Goal: Task Accomplishment & Management: Use online tool/utility

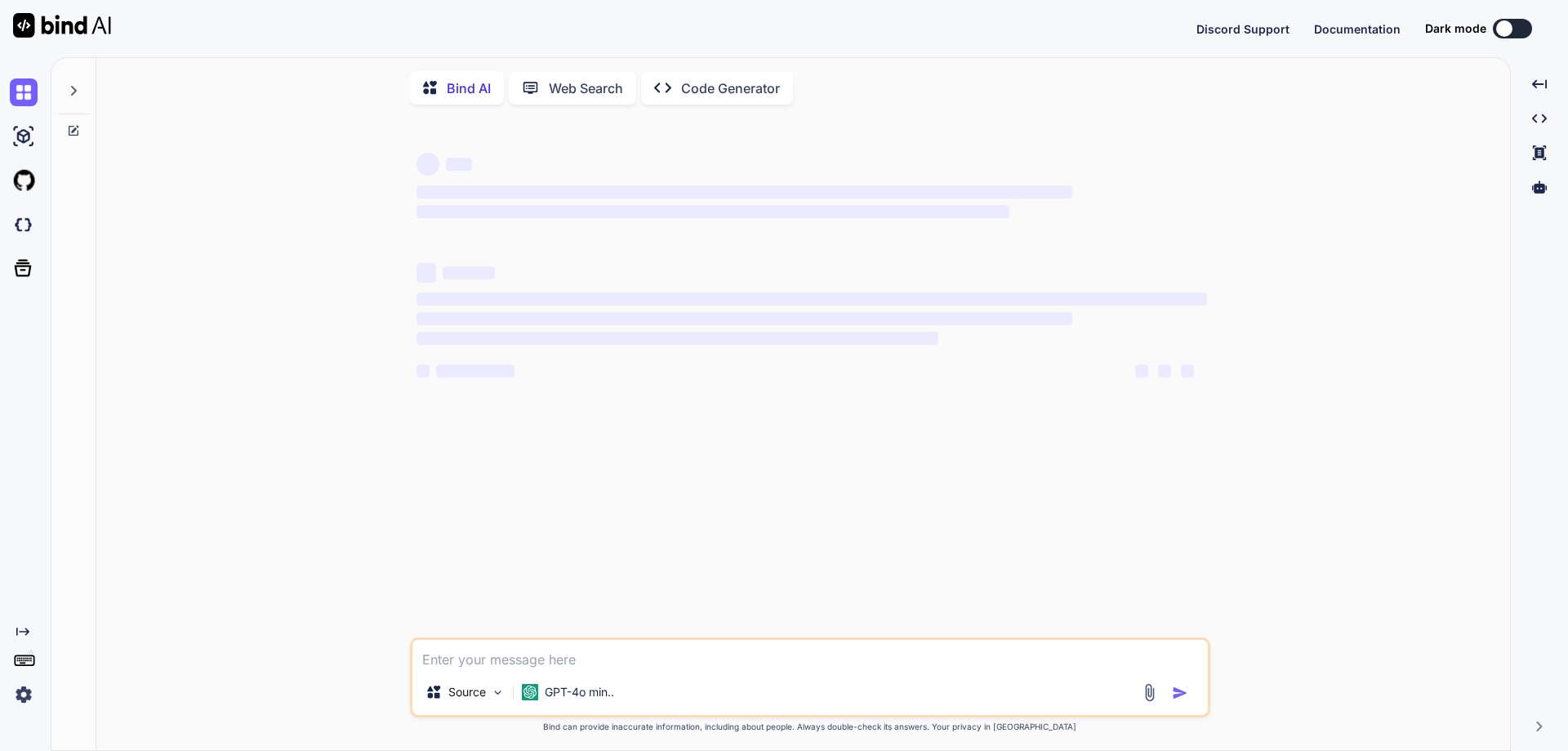
click at [531, 658] on textarea at bounding box center [810, 655] width 795 height 30
paste textarea "• Create API for get all the company employee data. • Generate the courses and …"
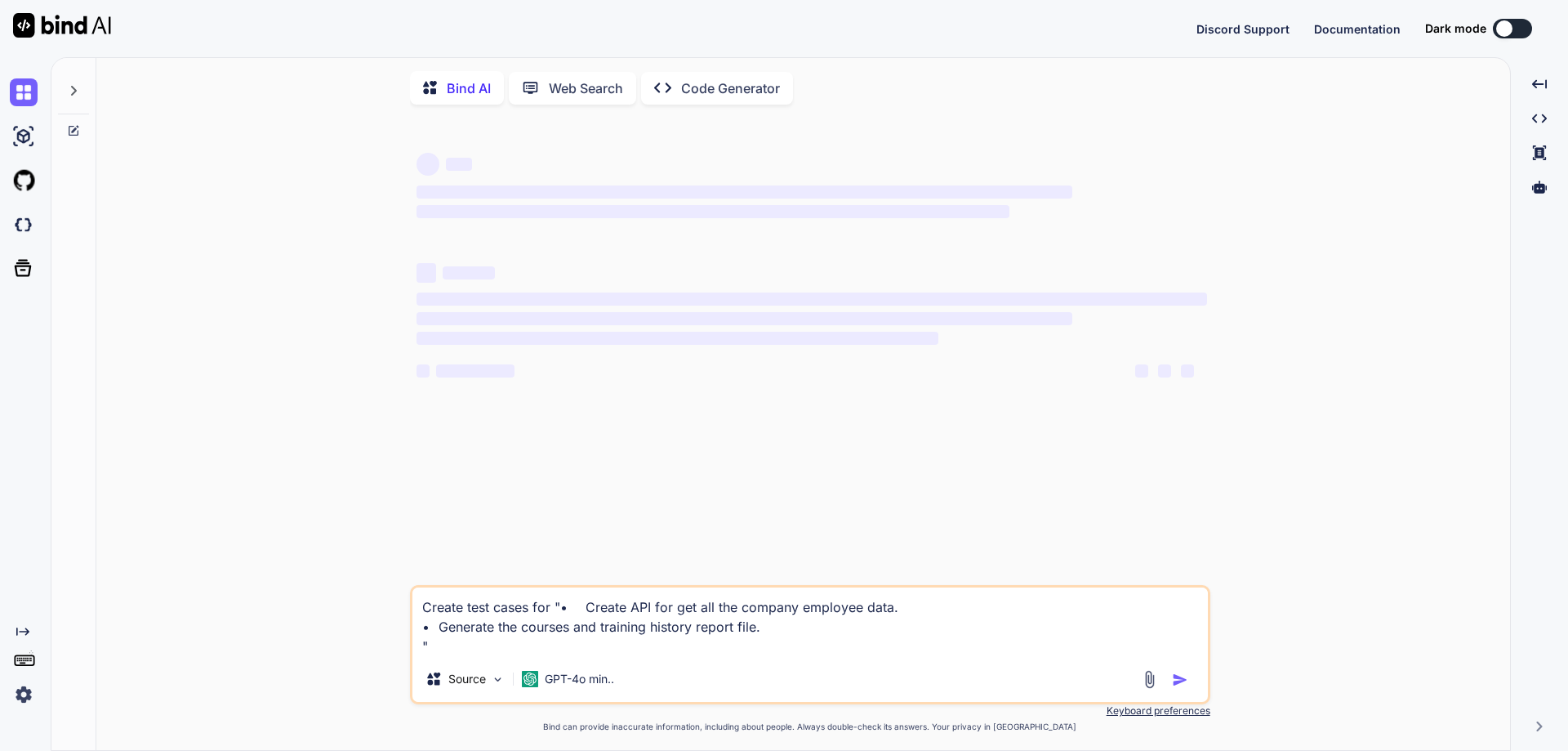
click at [434, 634] on textarea "Create test cases for "• Create API for get all the company employee data. • Ge…" at bounding box center [810, 621] width 795 height 69
click at [586, 613] on textarea "Create test cases for "• Create API for get all the company employee data & Gen…" at bounding box center [810, 621] width 795 height 69
click at [433, 645] on textarea "Create test cases for "Create API for get all the company employee data & Gener…" at bounding box center [810, 621] width 795 height 69
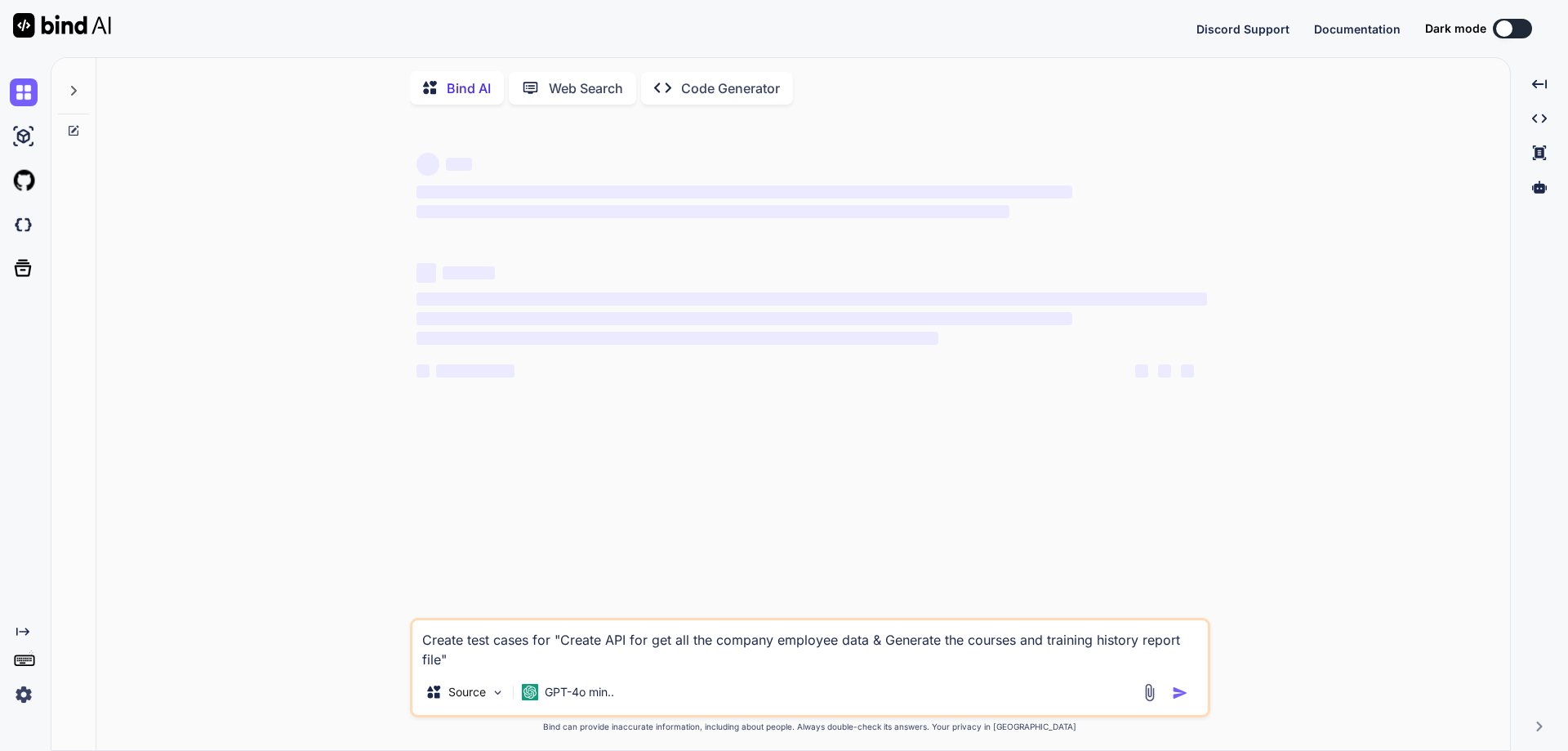
type textarea "Create test cases for "Create API for get all the company employee data & Gener…"
click at [588, 94] on p "Web Search" at bounding box center [586, 88] width 74 height 19
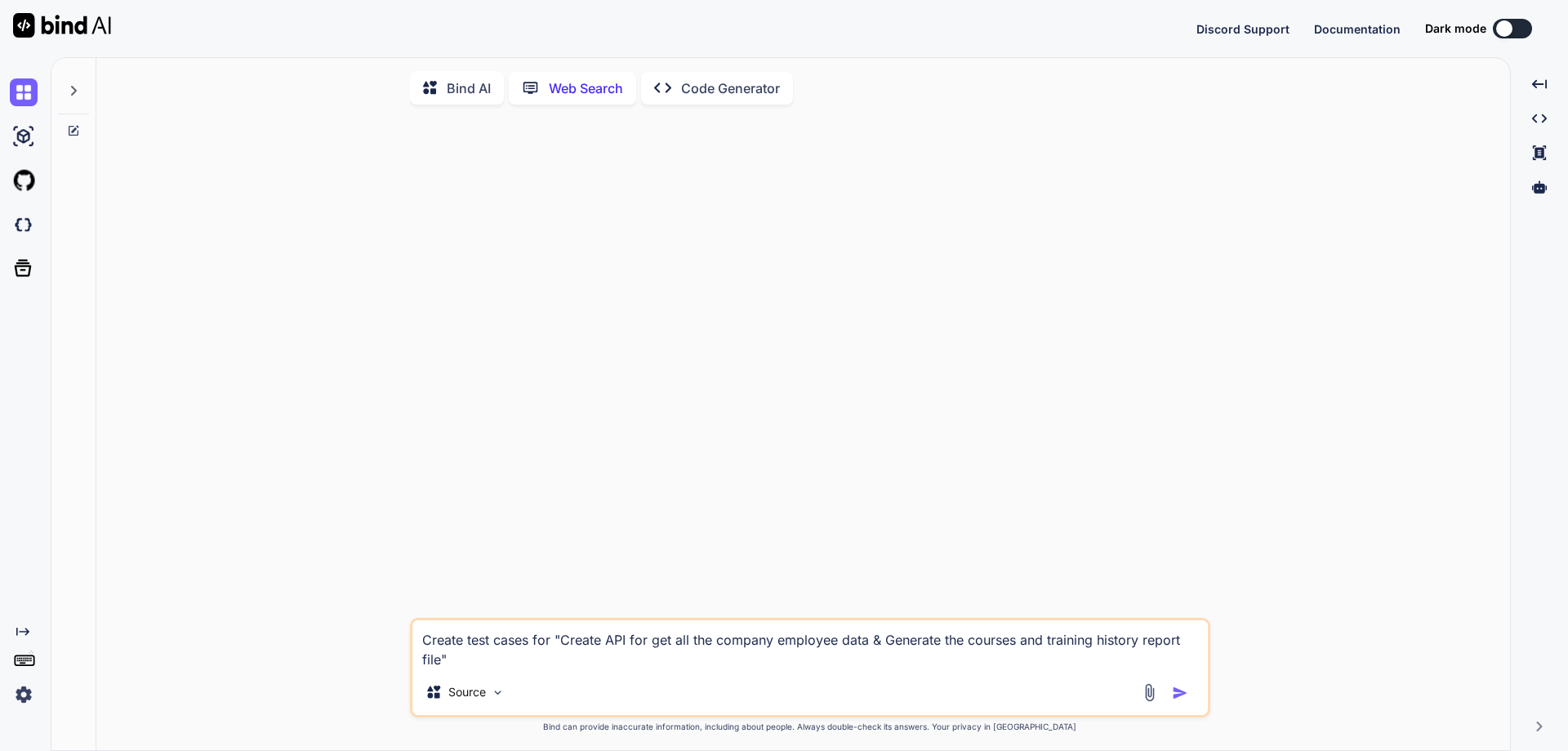
scroll to position [6, 0]
click at [569, 90] on p "Web Search" at bounding box center [586, 85] width 74 height 19
click at [479, 645] on textarea "Create test cases for "Create API for get all the company employee data & Gener…" at bounding box center [810, 642] width 795 height 49
click at [454, 657] on textarea "Create test cases for "Create API for get all the company employee data & Gener…" at bounding box center [810, 642] width 795 height 49
click at [480, 79] on p "Bind AI" at bounding box center [469, 85] width 44 height 19
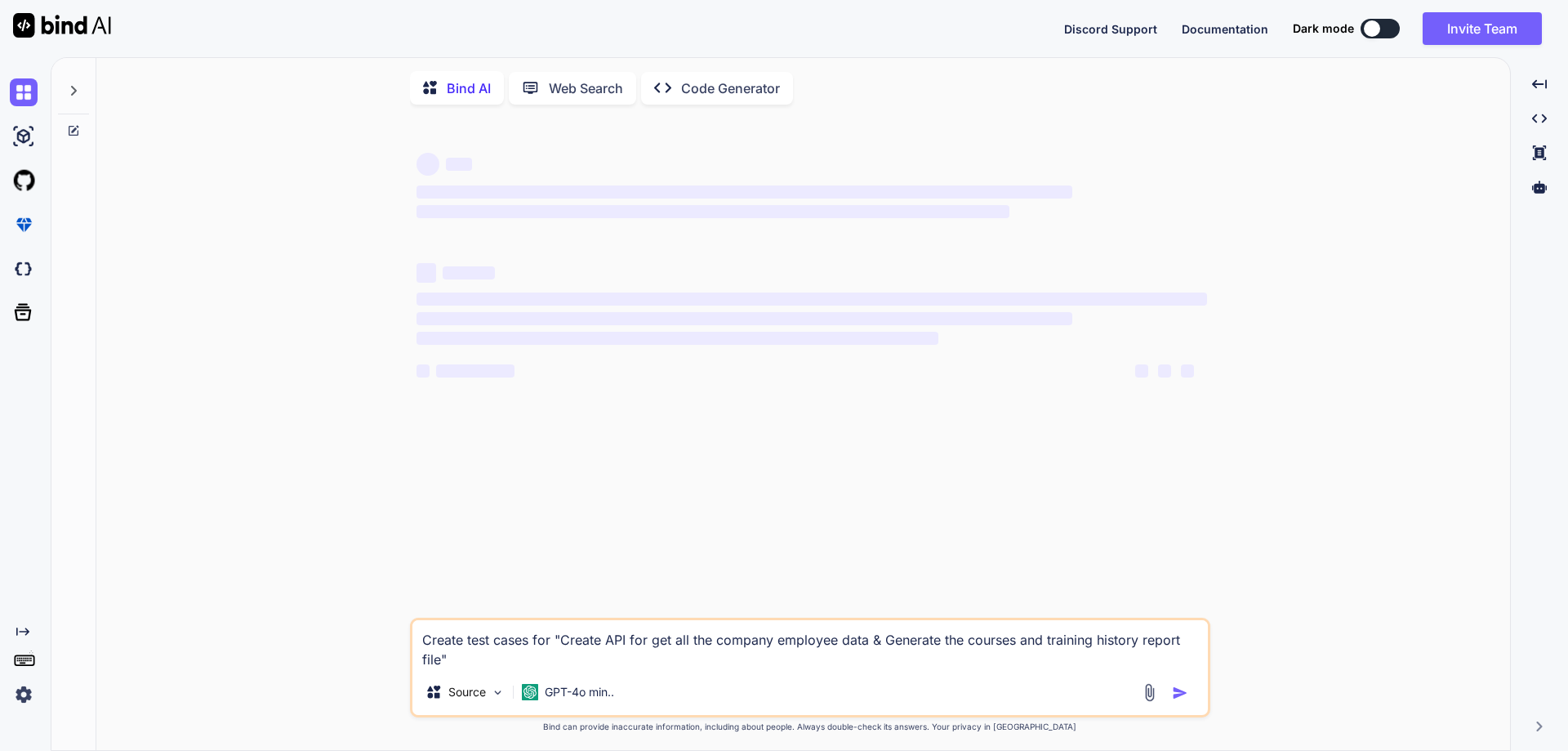
click at [448, 90] on p "Bind AI" at bounding box center [469, 88] width 44 height 19
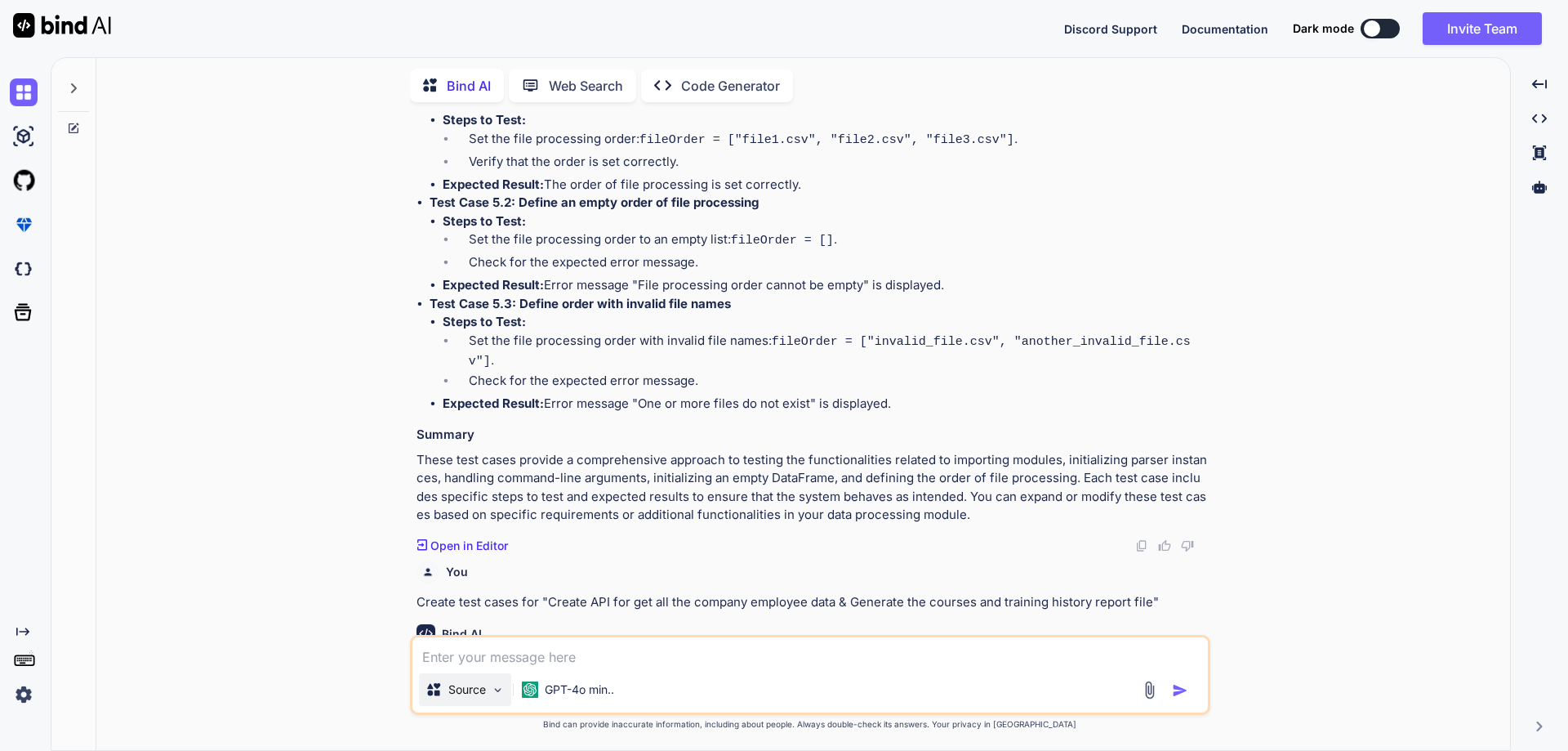
scroll to position [4875, 0]
click at [1408, 252] on div "You Create test cases for "Initialize the ColoradoSORRecordParser or ArkansasSO…" at bounding box center [809, 432] width 1400 height 635
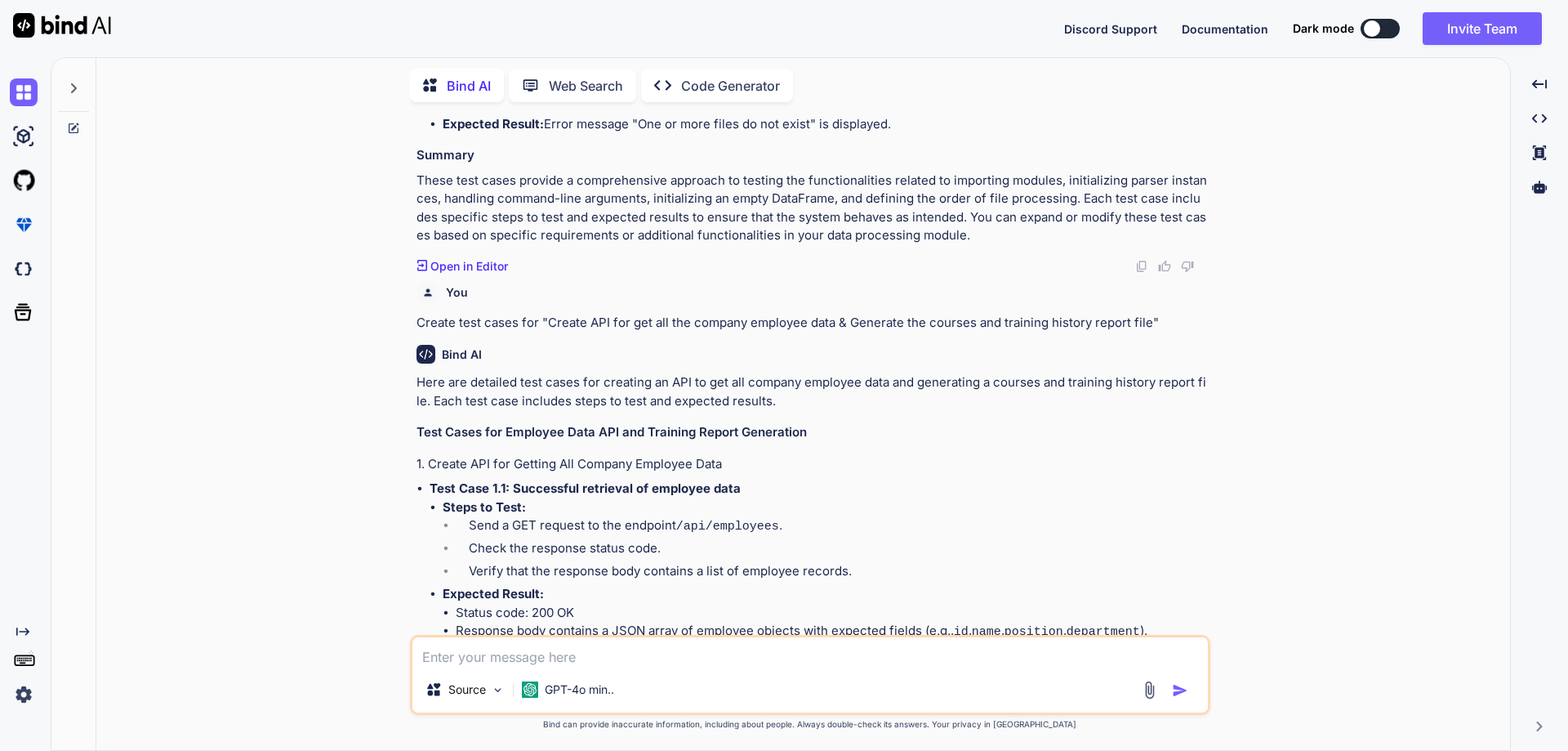
scroll to position [5177, 0]
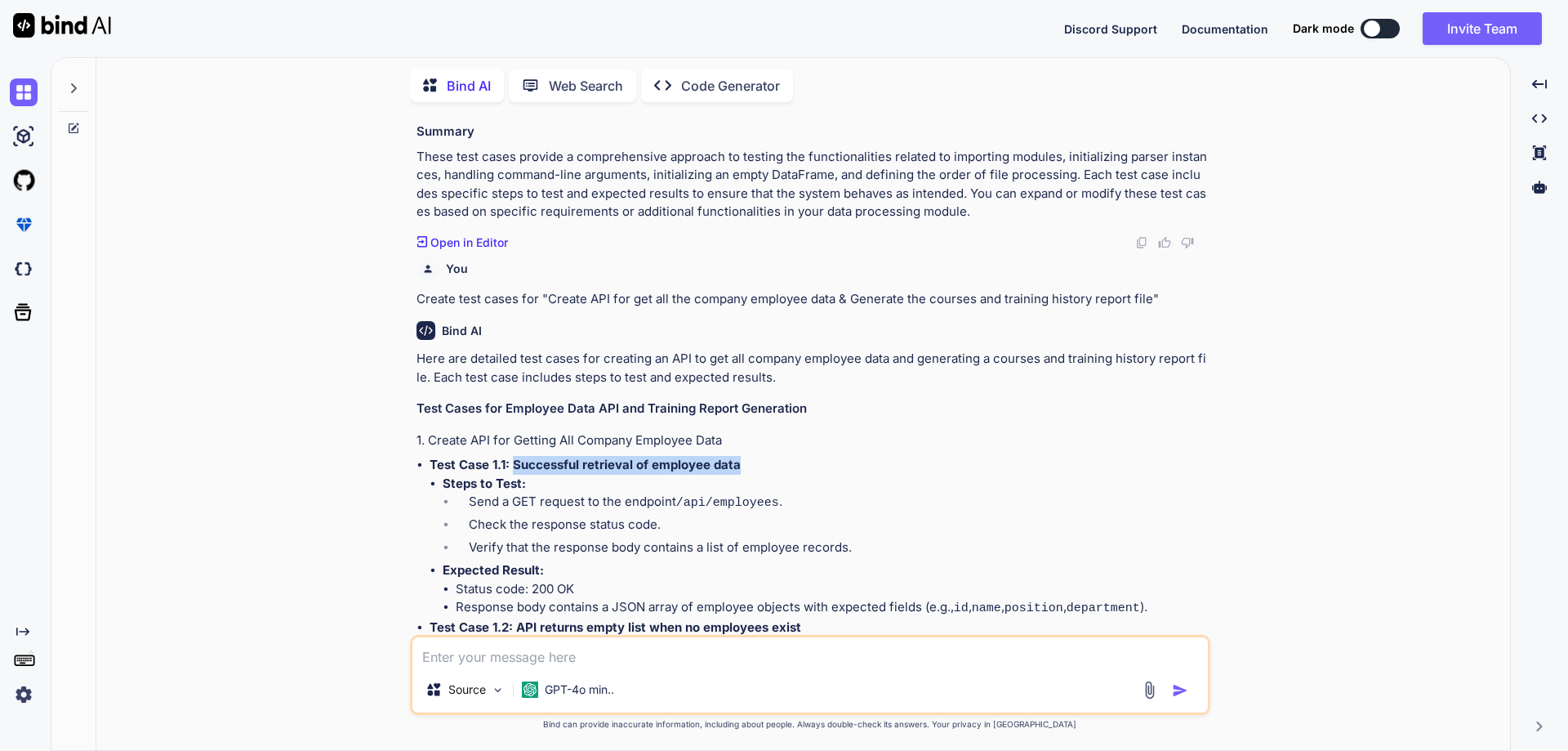
drag, startPoint x: 512, startPoint y: 374, endPoint x: 747, endPoint y: 378, distance: 235.0
click at [747, 456] on p "Test Case 1.1: Successful retrieval of employee data" at bounding box center [818, 465] width 778 height 19
copy strong "Successful retrieval of employee data"
click at [521, 493] on li "Send a GET request to the endpoint /api/employees ." at bounding box center [831, 504] width 752 height 23
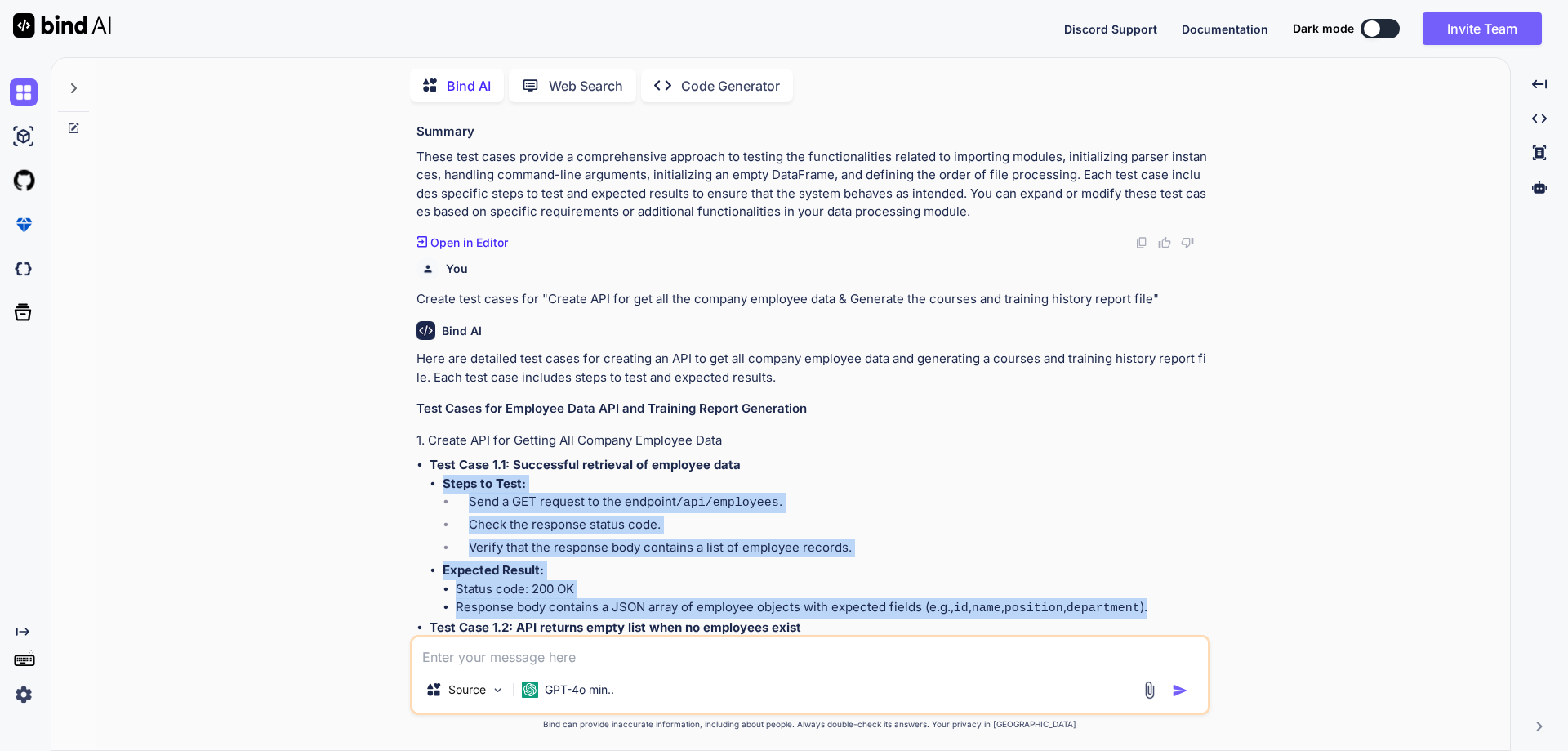
drag, startPoint x: 444, startPoint y: 393, endPoint x: 1232, endPoint y: 519, distance: 798.0
click at [1232, 519] on div "You Create test cases for "Initialize the ColoradoSORRecordParser or ArkansasSO…" at bounding box center [809, 432] width 1400 height 635
copy ul "Steps to Test: Send a GET request to the endpoint /api/employees . Check the re…"
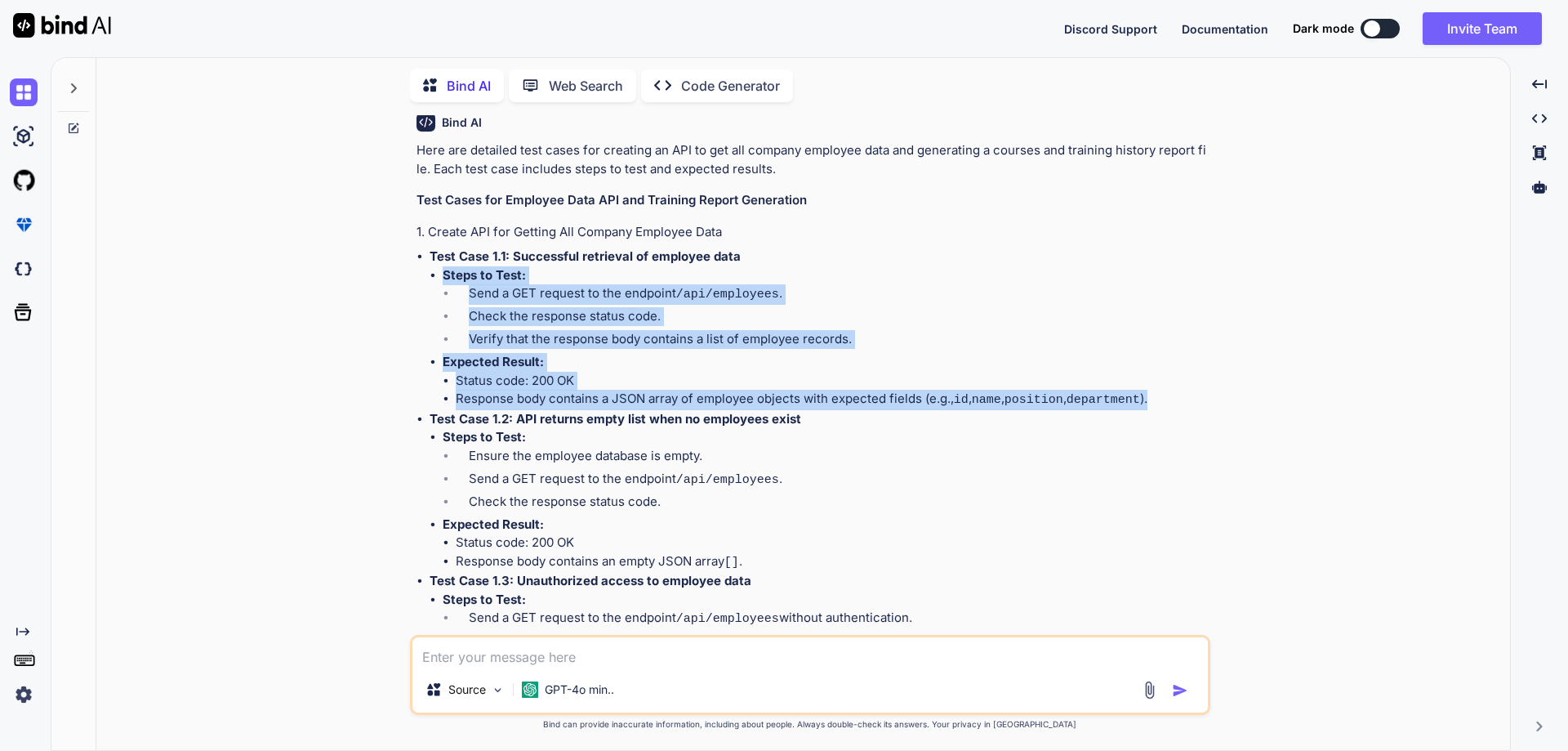
scroll to position [5422, 0]
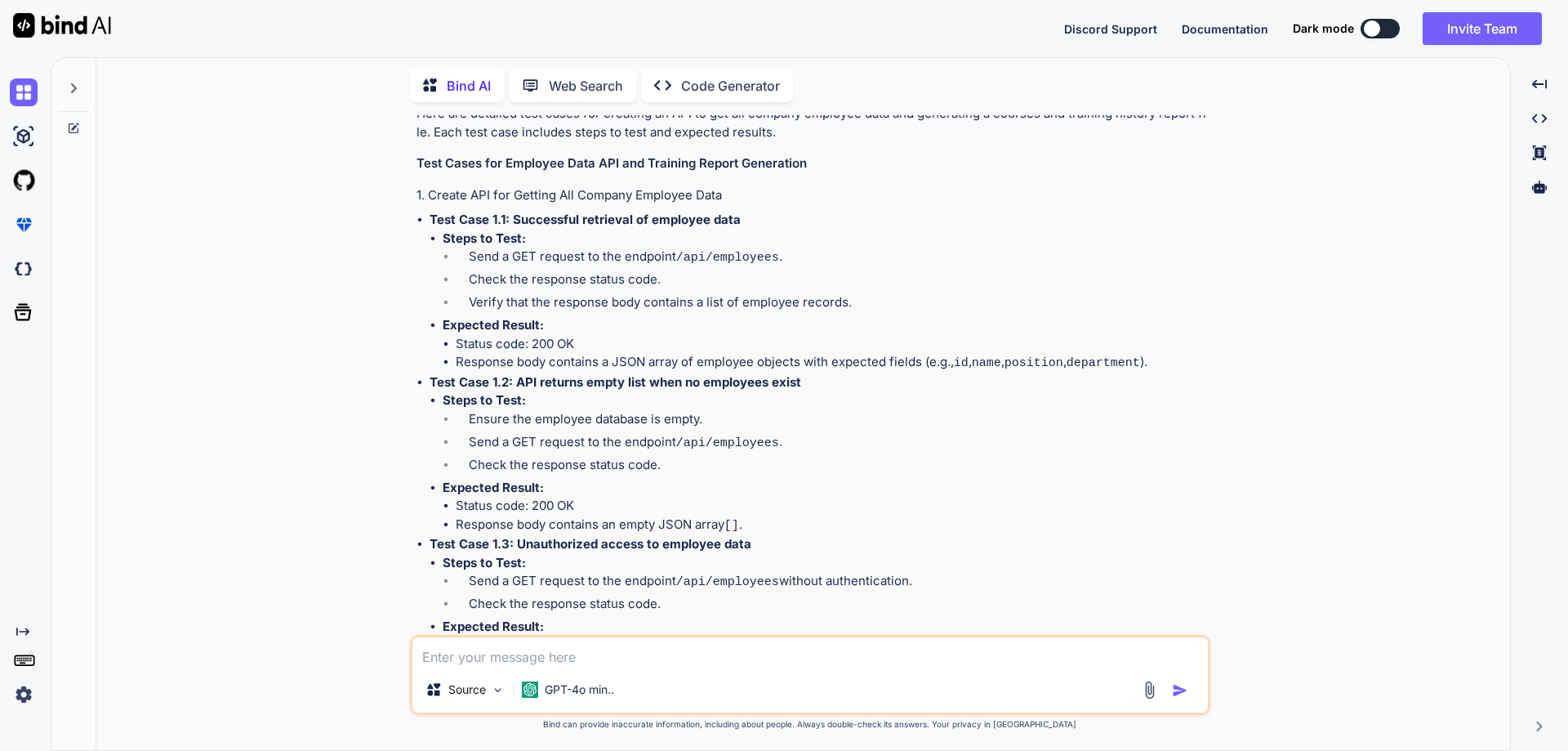
click at [586, 392] on li "Steps to Test: Ensure the employee database is empty. Send a GET request to the…" at bounding box center [825, 435] width 765 height 87
drag, startPoint x: 516, startPoint y: 288, endPoint x: 829, endPoint y: 296, distance: 313.1
click at [829, 373] on p "Test Case 1.2: API returns empty list when no employees exist" at bounding box center [818, 382] width 778 height 19
copy strong "API returns empty list when no employees exist"
click at [615, 433] on li "Send a GET request to the endpoint /api/employees ." at bounding box center [831, 444] width 752 height 23
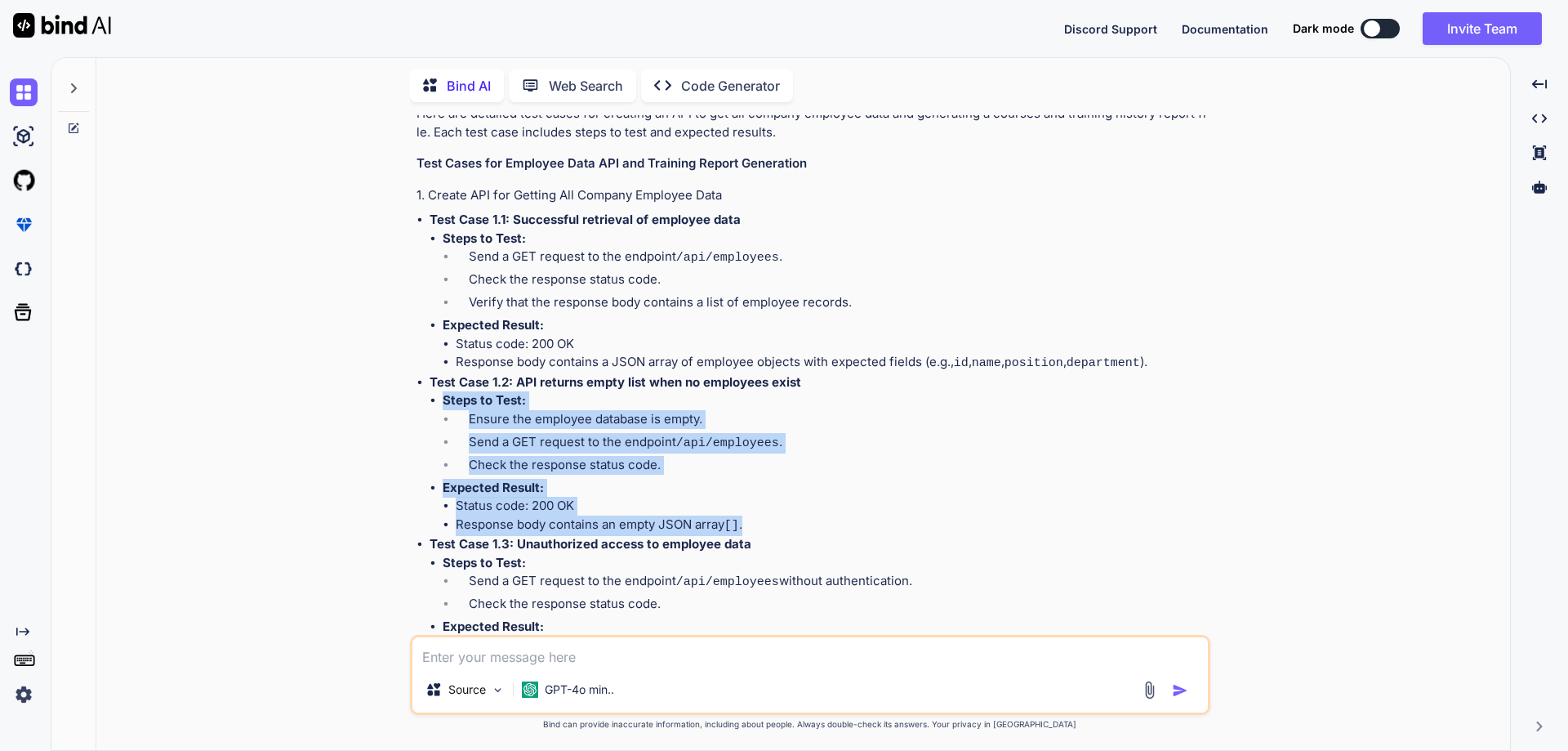
drag, startPoint x: 442, startPoint y: 304, endPoint x: 753, endPoint y: 430, distance: 335.6
click at [753, 430] on ul "Steps to Test: Ensure the employee database is empty. Send a GET request to the…" at bounding box center [818, 463] width 778 height 144
copy ul "Steps to Test: Ensure the employee database is empty. Send a GET request to the…"
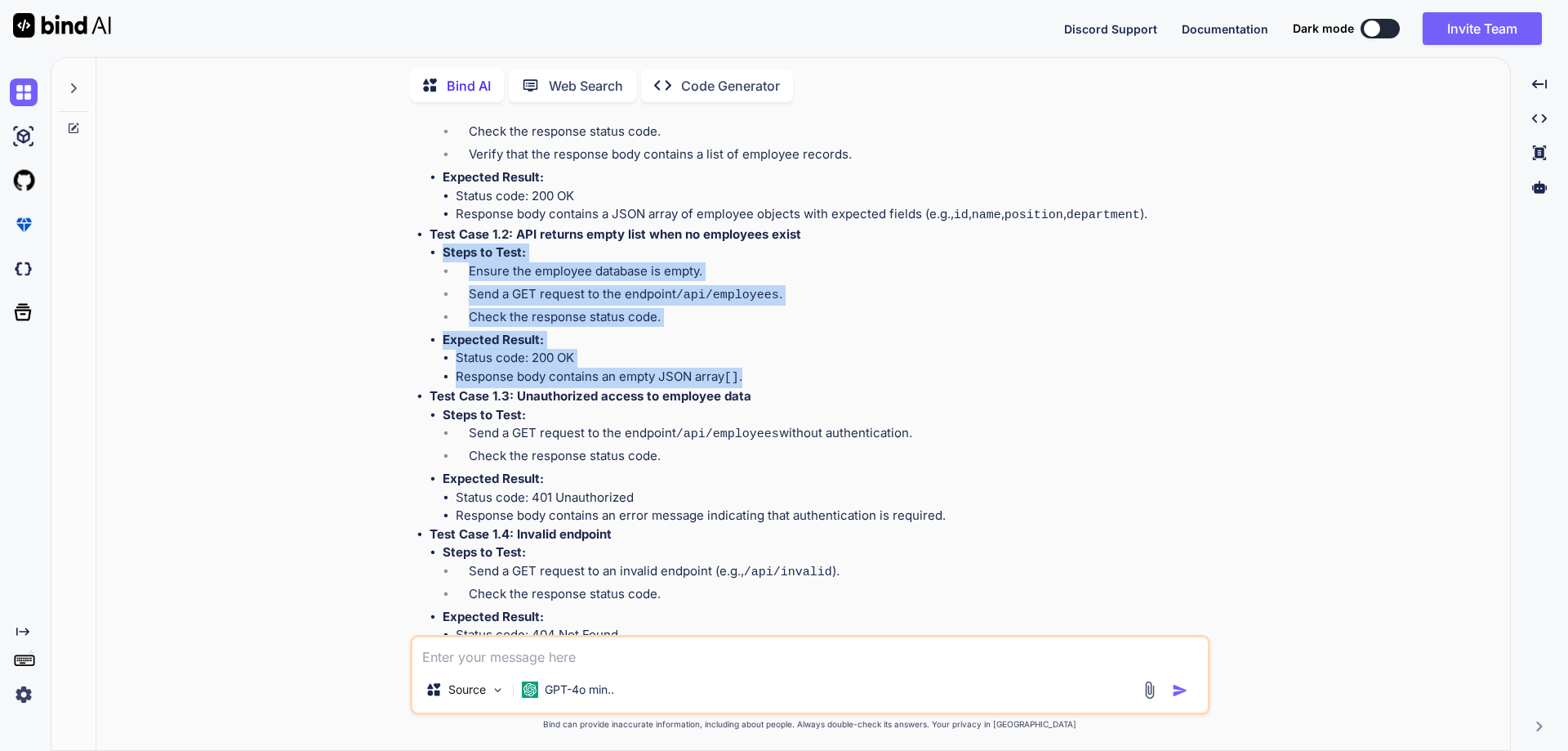
scroll to position [5586, 0]
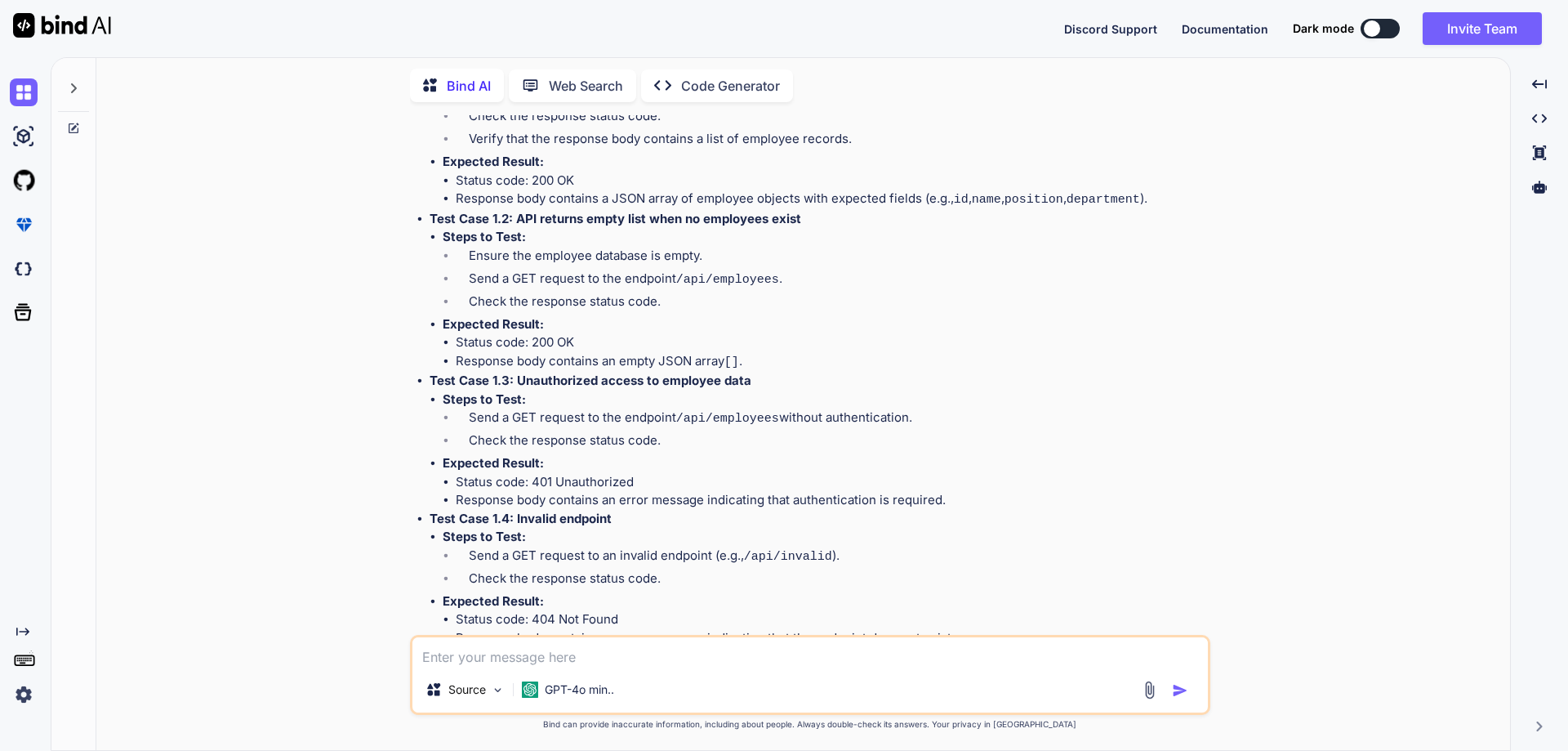
click at [587, 372] on strong "Test Case 1.3: Unauthorized access to employee data" at bounding box center [591, 380] width 322 height 16
drag, startPoint x: 516, startPoint y: 285, endPoint x: 763, endPoint y: 287, distance: 247.0
click at [763, 371] on p "Test Case 1.3: Unauthorized access to employee data" at bounding box center [818, 381] width 778 height 19
copy strong "Unauthorized access to employee data"
click at [533, 408] on li "Send a GET request to the endpoint /api/employees without authentication." at bounding box center [831, 419] width 752 height 23
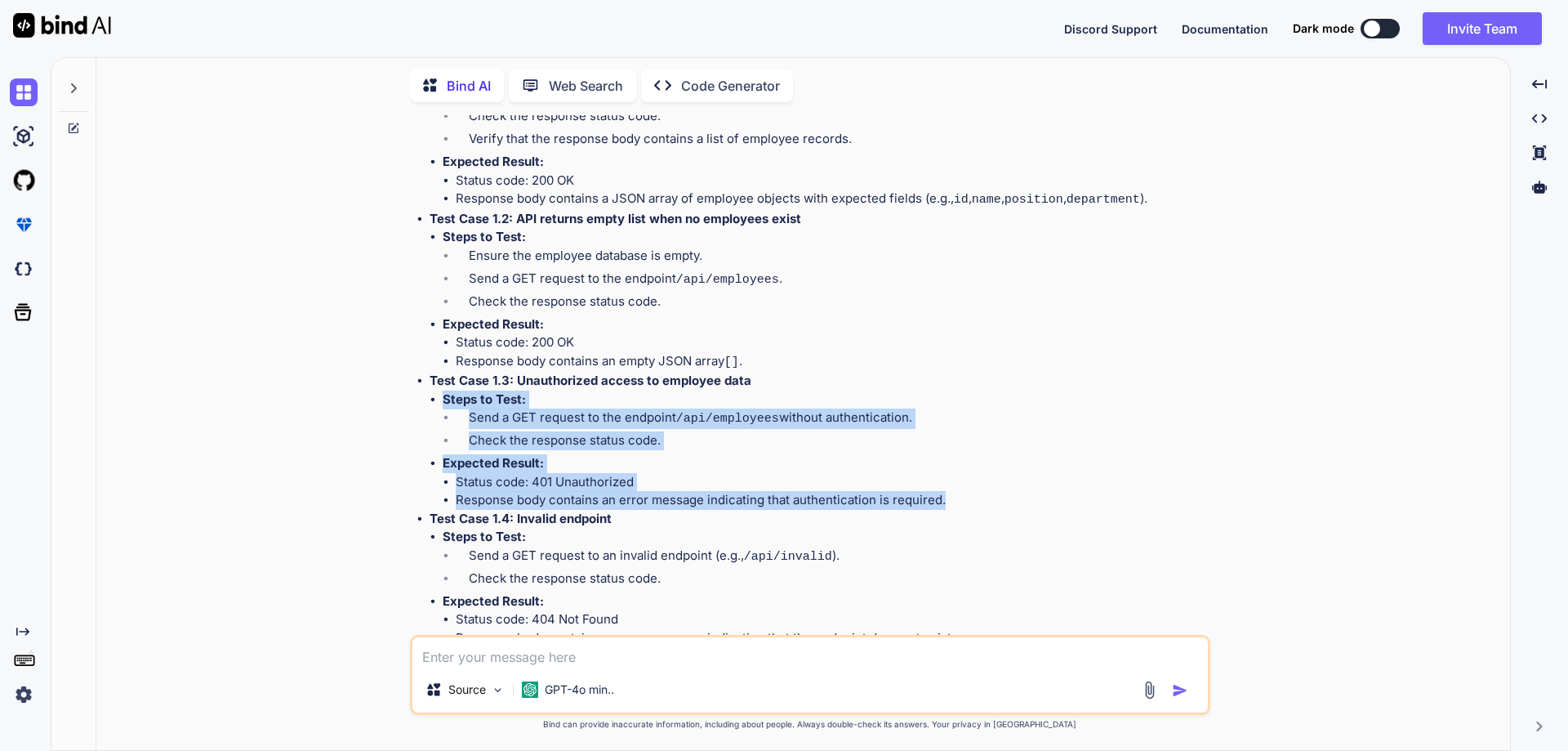
drag, startPoint x: 443, startPoint y: 304, endPoint x: 969, endPoint y: 402, distance: 535.1
click at [969, 402] on ul "Steps to Test: Send a GET request to the endpoint /api/employees without authen…" at bounding box center [818, 450] width 778 height 119
copy ul "Steps to Test: Send a GET request to the endpoint /api/employees without authen…"
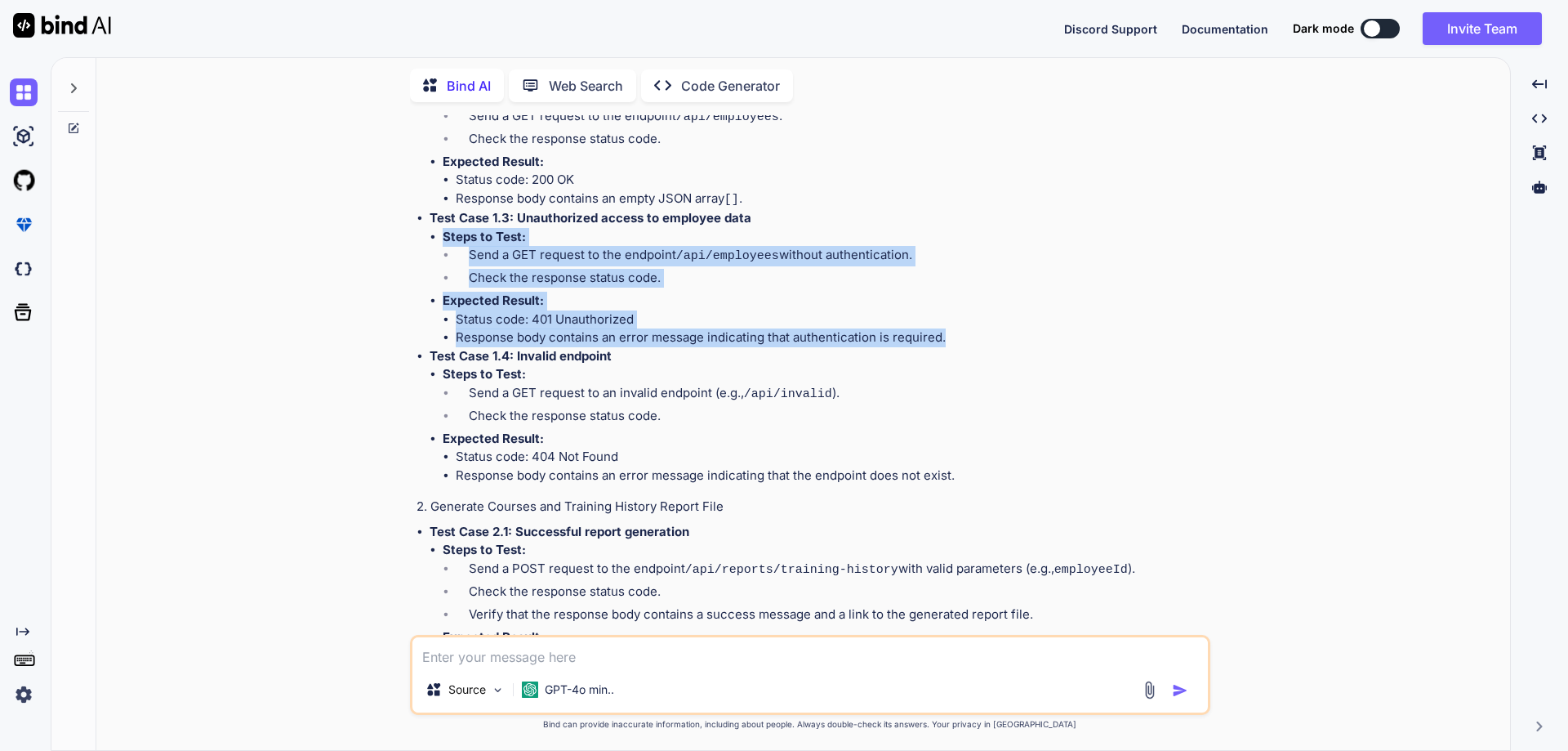
scroll to position [5749, 0]
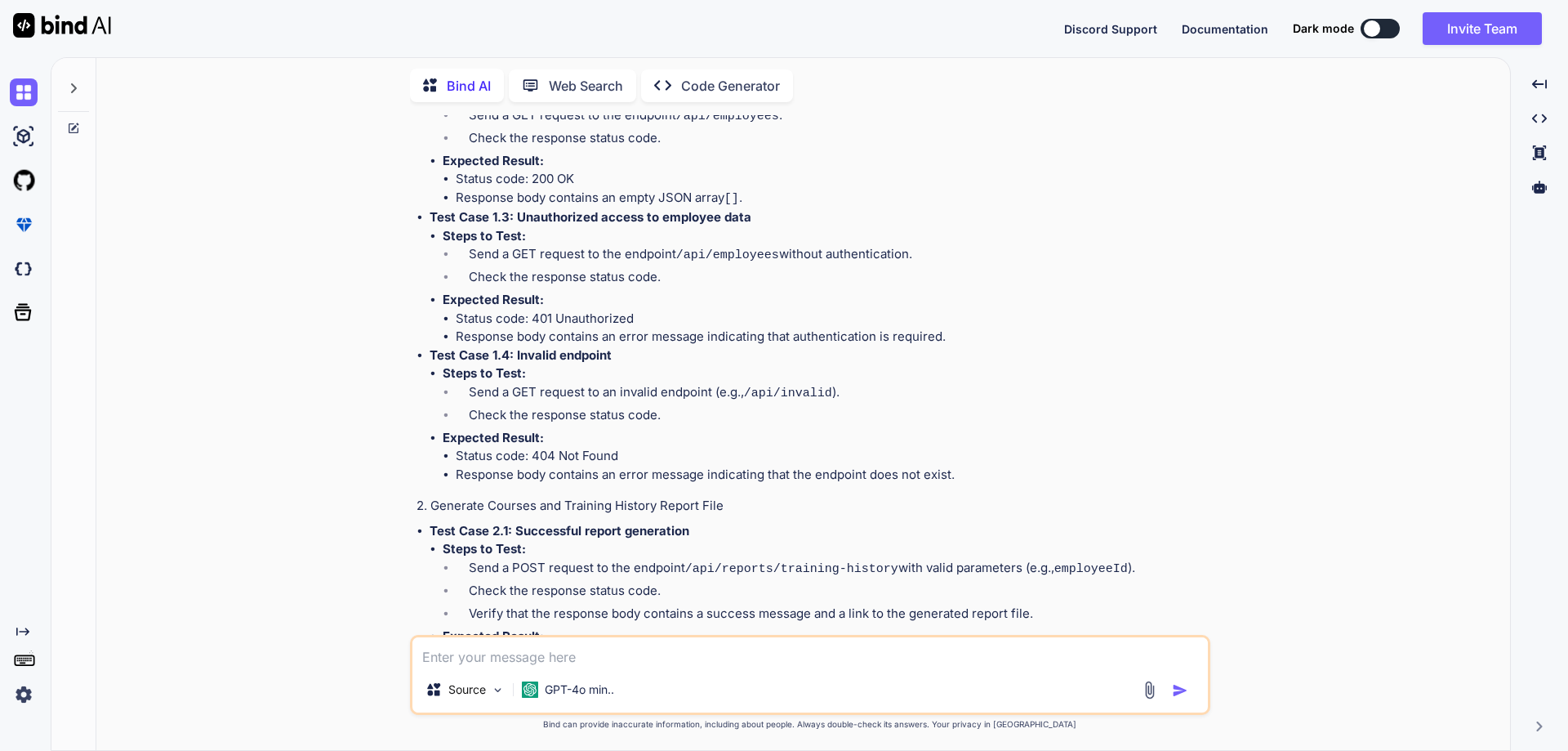
click at [559, 347] on strong "Test Case 1.4: Invalid endpoint" at bounding box center [520, 355] width 182 height 16
drag, startPoint x: 516, startPoint y: 264, endPoint x: 631, endPoint y: 261, distance: 115.0
click at [631, 346] on p "Test Case 1.4: Invalid endpoint" at bounding box center [818, 356] width 778 height 19
copy strong "Invalid endpoint"
click at [550, 383] on li "Send a GET request to an invalid endpoint (e.g., /api/invalid )." at bounding box center [831, 394] width 752 height 23
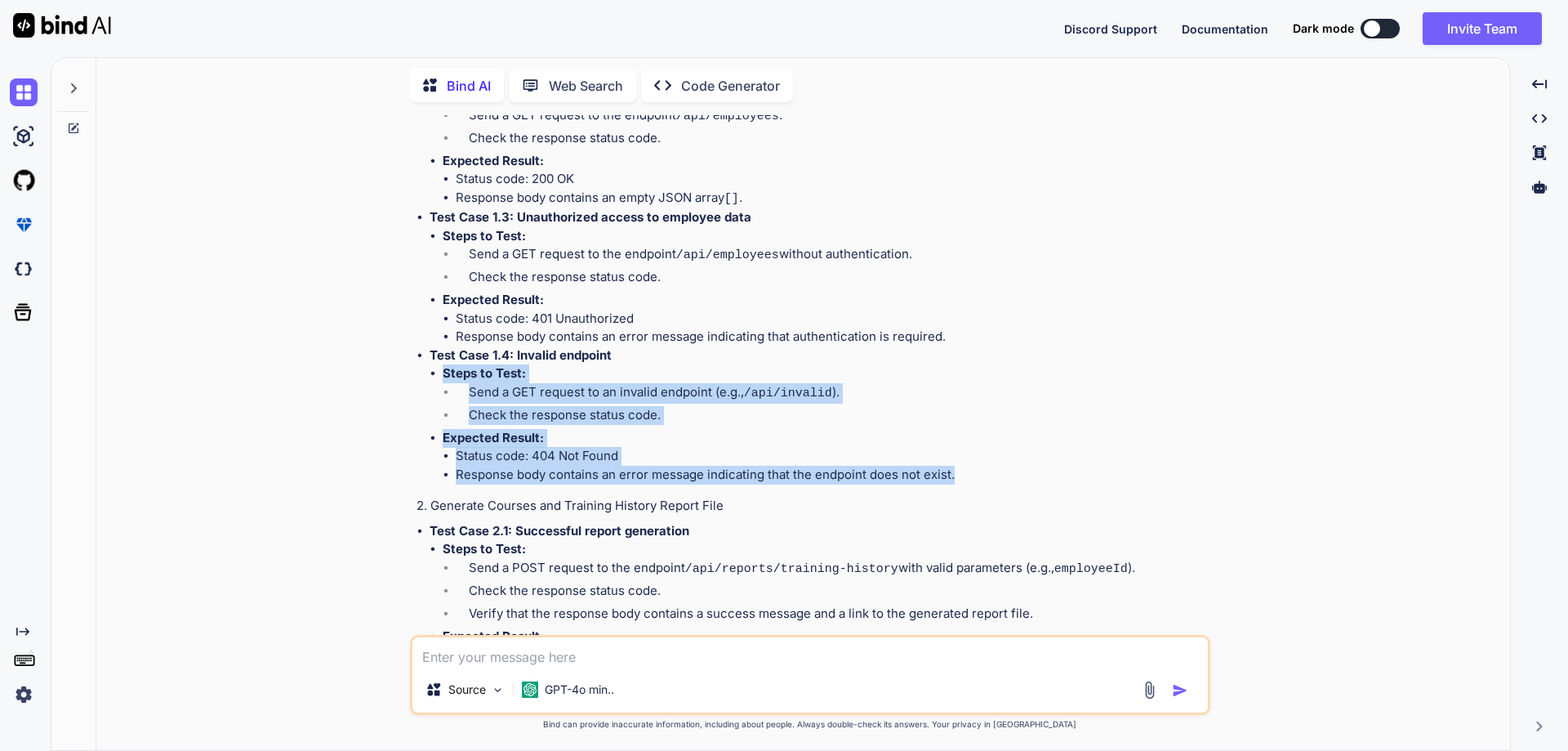
drag, startPoint x: 440, startPoint y: 279, endPoint x: 962, endPoint y: 377, distance: 531.1
click at [962, 377] on ul "Steps to Test: Send a GET request to an invalid endpoint (e.g., /api/invalid ).…" at bounding box center [818, 424] width 778 height 119
copy ul "Steps to Test: Send a GET request to an invalid endpoint (e.g., /api/invalid ).…"
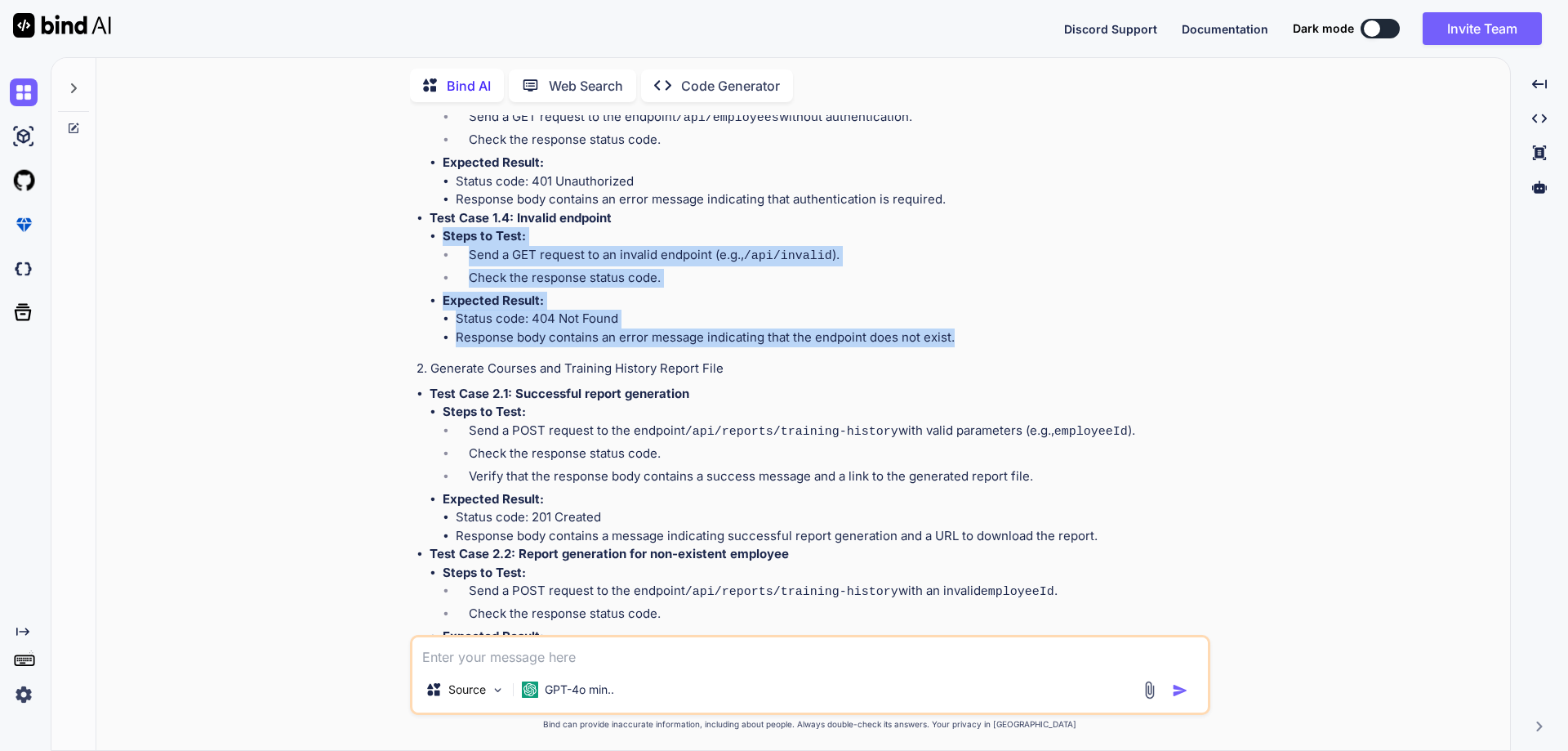
scroll to position [5913, 0]
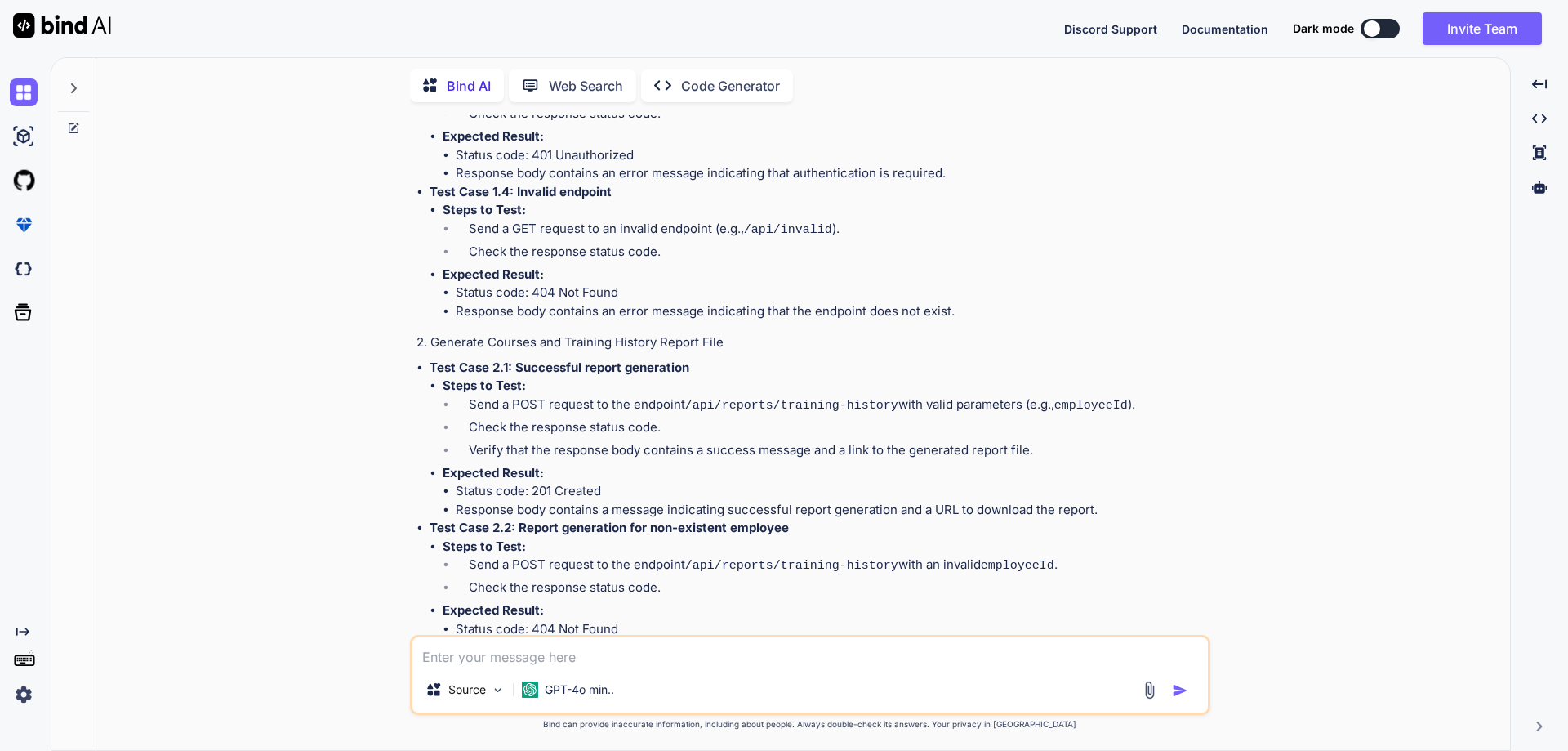
click at [556, 395] on li "Send a POST request to the endpoint /api/reports/training-history with valid pa…" at bounding box center [831, 407] width 752 height 23
drag, startPoint x: 716, startPoint y: 274, endPoint x: 515, endPoint y: 280, distance: 201.1
click at [515, 358] on p "Test Case 2.1: Successful report generation" at bounding box center [818, 368] width 778 height 19
copy strong "Successful report generation"
click at [556, 419] on li "Check the response status code." at bounding box center [831, 430] width 752 height 23
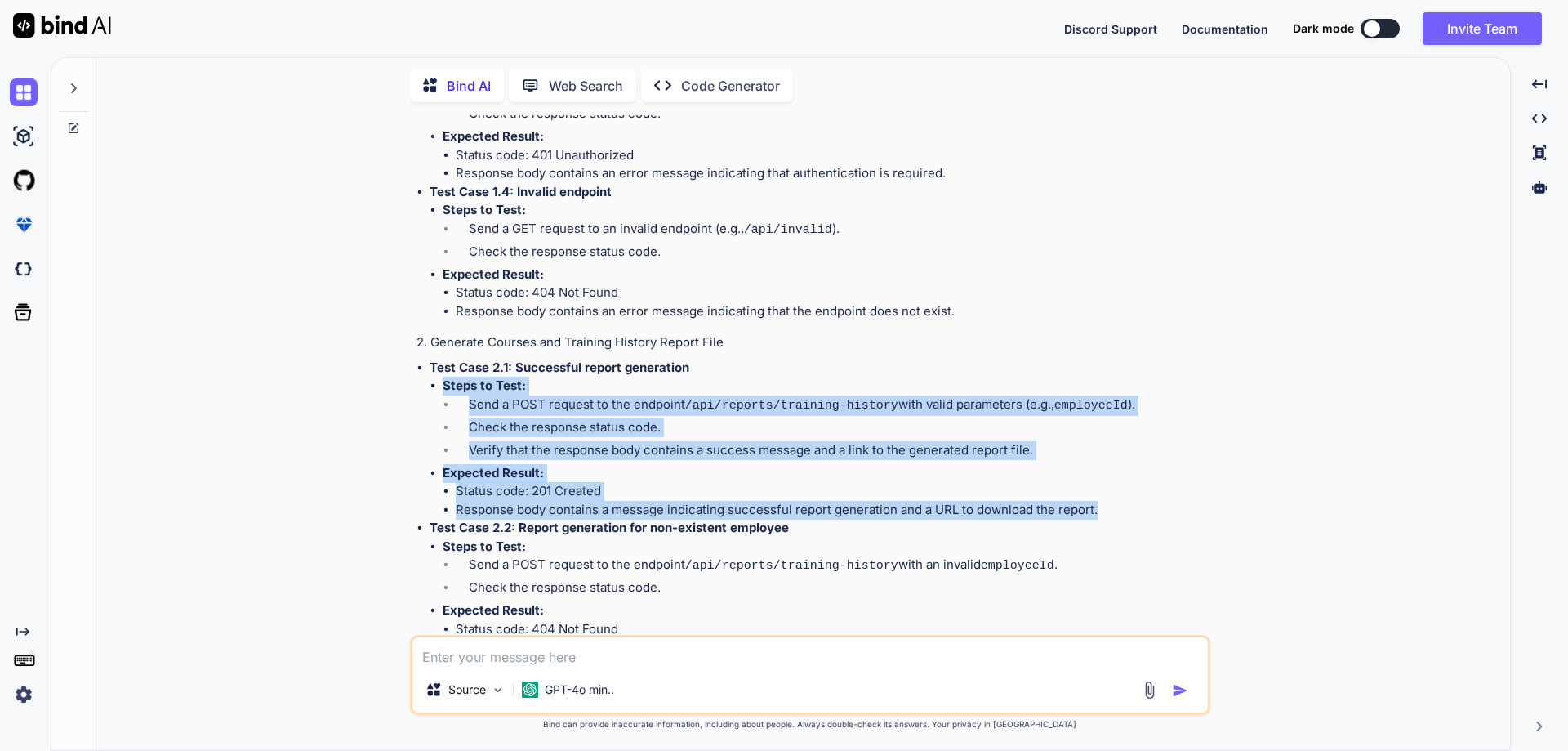
drag, startPoint x: 444, startPoint y: 292, endPoint x: 1121, endPoint y: 411, distance: 687.4
click at [1121, 411] on ul "Steps to Test: Send a POST request to the endpoint /api/reports/training-histor…" at bounding box center [818, 448] width 778 height 143
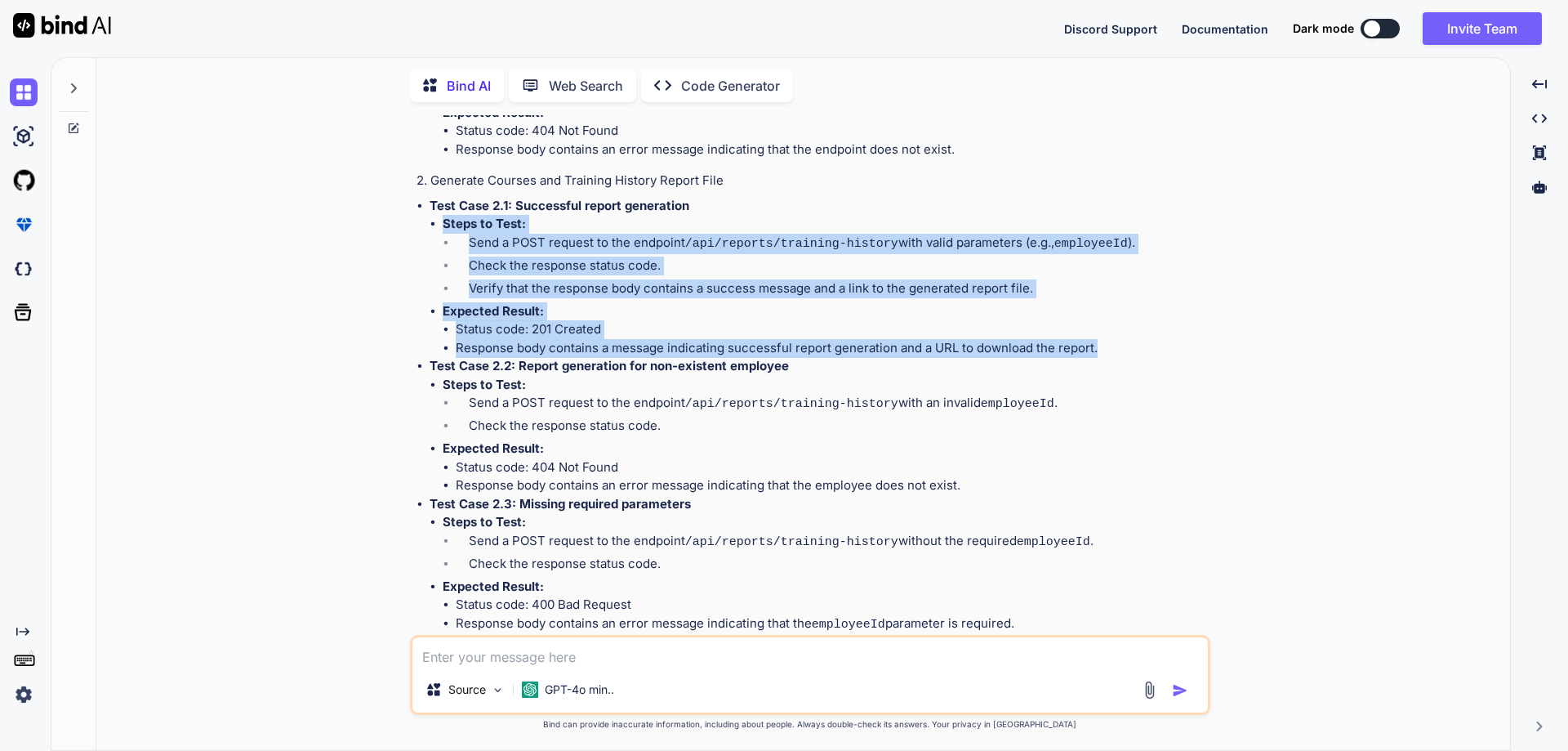
scroll to position [6076, 0]
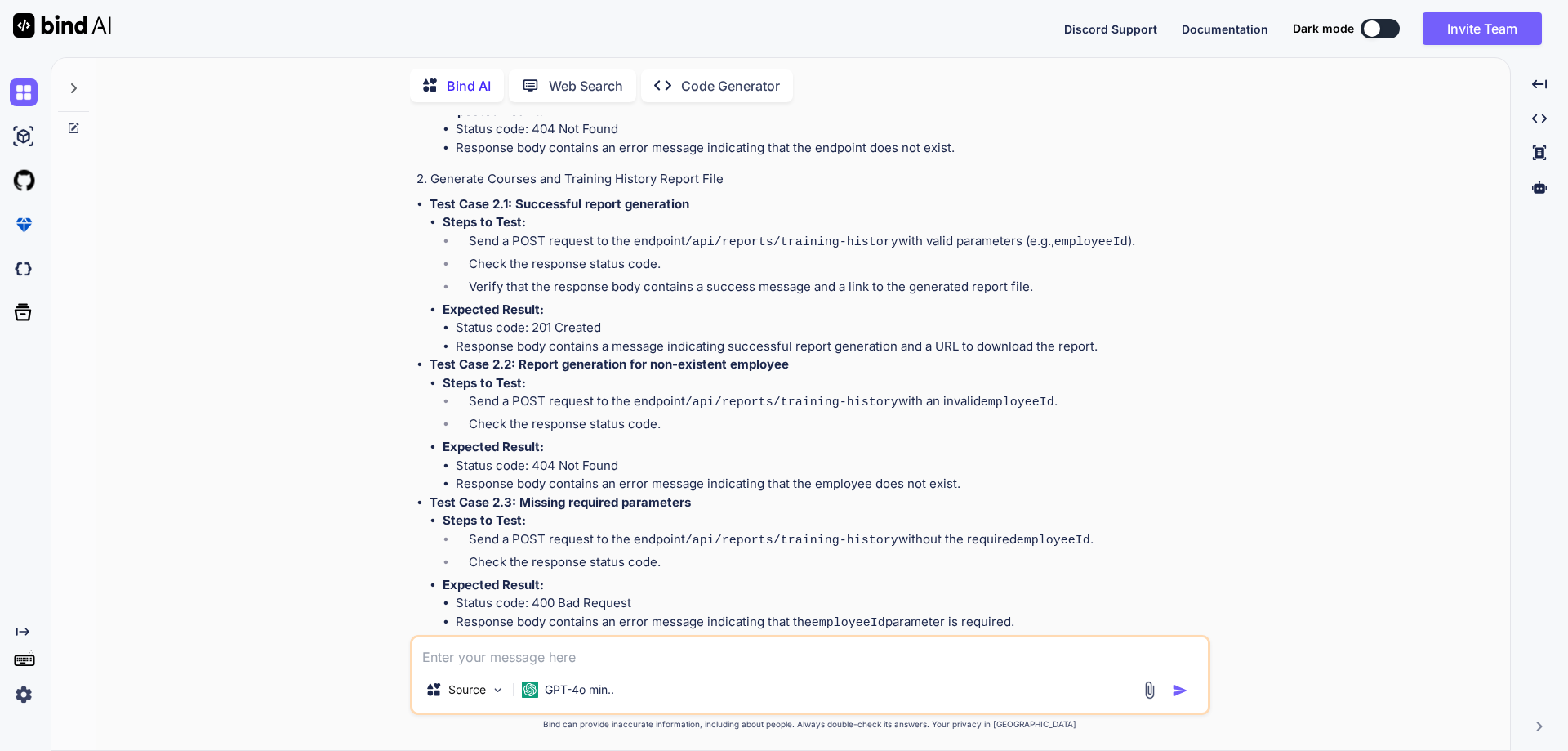
click at [579, 374] on li "Steps to Test: Send a POST request to the endpoint /api/reports/training-histor…" at bounding box center [825, 407] width 765 height 65
drag, startPoint x: 517, startPoint y: 271, endPoint x: 803, endPoint y: 270, distance: 286.0
click at [803, 356] on p "Test Case 2.2: Report generation for non-existent employee" at bounding box center [818, 365] width 778 height 19
click at [529, 374] on li "Steps to Test: Send a POST request to the endpoint /api/reports/training-histor…" at bounding box center [825, 407] width 765 height 65
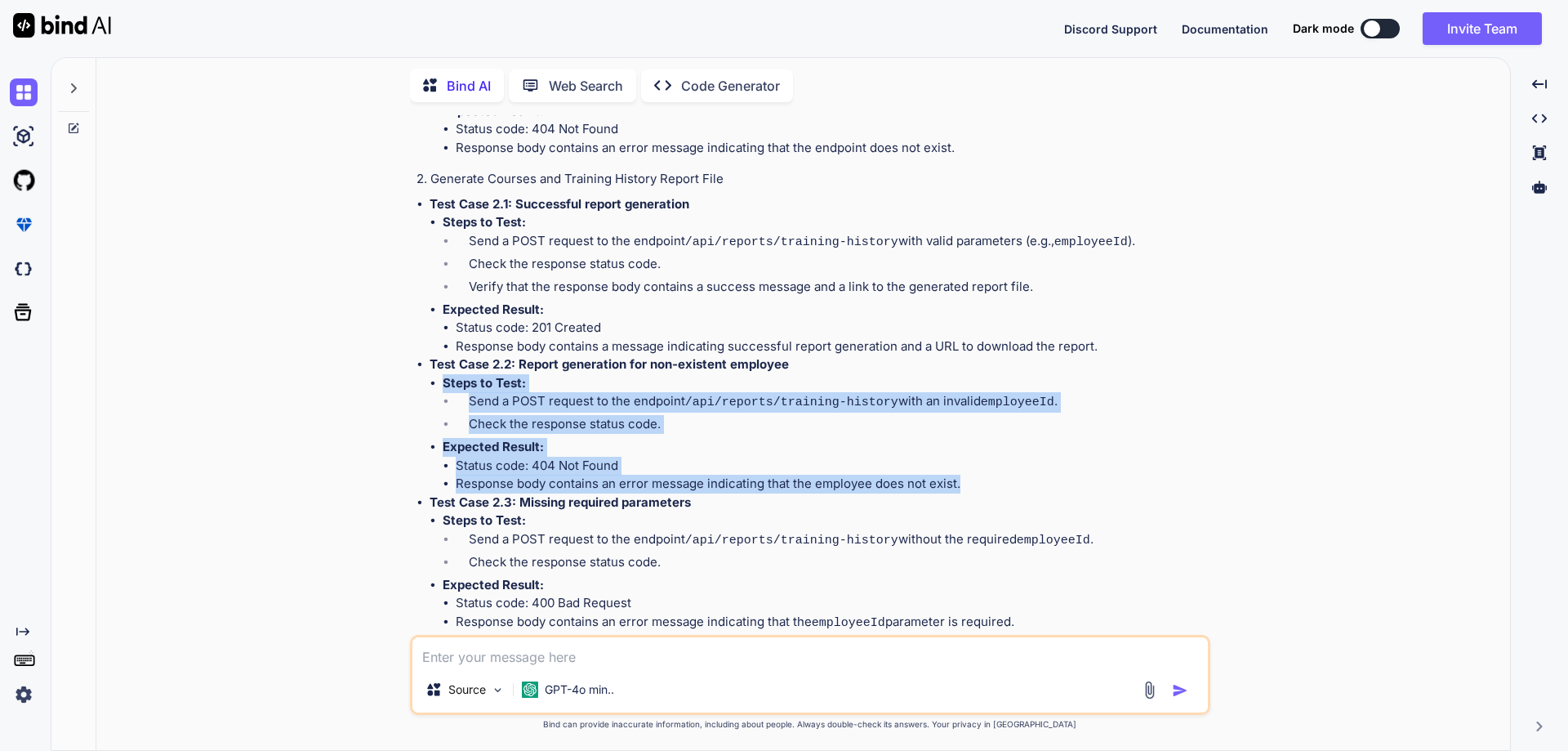
drag, startPoint x: 444, startPoint y: 292, endPoint x: 972, endPoint y: 385, distance: 536.1
click at [972, 385] on ul "Steps to Test: Send a POST request to the endpoint /api/reports/training-histor…" at bounding box center [818, 433] width 778 height 119
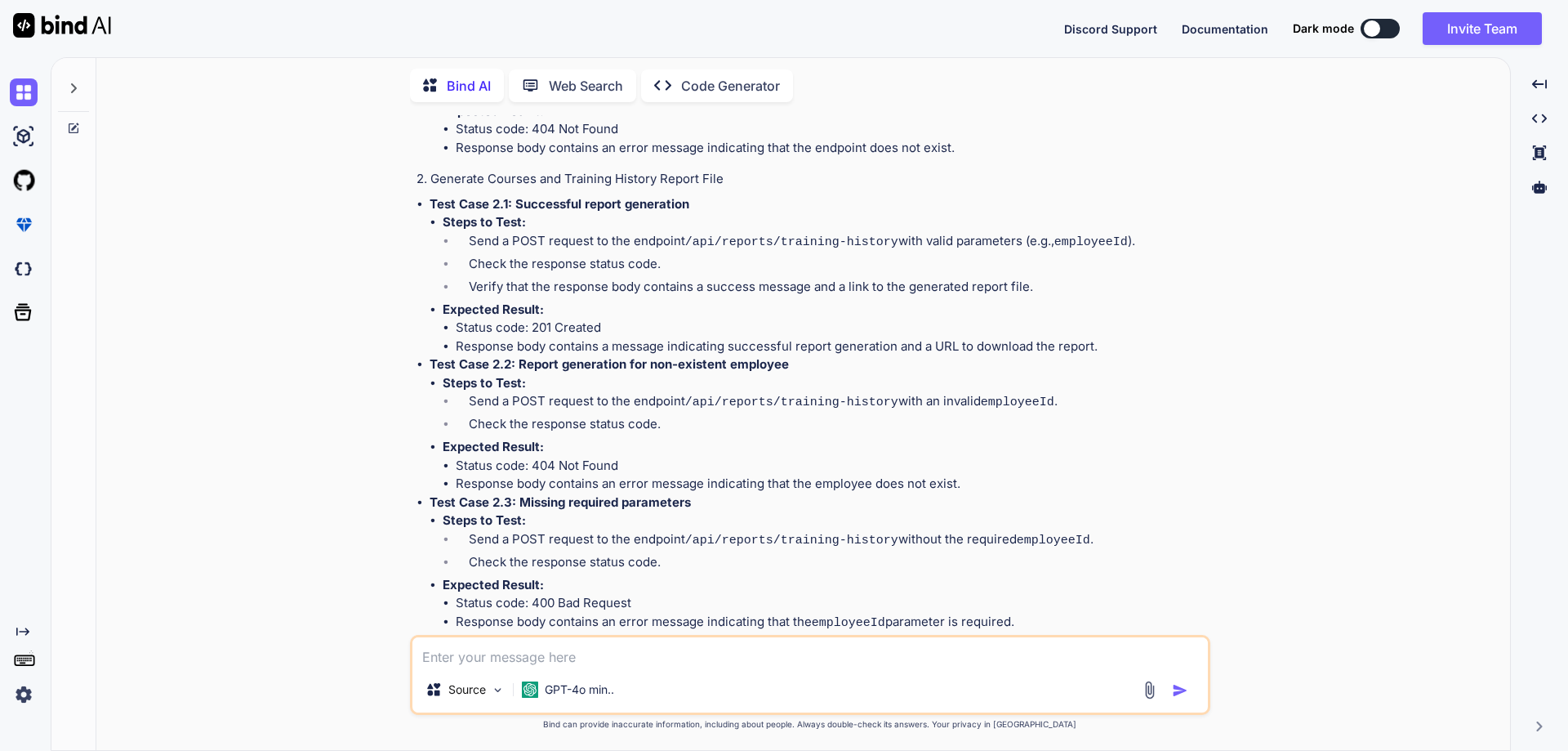
click at [549, 531] on li "Send a POST request to the endpoint /api/reports/training-history without the r…" at bounding box center [831, 542] width 752 height 23
drag, startPoint x: 525, startPoint y: 407, endPoint x: 714, endPoint y: 407, distance: 189.0
click at [714, 494] on p "Test Case 2.3: Missing required parameters" at bounding box center [818, 503] width 778 height 19
click at [632, 511] on li "Steps to Test: Send a POST request to the endpoint /api/reports/training-histor…" at bounding box center [825, 544] width 765 height 65
drag, startPoint x: 443, startPoint y: 429, endPoint x: 1031, endPoint y: 530, distance: 596.6
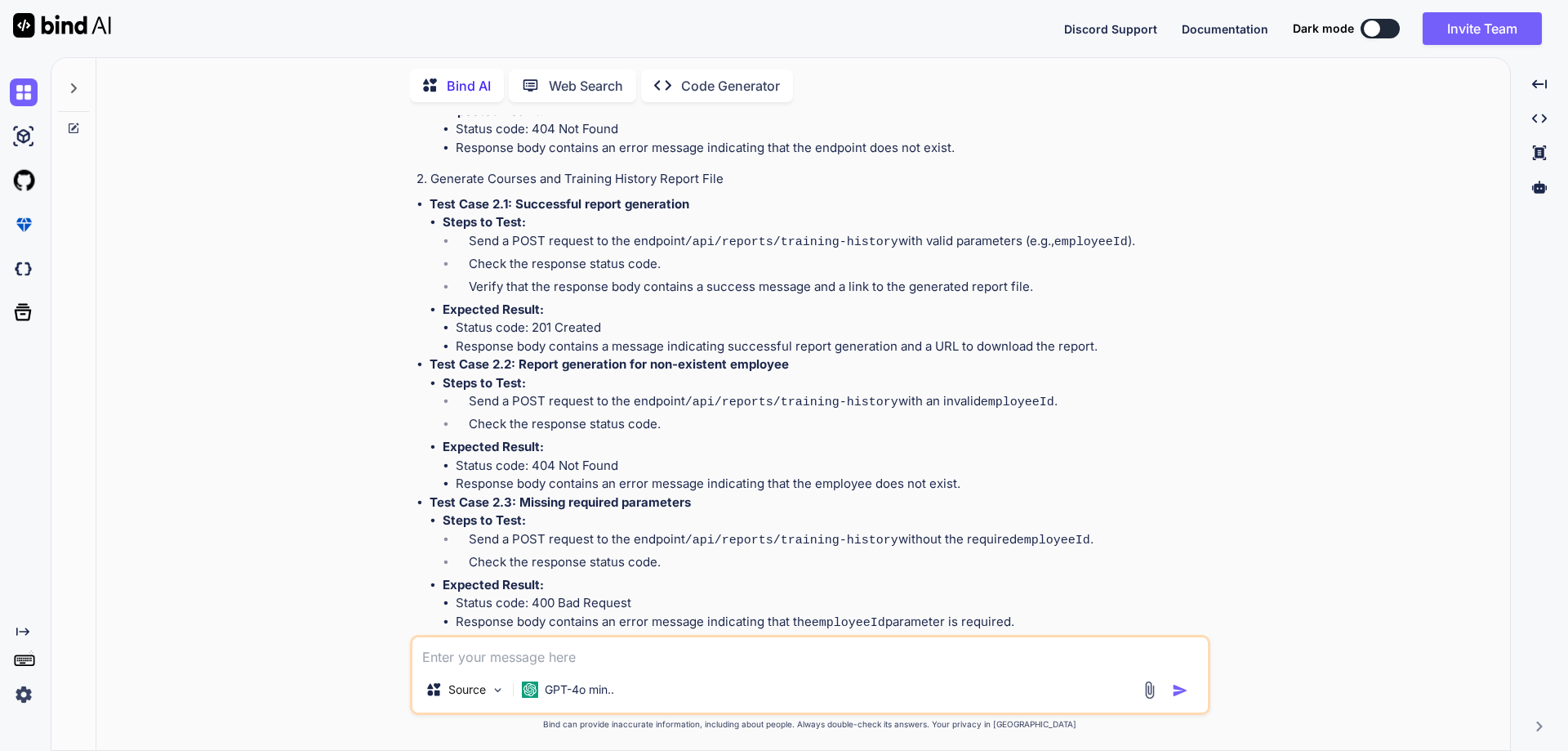
click at [1031, 530] on ul "Steps to Test: Send a POST request to the endpoint /api/reports/training-histor…" at bounding box center [818, 571] width 778 height 121
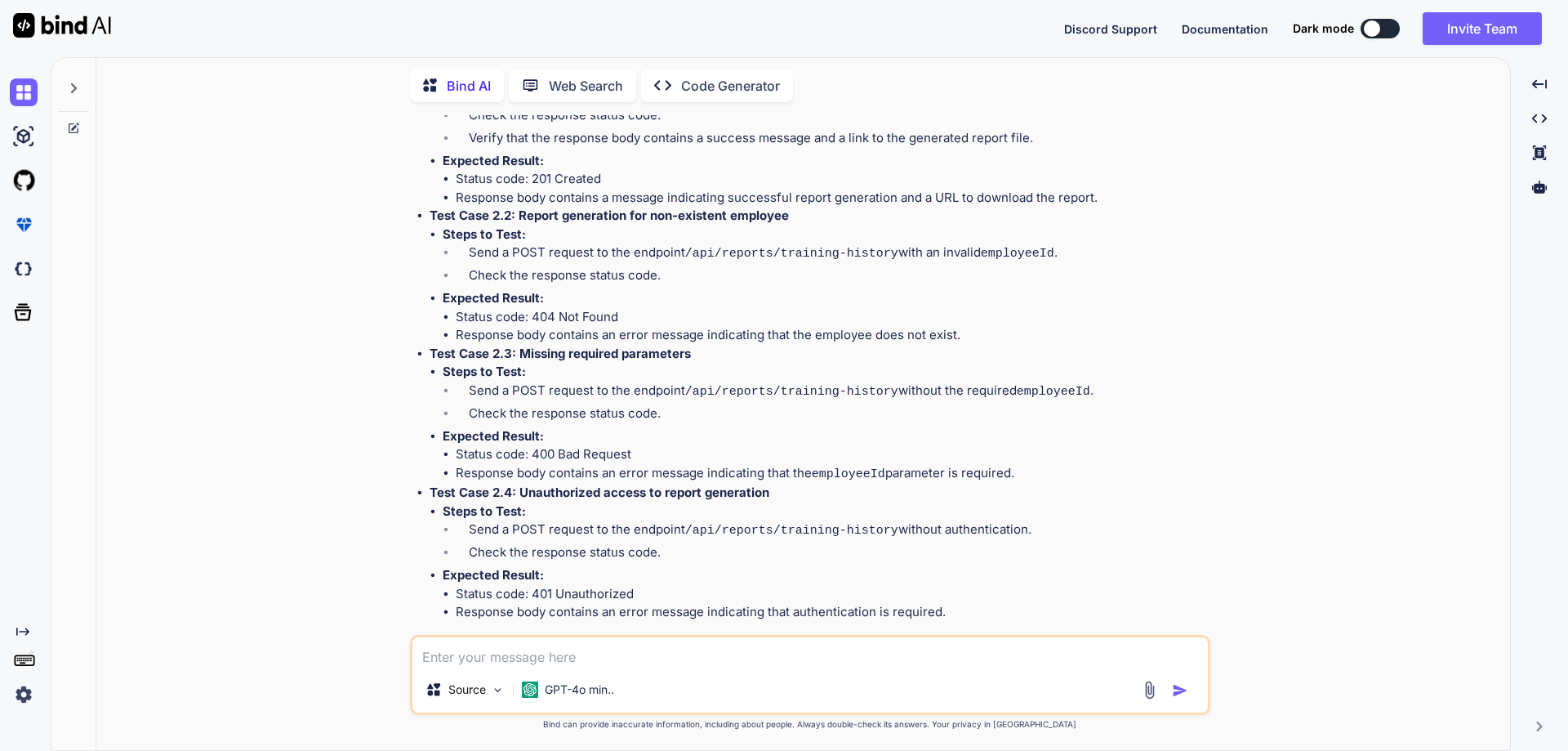
scroll to position [6240, 0]
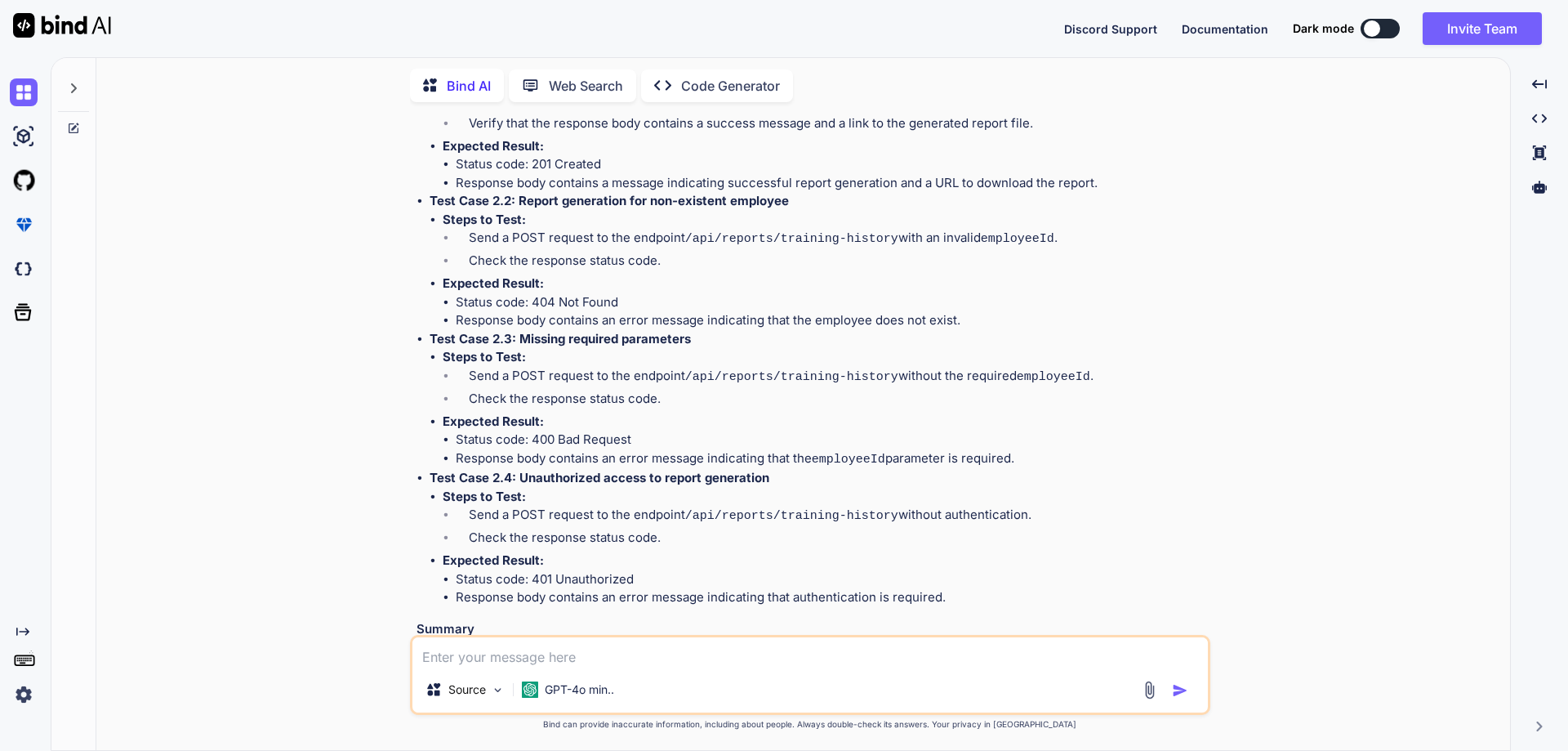
click at [561, 506] on li "Send a POST request to the endpoint /api/reports/training-history without authe…" at bounding box center [831, 517] width 752 height 23
drag, startPoint x: 518, startPoint y: 381, endPoint x: 819, endPoint y: 392, distance: 301.2
click at [819, 469] on p "Test Case 2.4: Unauthorized access to report generation" at bounding box center [818, 478] width 778 height 19
click at [504, 506] on li "Send a POST request to the endpoint /api/reports/training-history without authe…" at bounding box center [831, 517] width 752 height 23
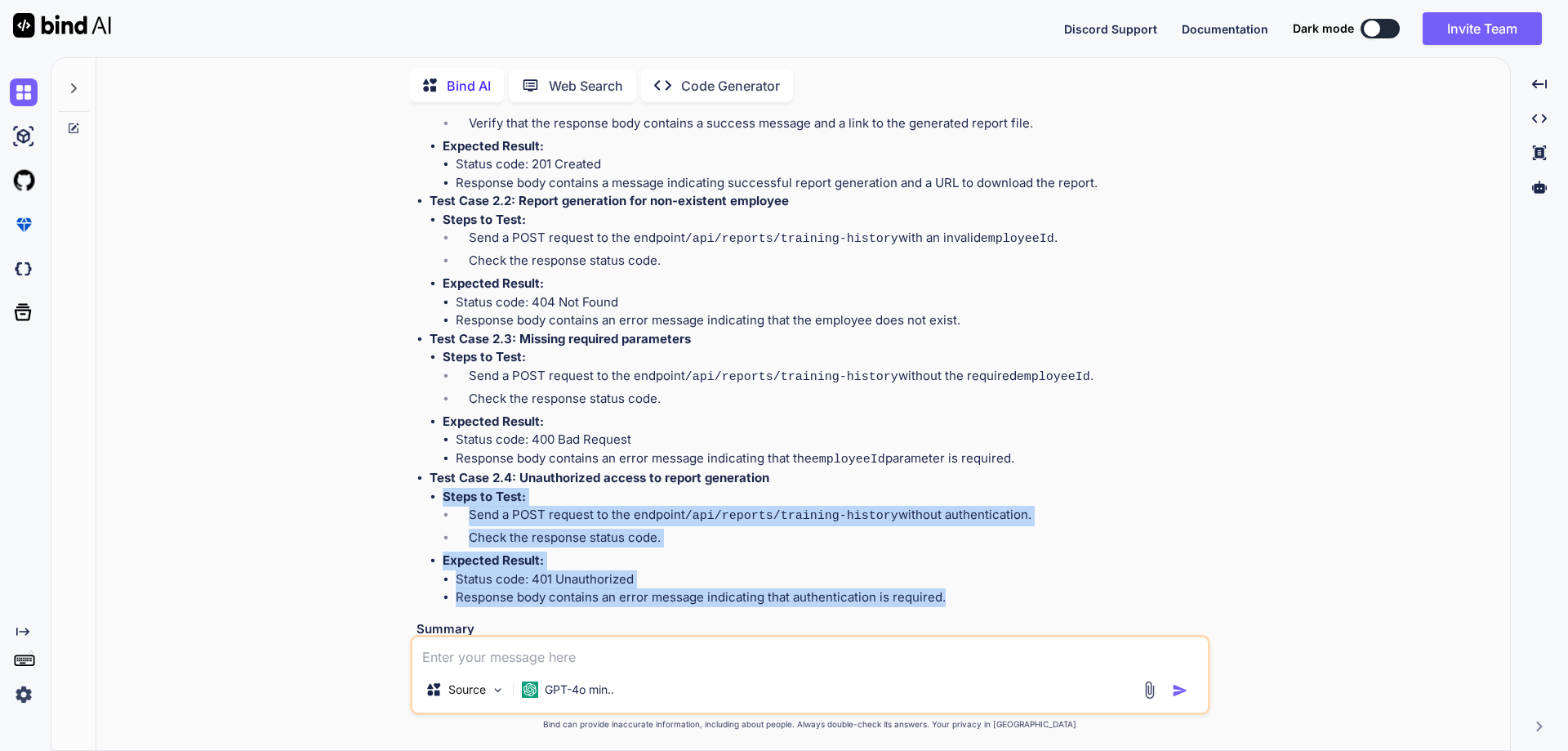
drag, startPoint x: 442, startPoint y: 402, endPoint x: 965, endPoint y: 507, distance: 533.4
click at [965, 507] on ul "Steps to Test: Send a POST request to the endpoint /api/reports/training-histor…" at bounding box center [818, 547] width 778 height 119
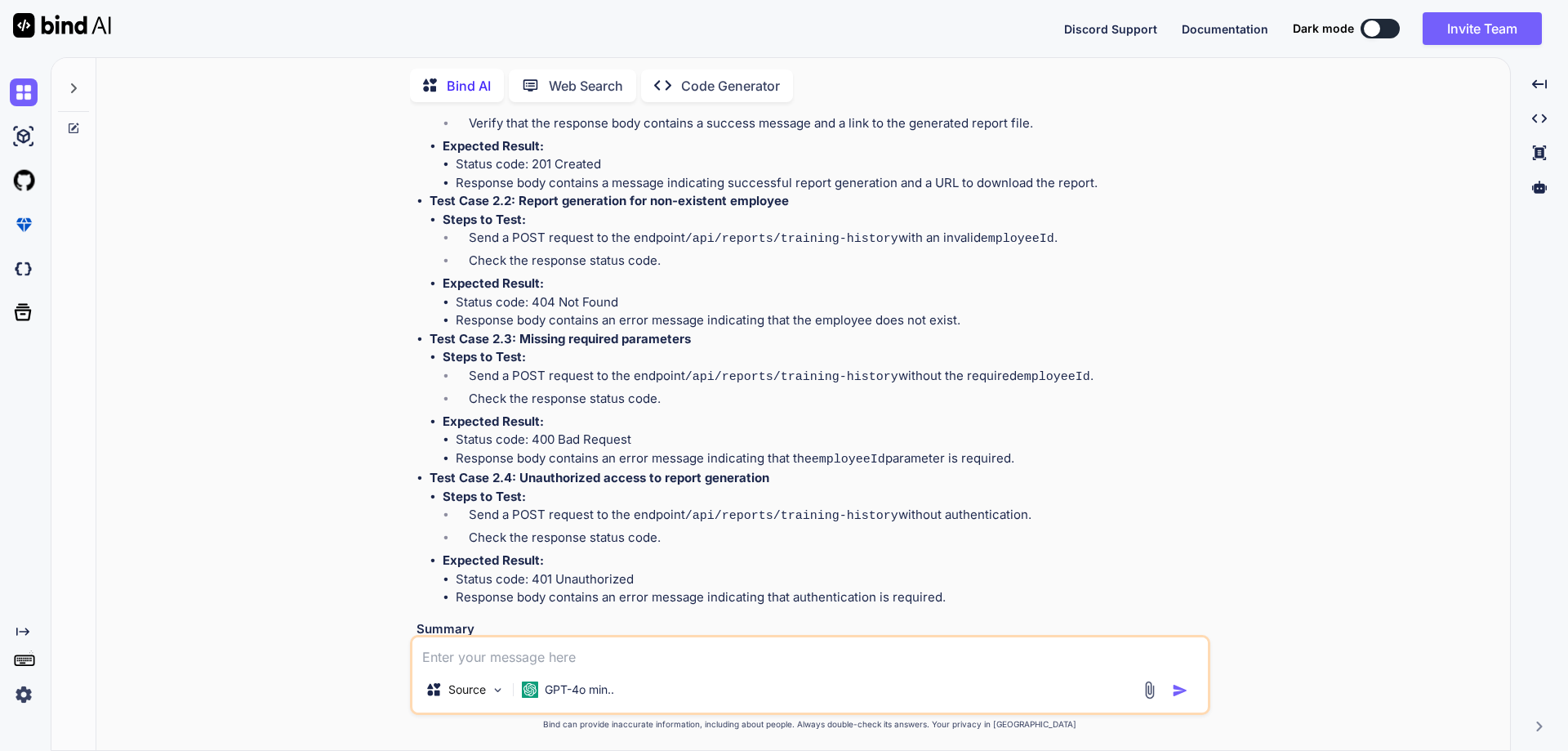
click at [479, 660] on textarea at bounding box center [810, 652] width 795 height 30
paste textarea "• Meeting Request -> Button should launch the Google Meeting."
click at [585, 657] on textarea "Create test cases for "• Meeting Request -> Button should launch the Google Mee…" at bounding box center [810, 652] width 795 height 30
click at [965, 657] on textarea "Create test cases for "Meeting Request -> Button should launch the Google Meeti…" at bounding box center [810, 652] width 795 height 30
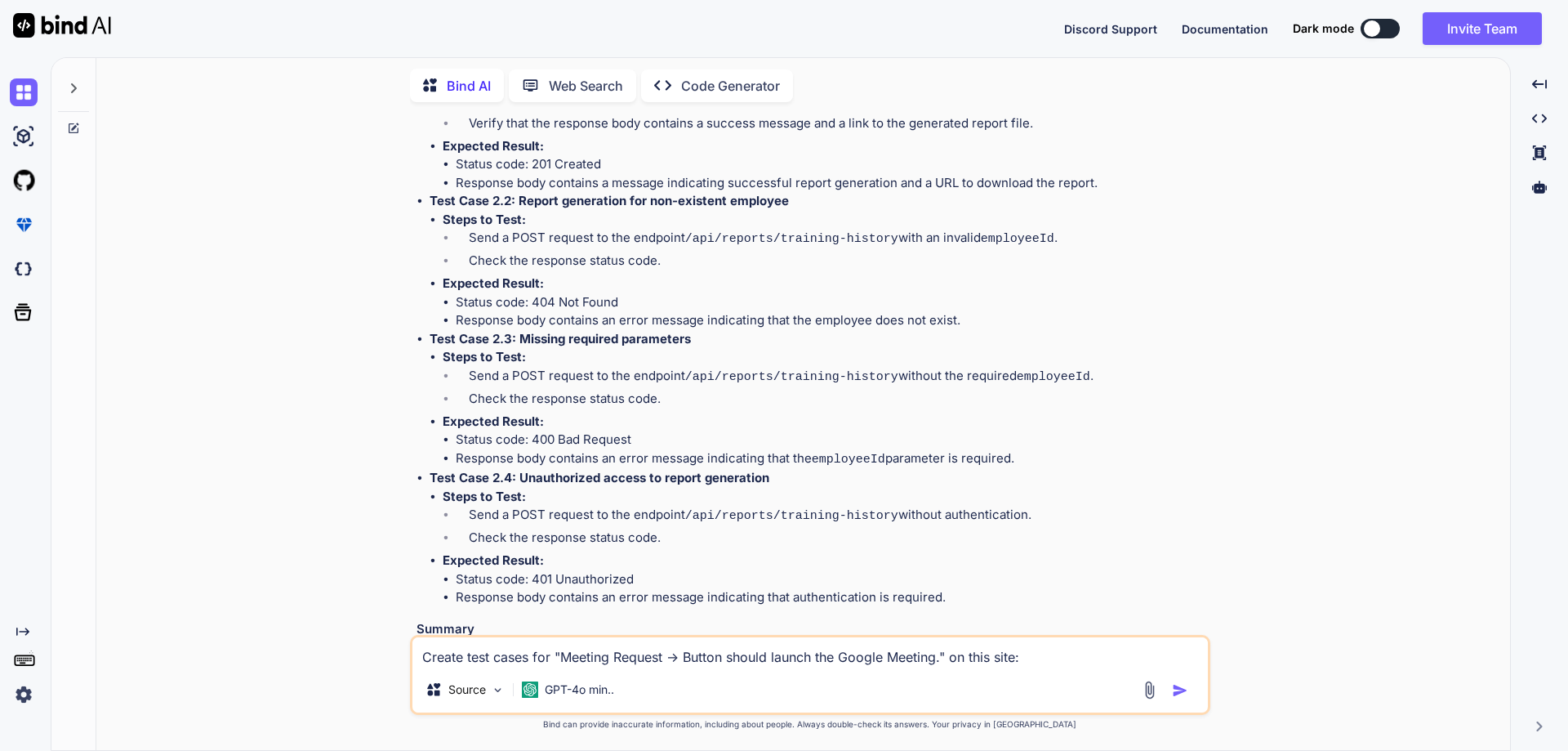
paste textarea "https://connectdev.onehcm.com/"
type textarea "Create test cases for "Meeting Request -> Button should launch the Google Meeti…"
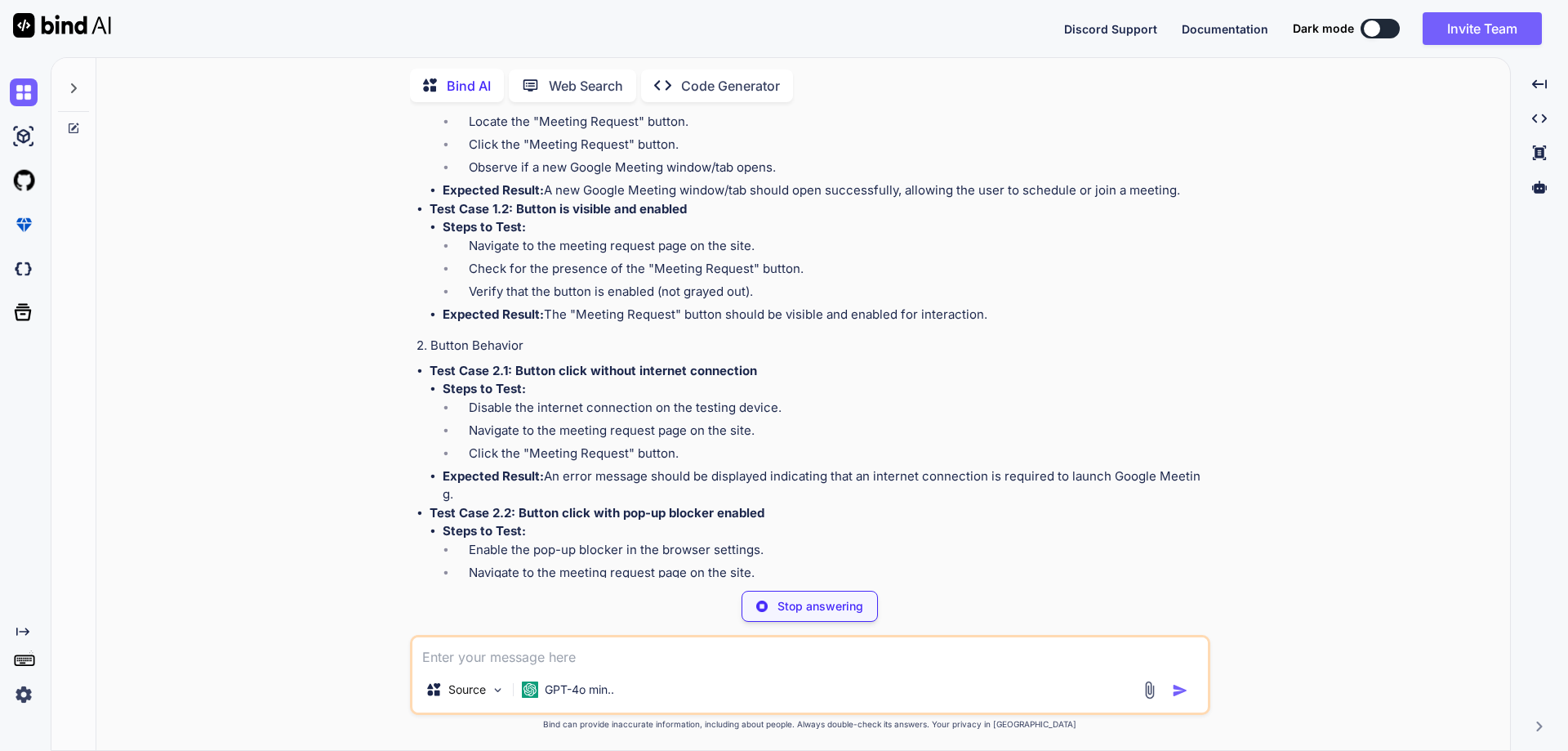
scroll to position [7146, 0]
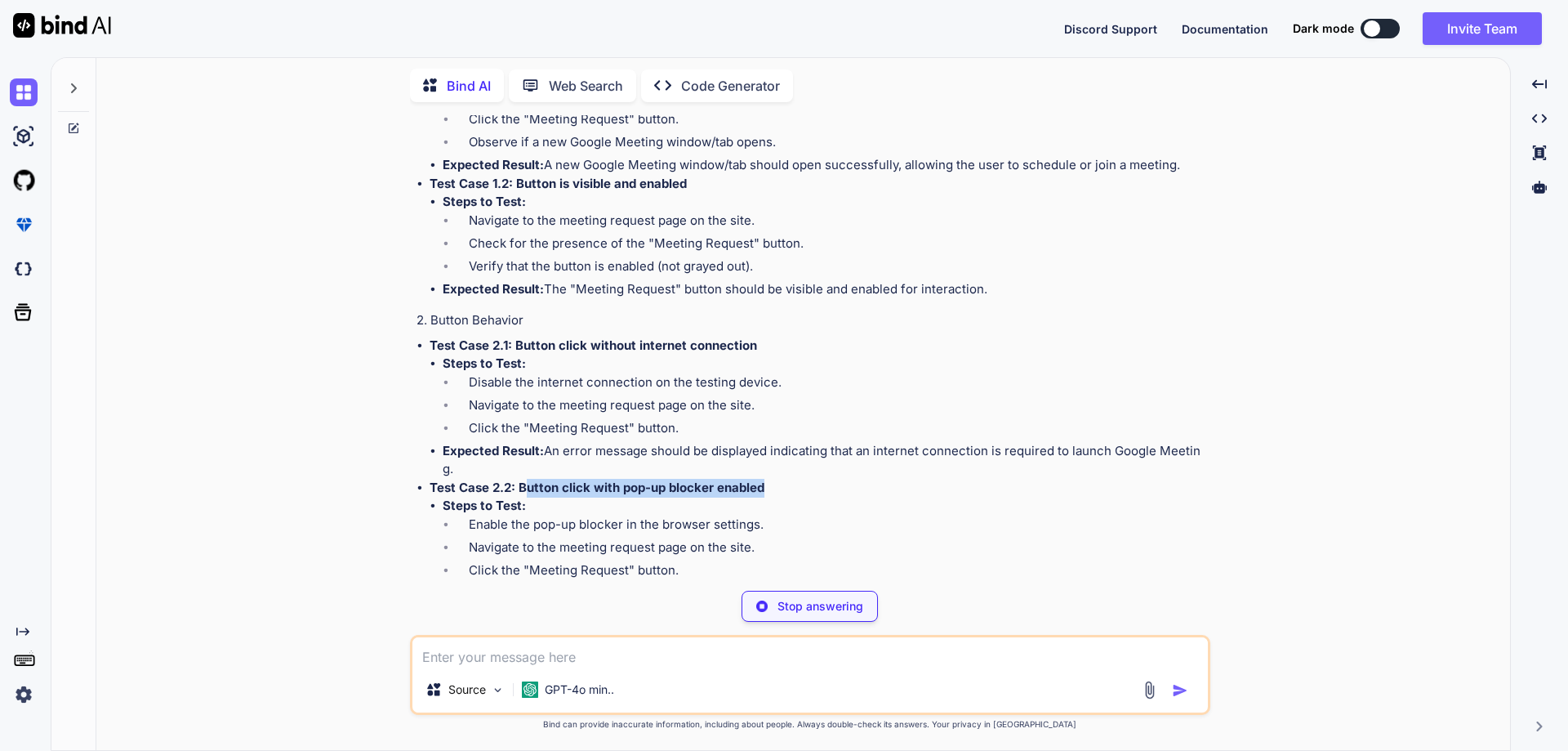
drag, startPoint x: 524, startPoint y: 393, endPoint x: 785, endPoint y: 397, distance: 261.0
click at [785, 479] on p "Test Case 2.2: Button click with pop-up blocker enabled" at bounding box center [818, 488] width 778 height 19
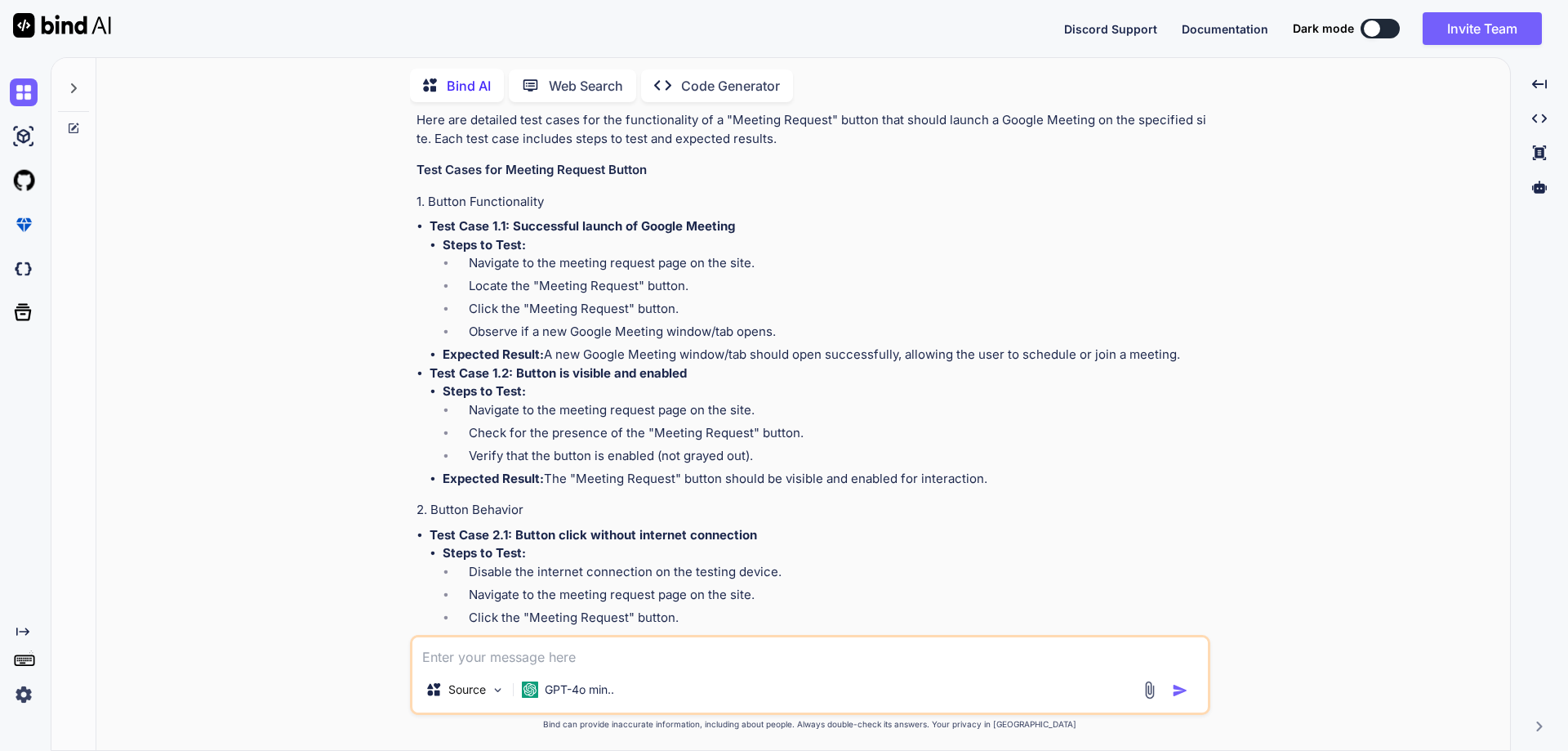
scroll to position [6965, 0]
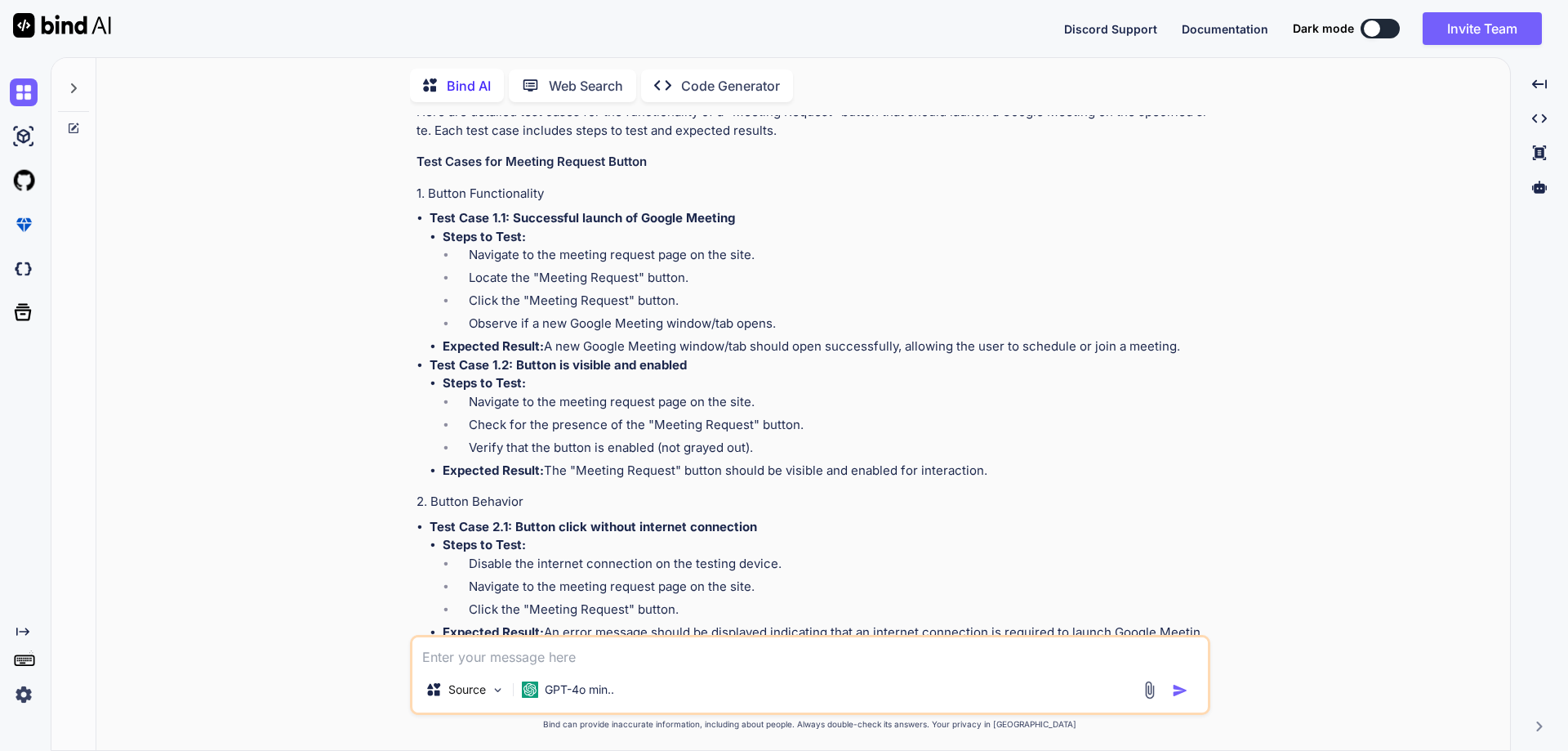
click at [624, 555] on li "Disable the internet connection on the testing device." at bounding box center [831, 566] width 752 height 23
click at [502, 652] on textarea at bounding box center [810, 652] width 795 height 30
paste textarea "1- Chat: - The red icon notification disappears after 2 seconds and returns to …"
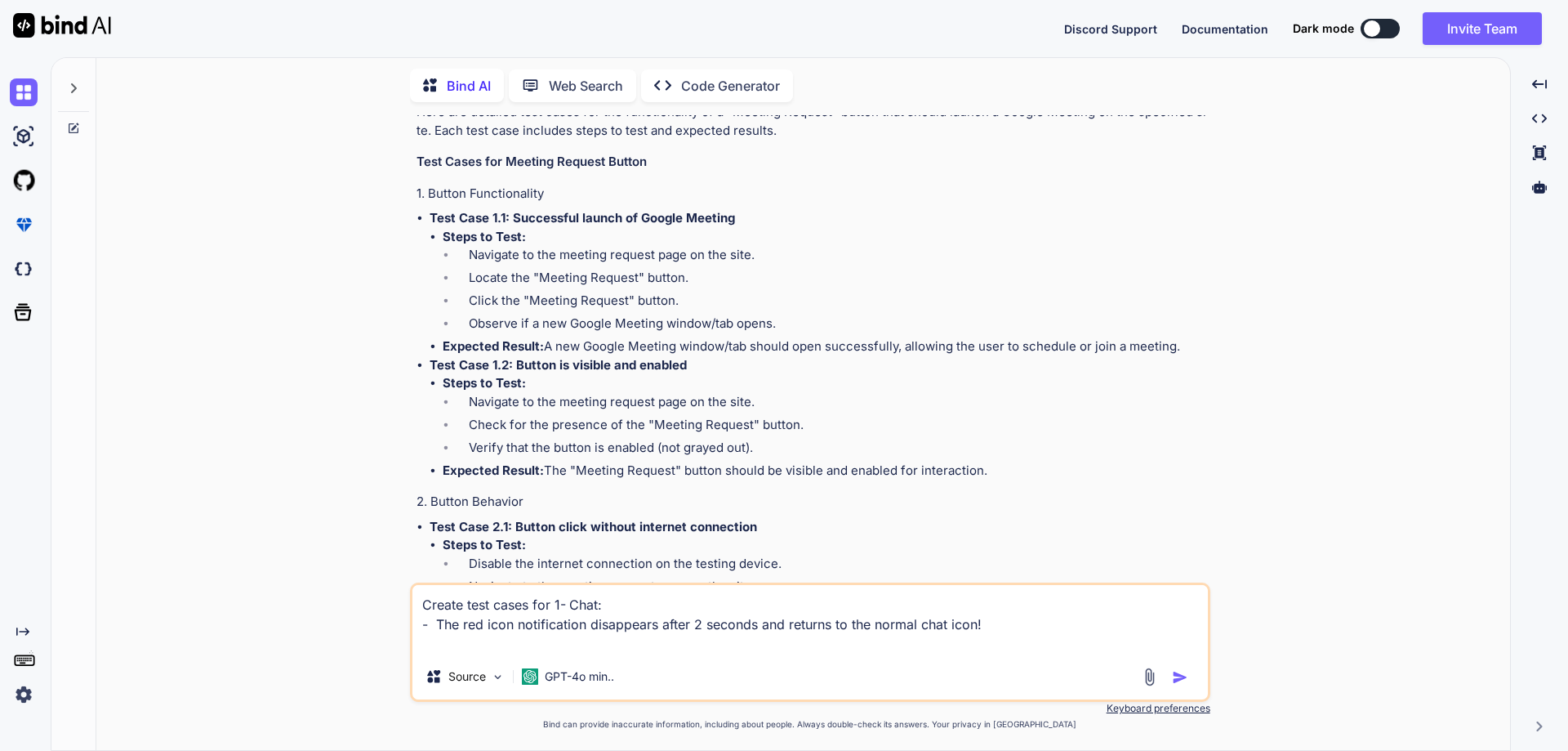
click at [423, 623] on textarea "Create test cases for 1- Chat: - The red icon notification disappears after 2 s…" at bounding box center [810, 620] width 795 height 69
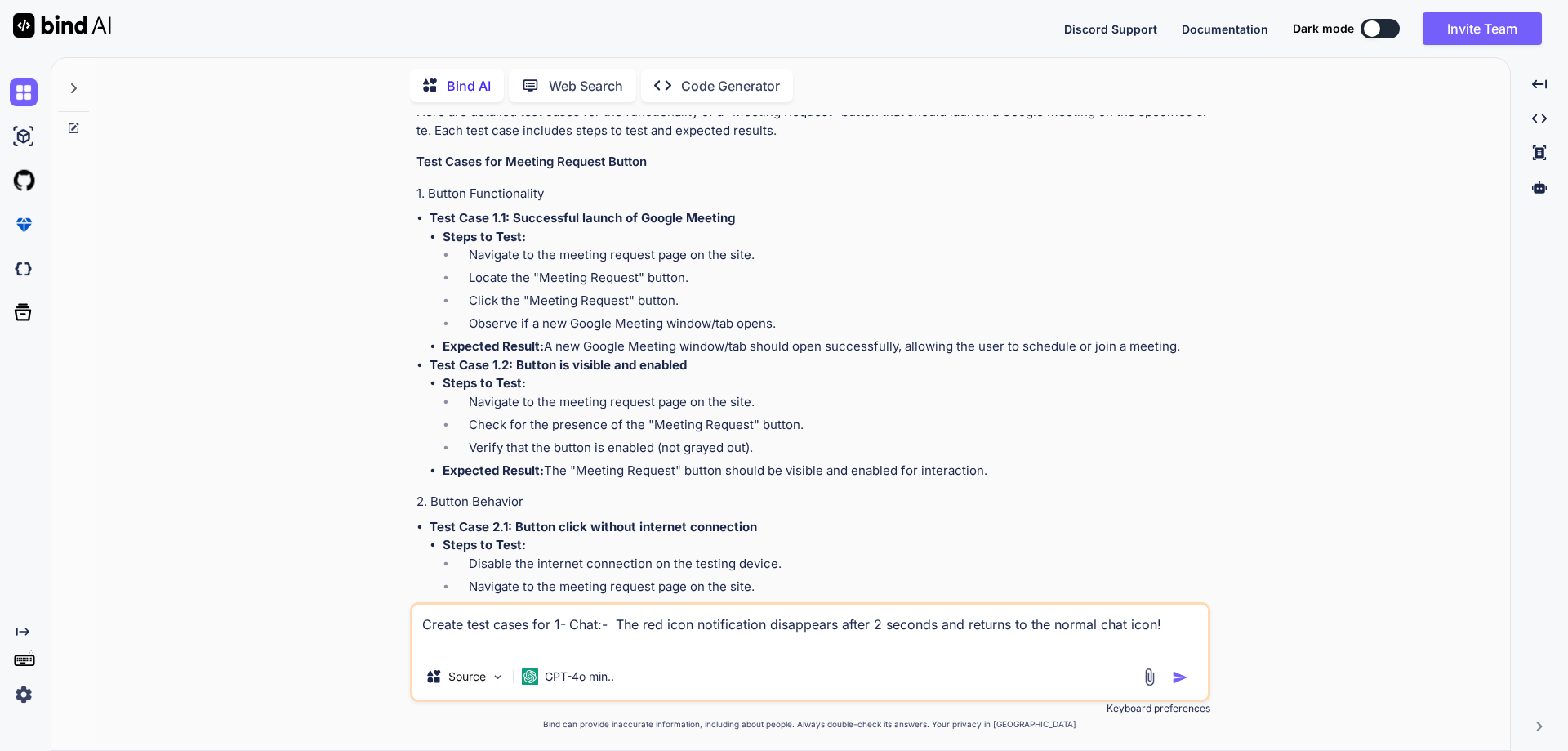
click at [614, 626] on textarea "Create test cases for 1- Chat:- The red icon notification disappears after 2 se…" at bounding box center [810, 629] width 795 height 49
click at [1162, 629] on textarea "Create test cases for 1- Chat:- "The red icon notification disappears after 2 s…" at bounding box center [810, 629] width 795 height 49
type textarea "Create test cases for 1- Chat:- "The red icon notification disappears after 2 s…"
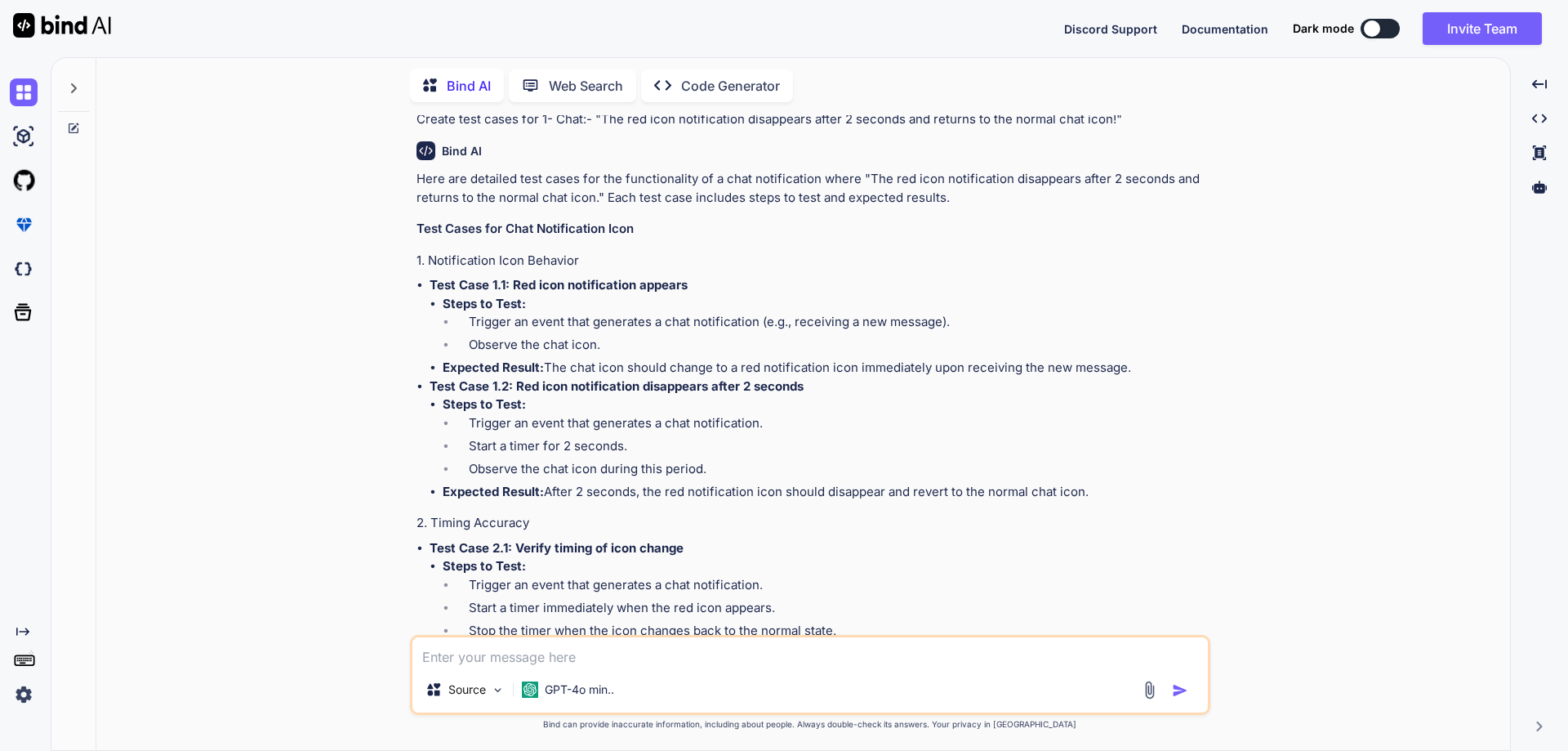
scroll to position [8462, 0]
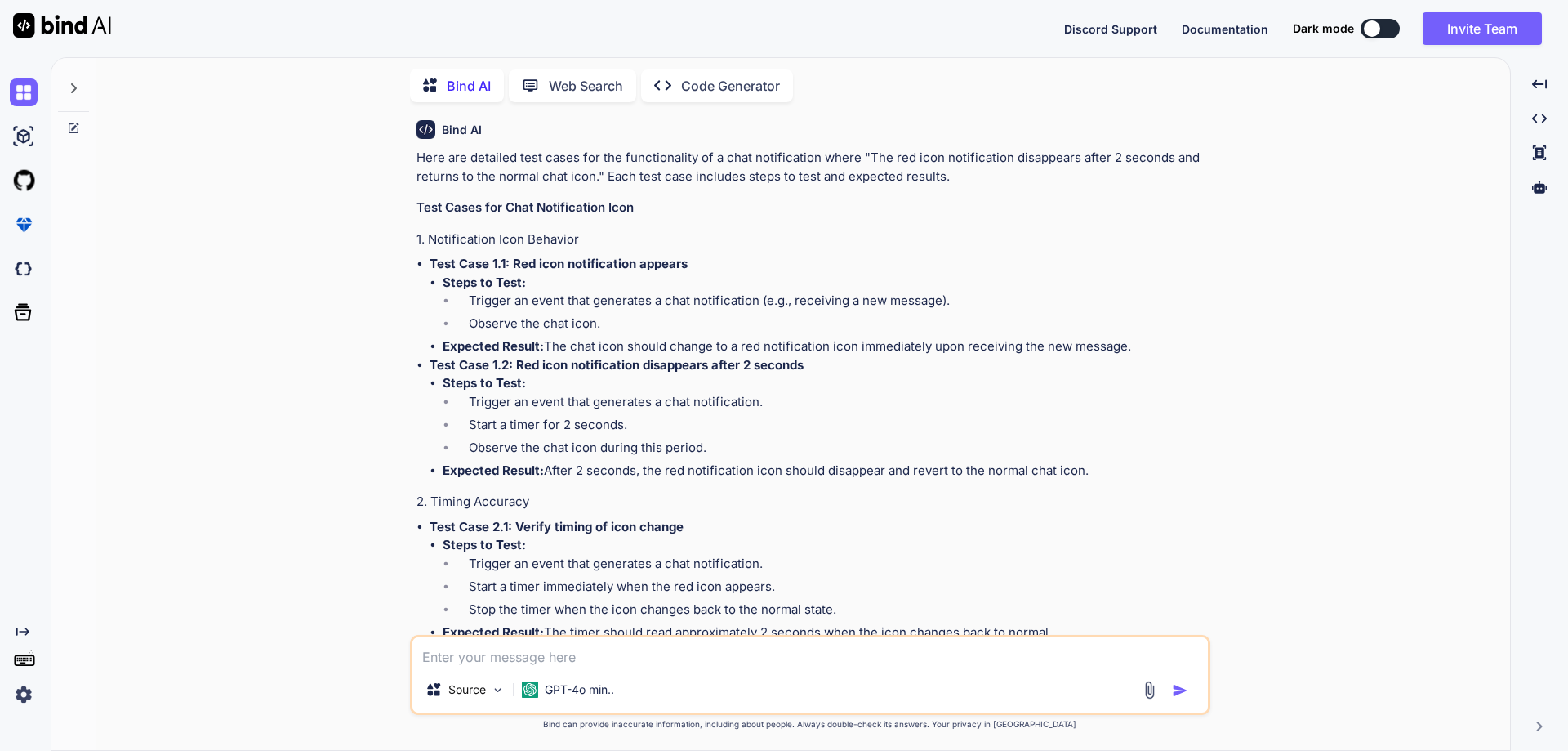
drag, startPoint x: 547, startPoint y: 375, endPoint x: 1107, endPoint y: 380, distance: 560.0
click at [1107, 462] on li "Expected Result: After 2 seconds, the red notification icon should disappear an…" at bounding box center [825, 471] width 765 height 19
drag, startPoint x: 533, startPoint y: 407, endPoint x: 432, endPoint y: 416, distance: 101.4
click at [432, 493] on h4 "2. Timing Accuracy" at bounding box center [812, 502] width 790 height 19
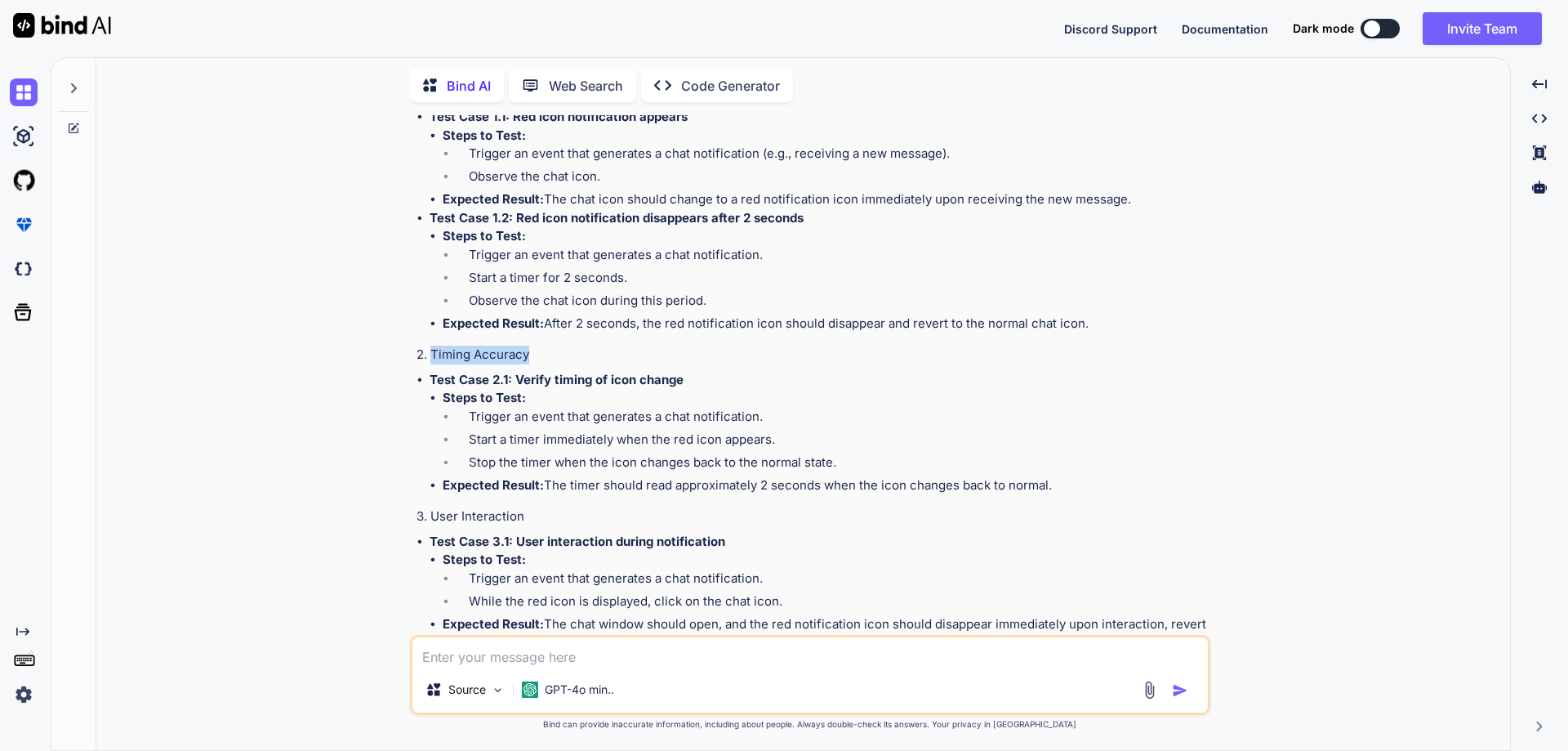
scroll to position [8605, 0]
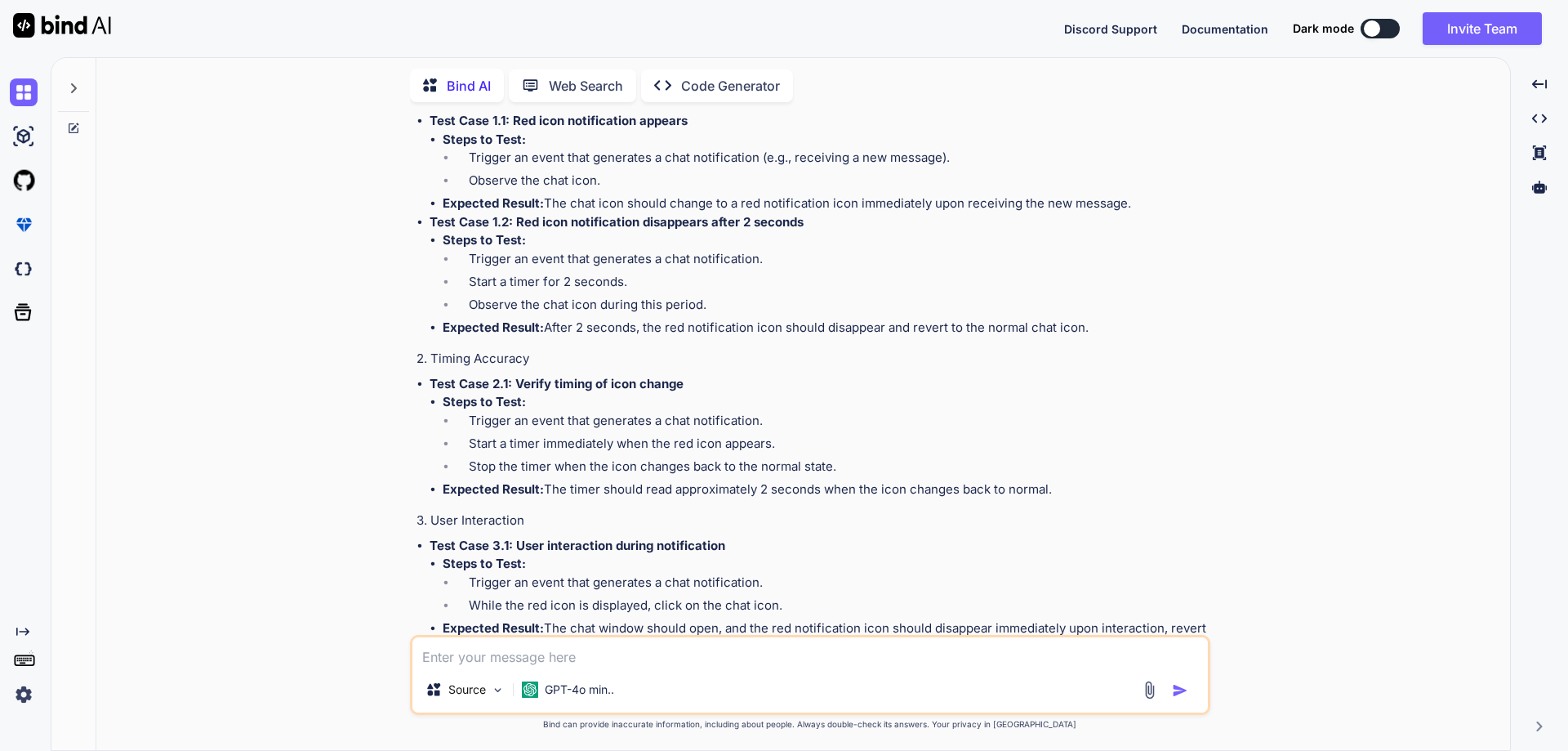
click at [556, 412] on li "Trigger an event that generates a chat notification." at bounding box center [831, 423] width 752 height 23
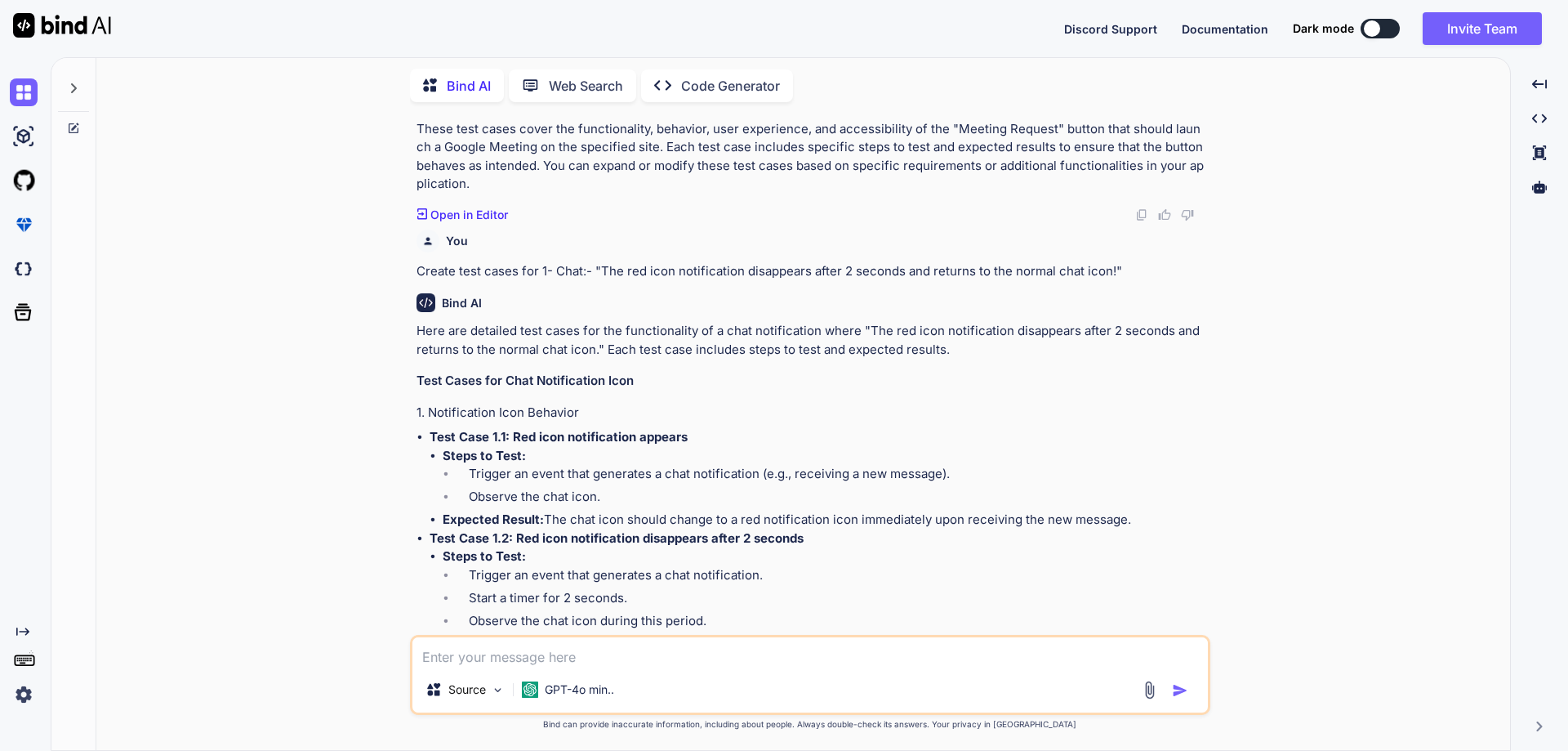
scroll to position [8278, 0]
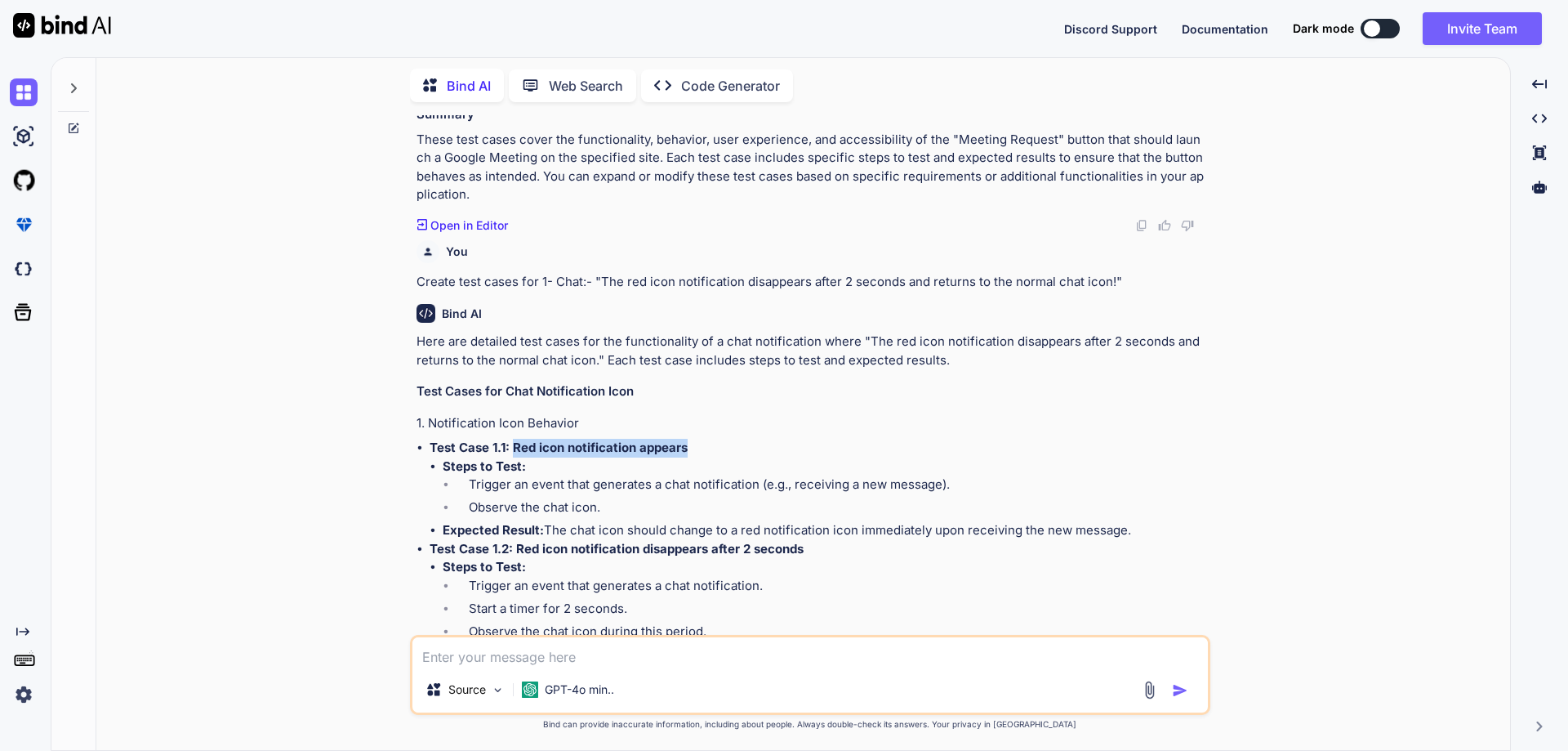
drag, startPoint x: 510, startPoint y: 351, endPoint x: 751, endPoint y: 360, distance: 241.2
click at [751, 439] on p "Test Case 1.1: Red icon notification appears" at bounding box center [818, 448] width 778 height 19
click at [524, 458] on strong "Steps to Test:" at bounding box center [484, 466] width 83 height 16
drag, startPoint x: 444, startPoint y: 373, endPoint x: 1149, endPoint y: 434, distance: 707.6
click at [1145, 457] on ul "Steps to Test: Trigger an event that generates a chat notification (e.g., recei…" at bounding box center [818, 498] width 778 height 82
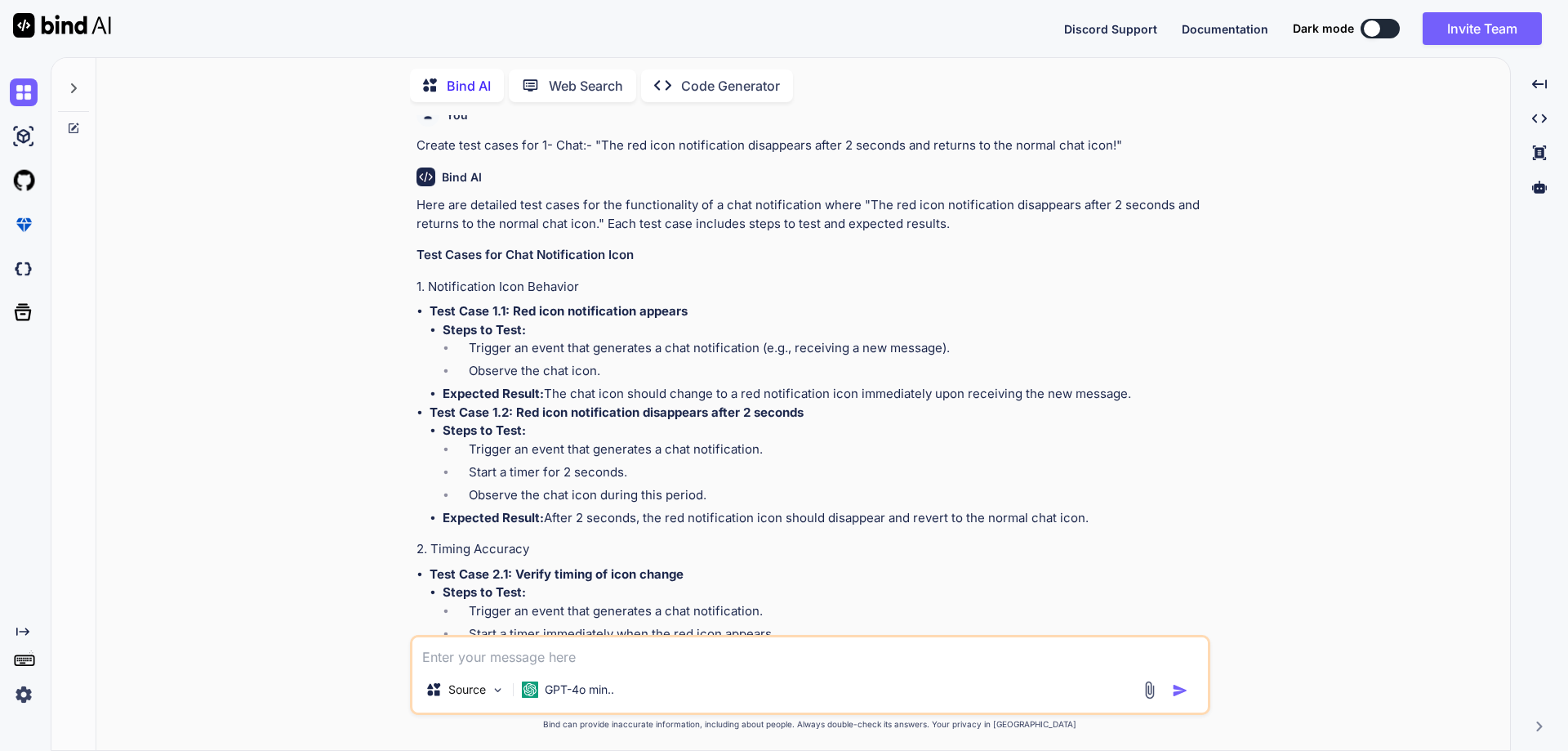
scroll to position [8442, 0]
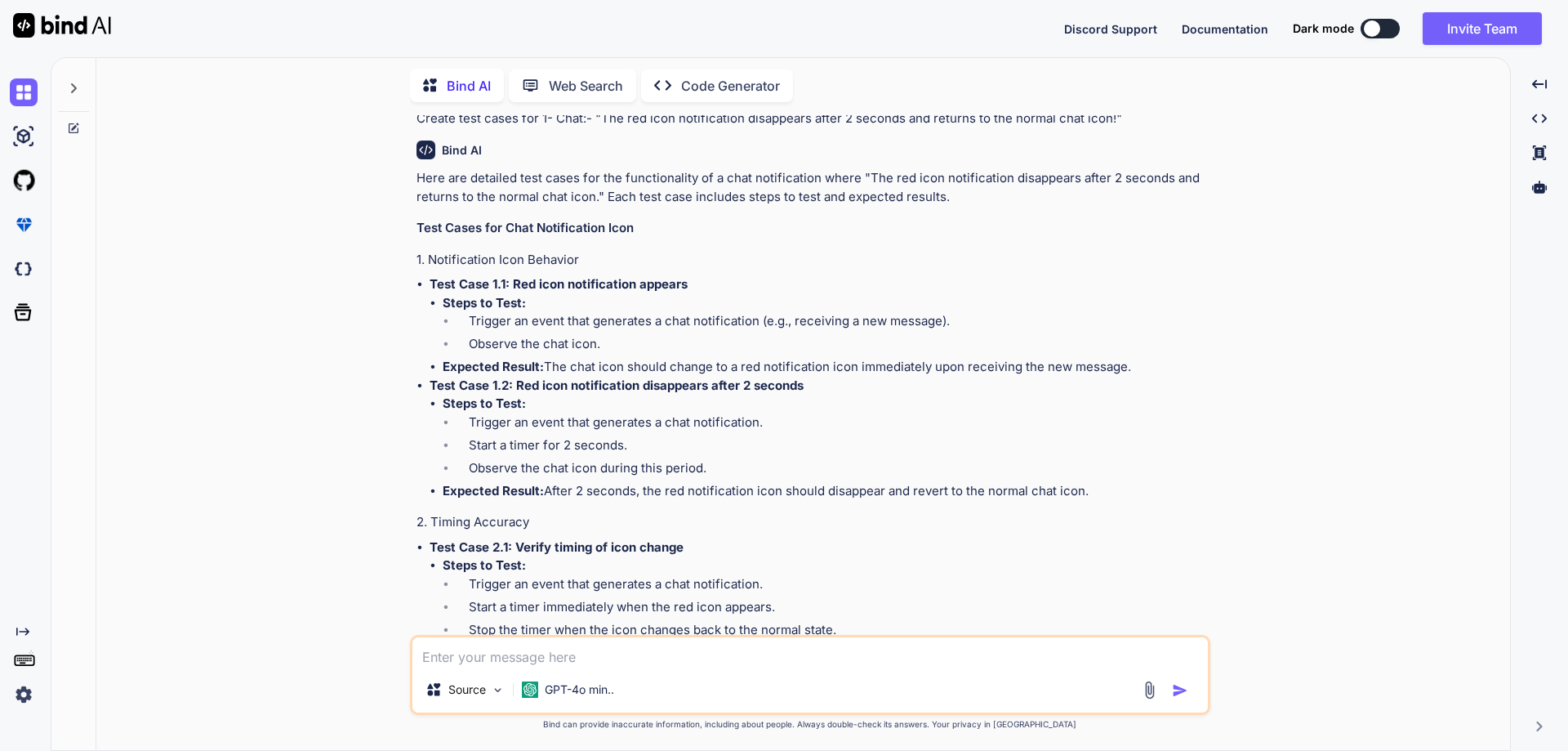
click at [493, 378] on strong "Test Case 1.2: Red icon notification disappears after 2 seconds" at bounding box center [616, 385] width 374 height 16
drag, startPoint x: 517, startPoint y: 289, endPoint x: 840, endPoint y: 290, distance: 323.0
click at [840, 377] on p "Test Case 1.2: Red icon notification disappears after 2 seconds" at bounding box center [818, 386] width 778 height 19
click at [537, 413] on li "Trigger an event that generates a chat notification." at bounding box center [831, 424] width 752 height 23
drag, startPoint x: 445, startPoint y: 308, endPoint x: 1101, endPoint y: 392, distance: 661.4
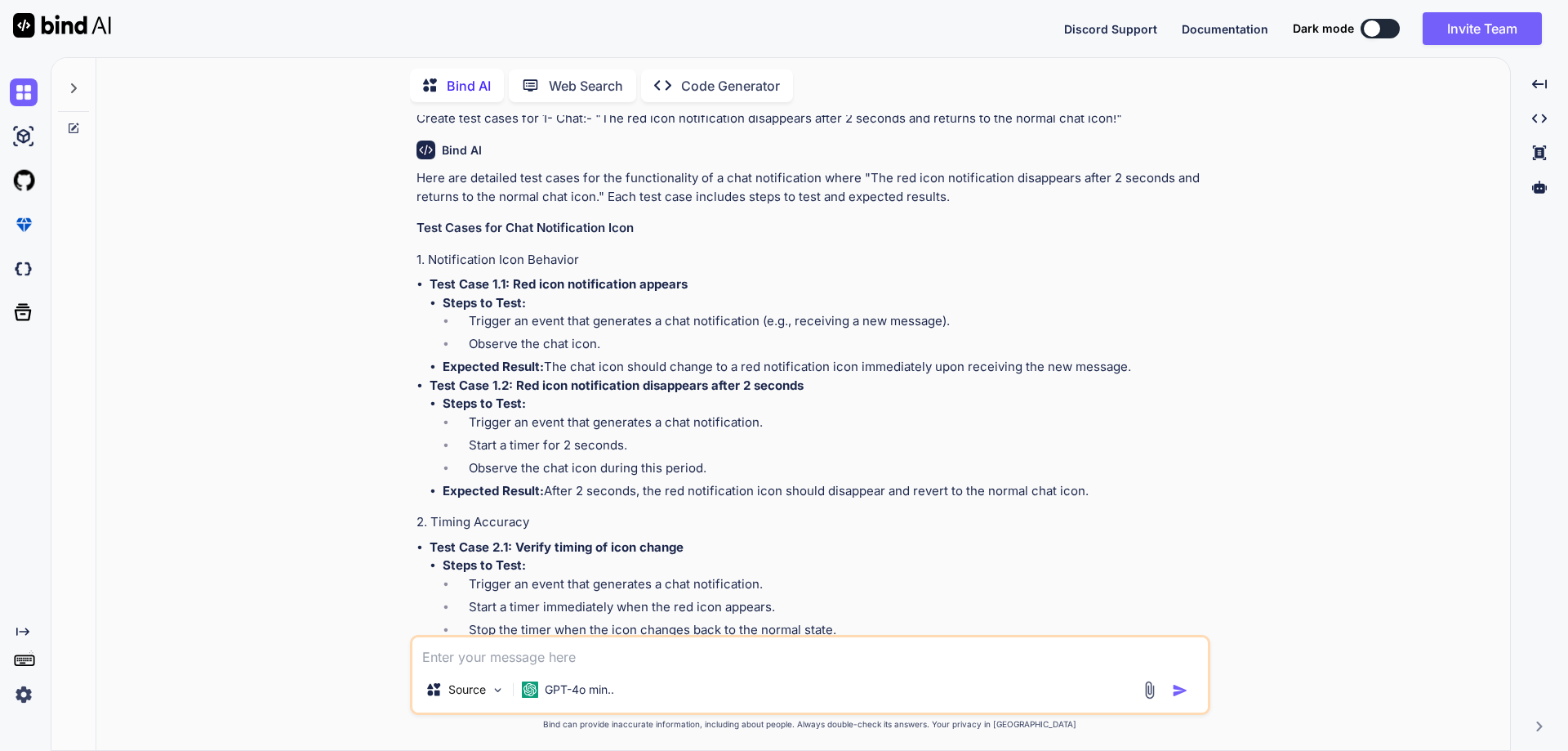
click at [1101, 394] on ul "Steps to Test: Trigger an event that generates a chat notification. Start a tim…" at bounding box center [818, 447] width 778 height 106
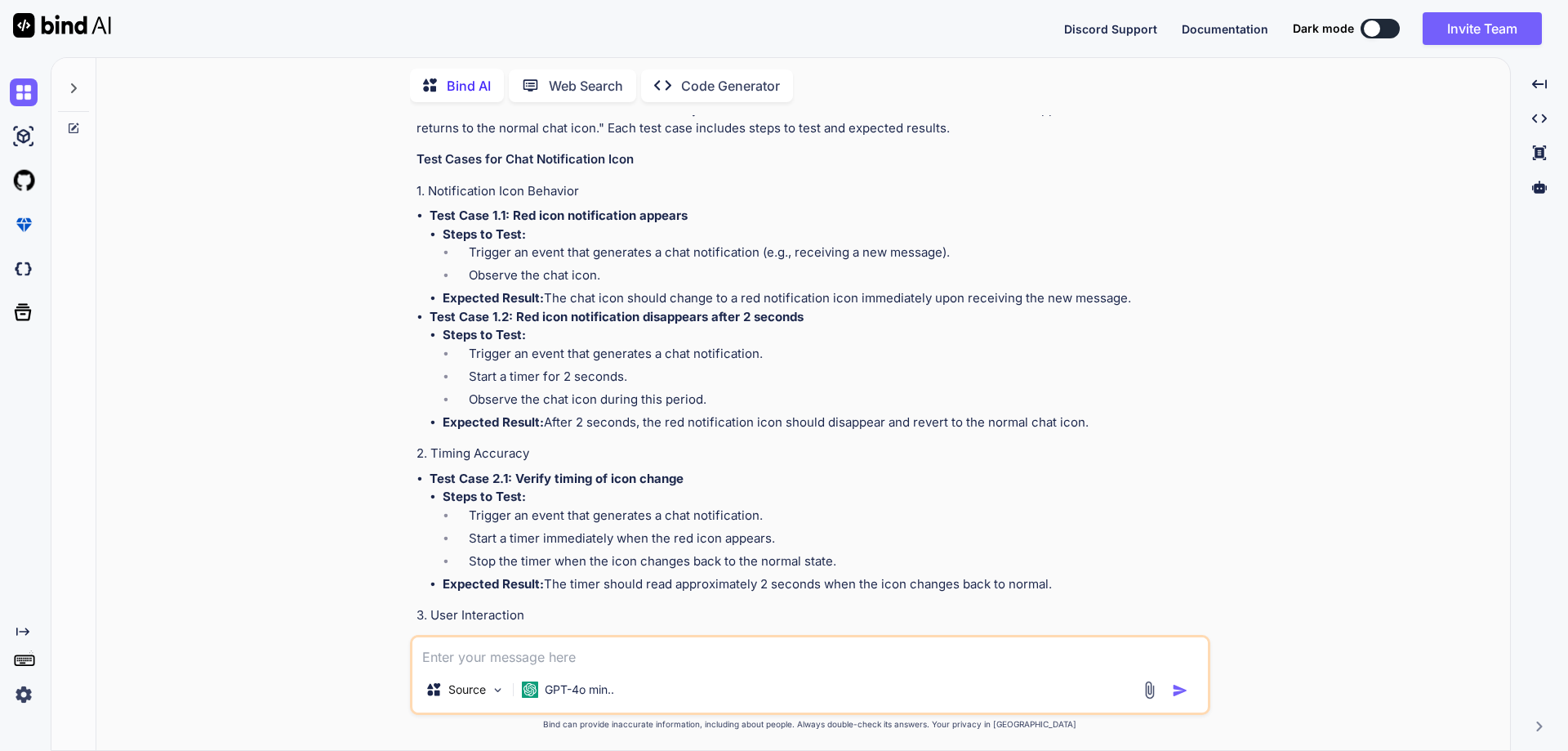
scroll to position [8605, 0]
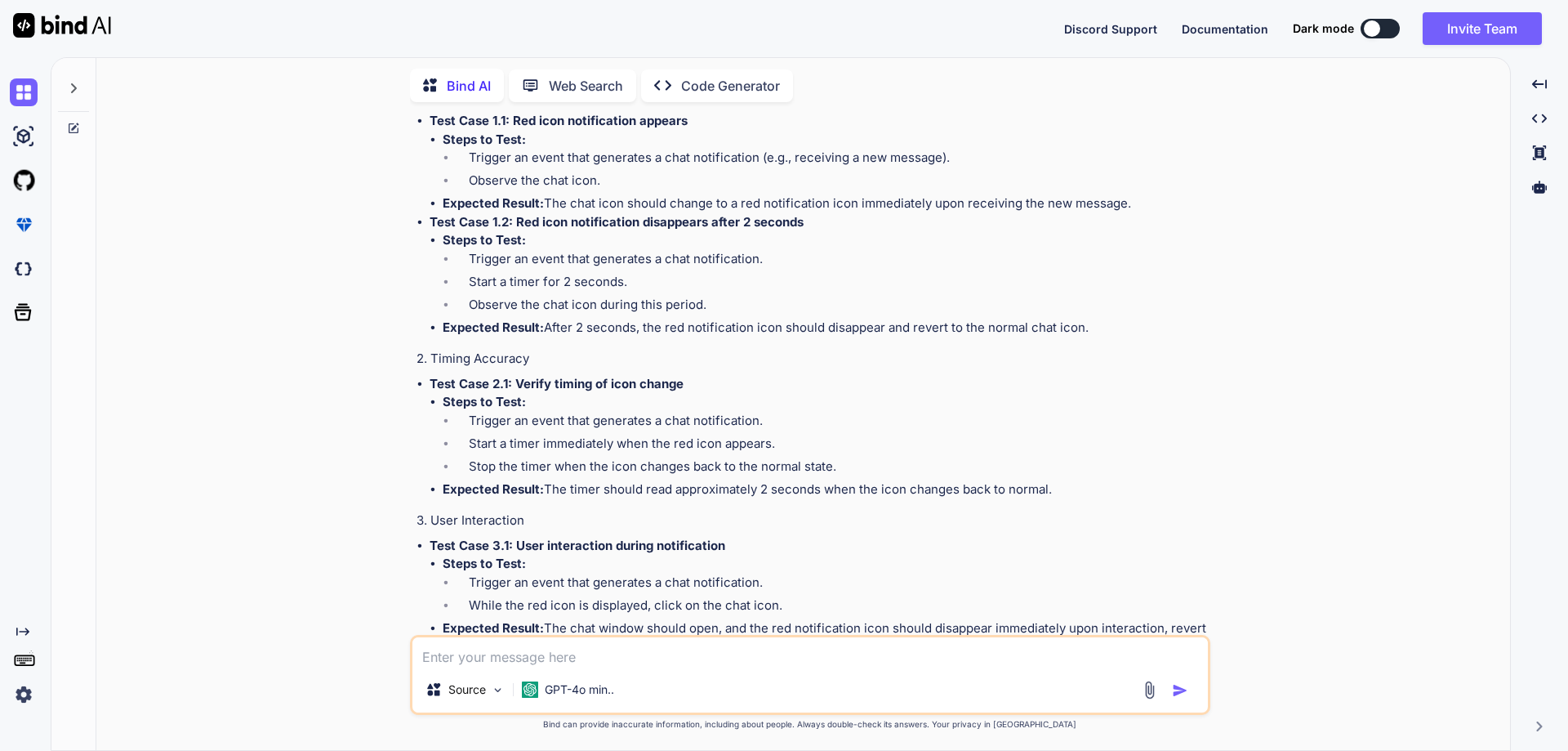
click at [538, 412] on li "Trigger an event that generates a chat notification." at bounding box center [831, 423] width 752 height 23
drag, startPoint x: 516, startPoint y: 288, endPoint x: 700, endPoint y: 288, distance: 184.0
click at [700, 375] on li "Test Case 2.1: Verify timing of icon change Steps to Test: Trigger an event tha…" at bounding box center [818, 437] width 778 height 124
click at [455, 412] on li "Trigger an event that generates a chat notification." at bounding box center [831, 423] width 752 height 23
drag, startPoint x: 452, startPoint y: 313, endPoint x: 1068, endPoint y: 386, distance: 620.3
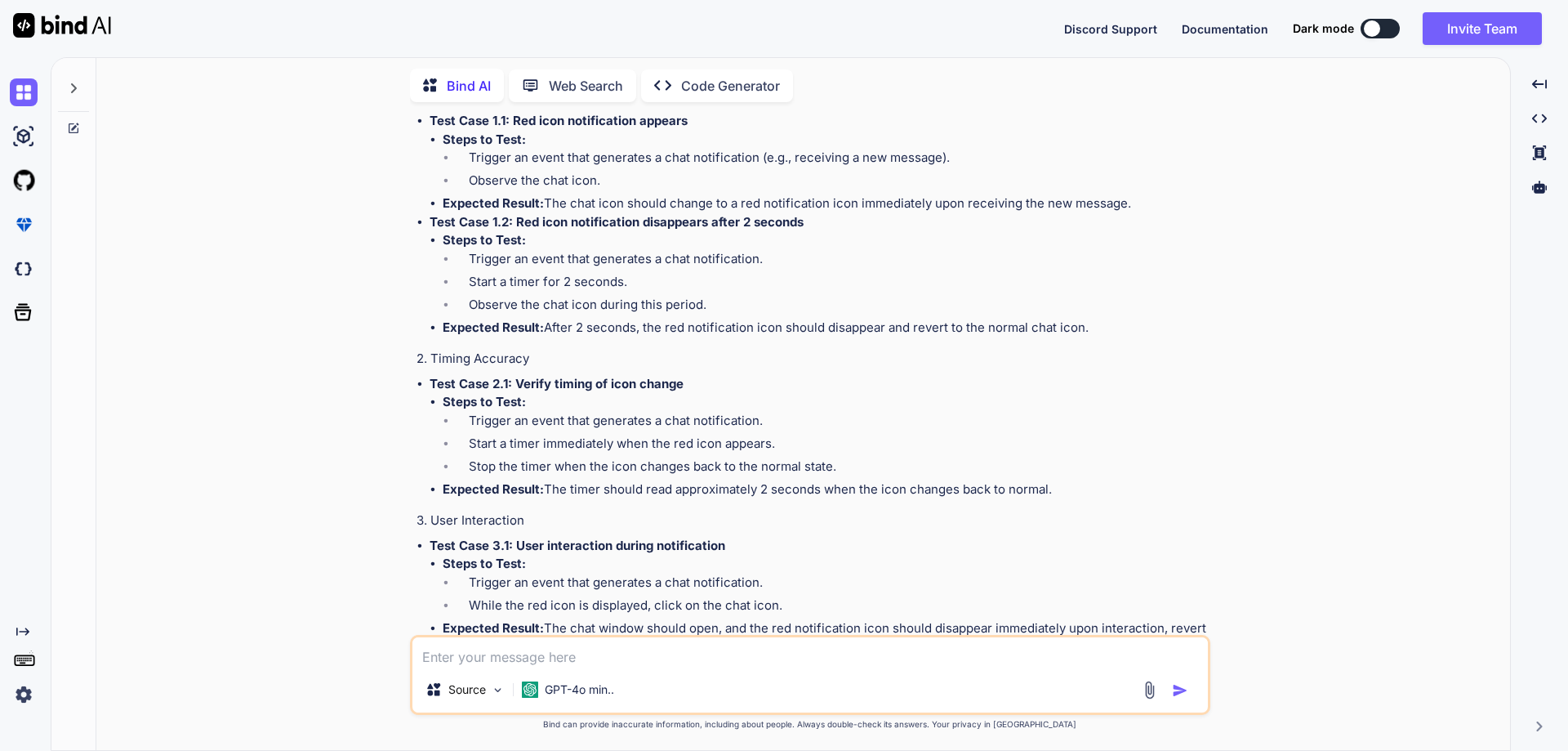
click at [1068, 393] on ul "Steps to Test: Trigger an event that generates a chat notification. Start a tim…" at bounding box center [818, 445] width 778 height 106
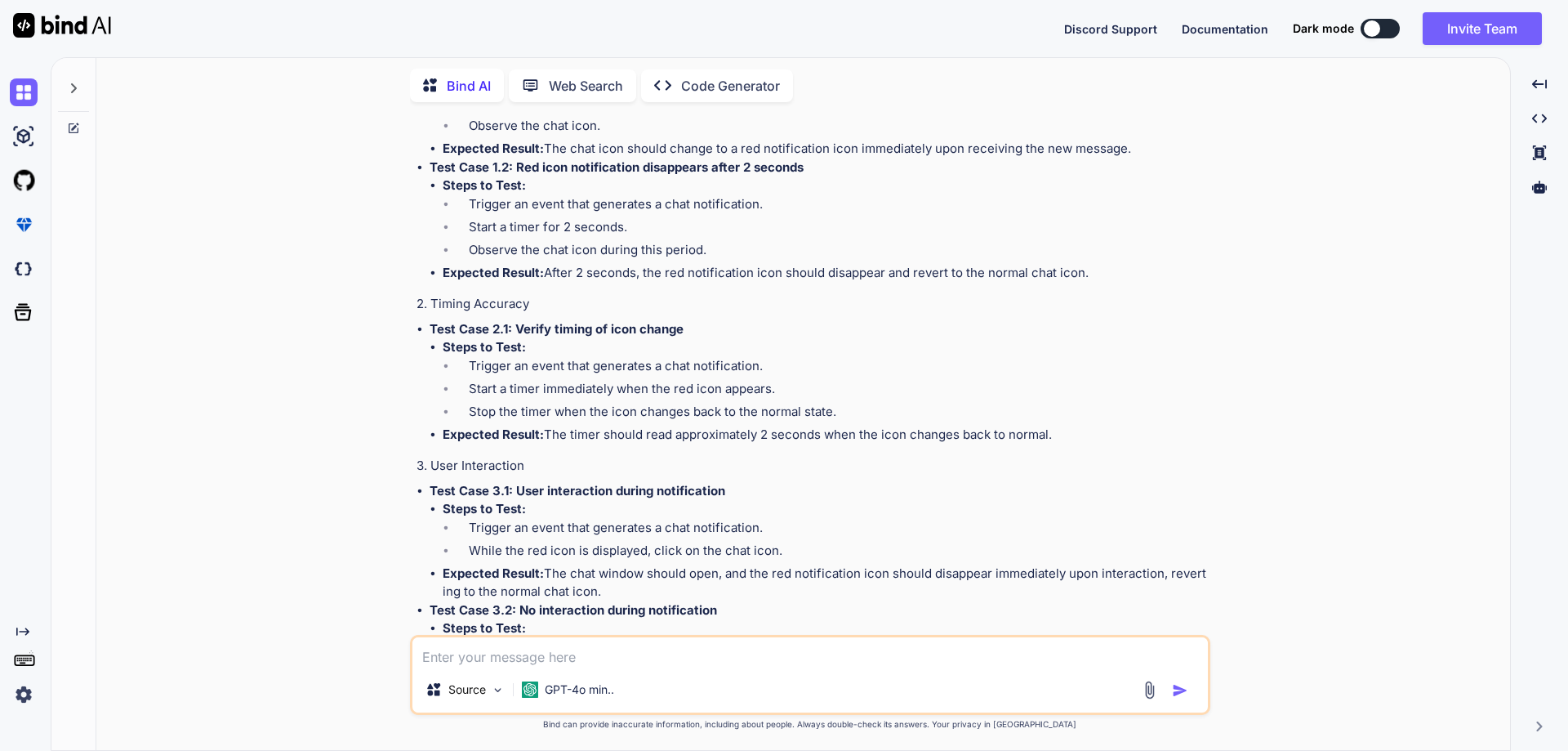
scroll to position [8768, 0]
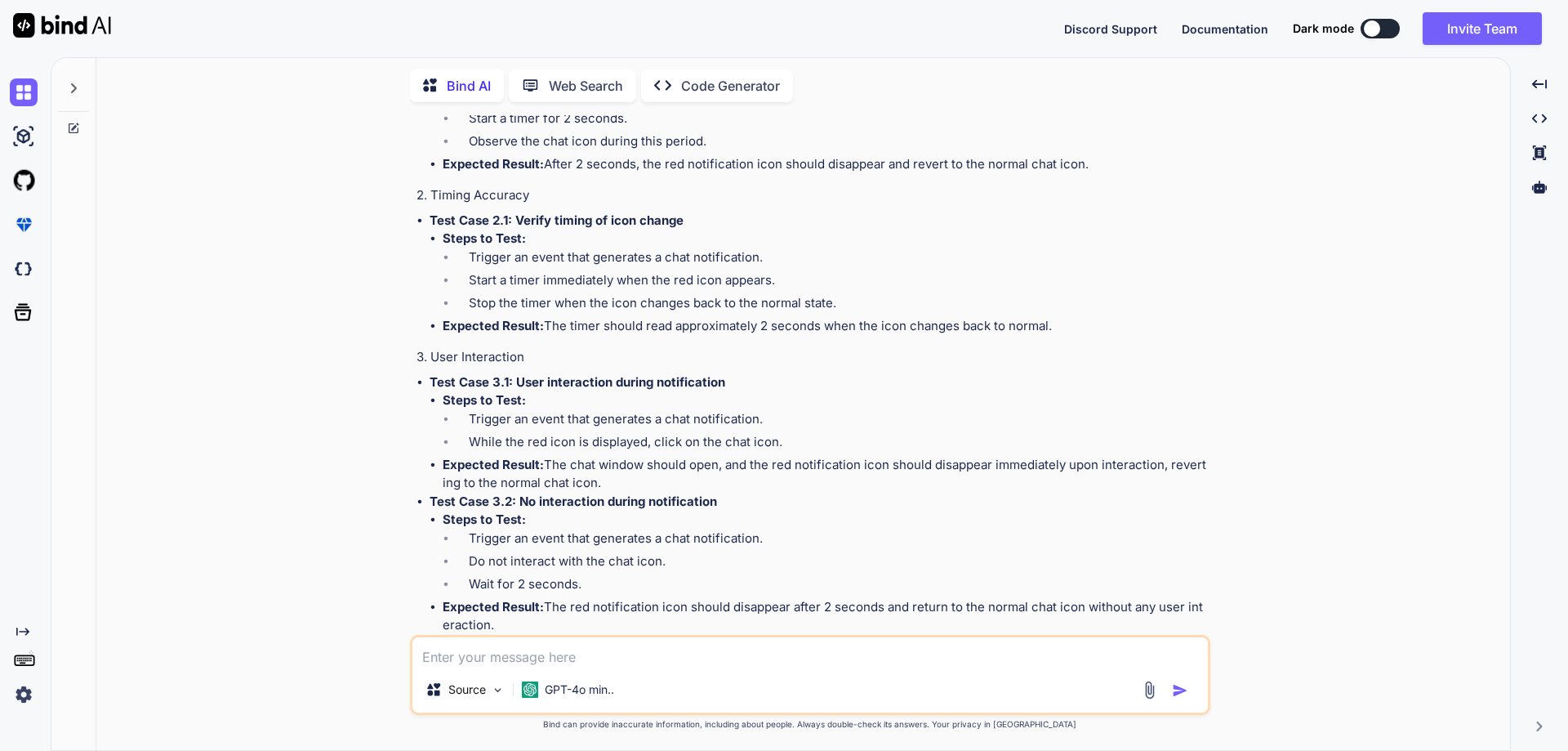
click at [566, 392] on li "Steps to Test: Trigger an event that generates a chat notification. While the r…" at bounding box center [825, 424] width 765 height 65
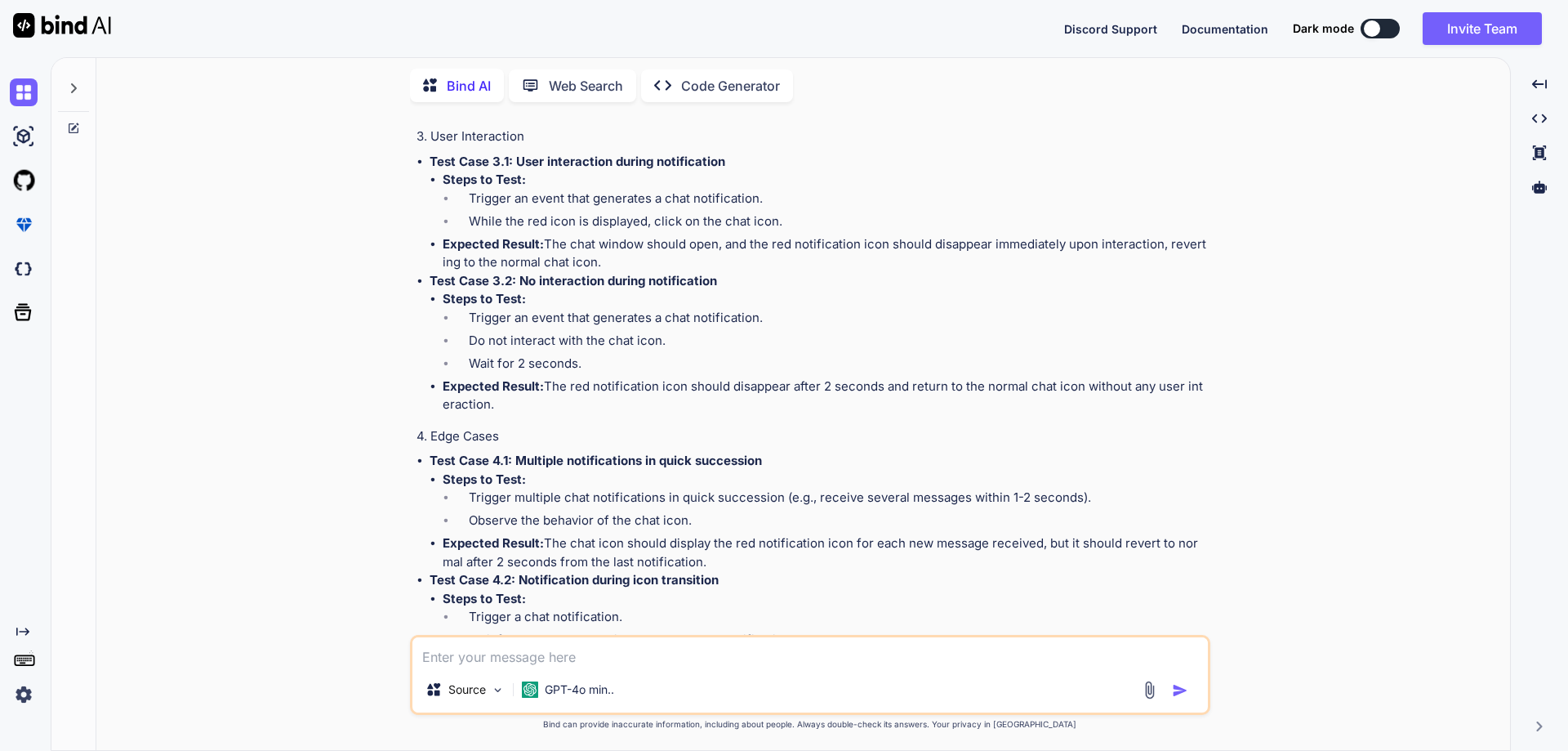
scroll to position [9013, 0]
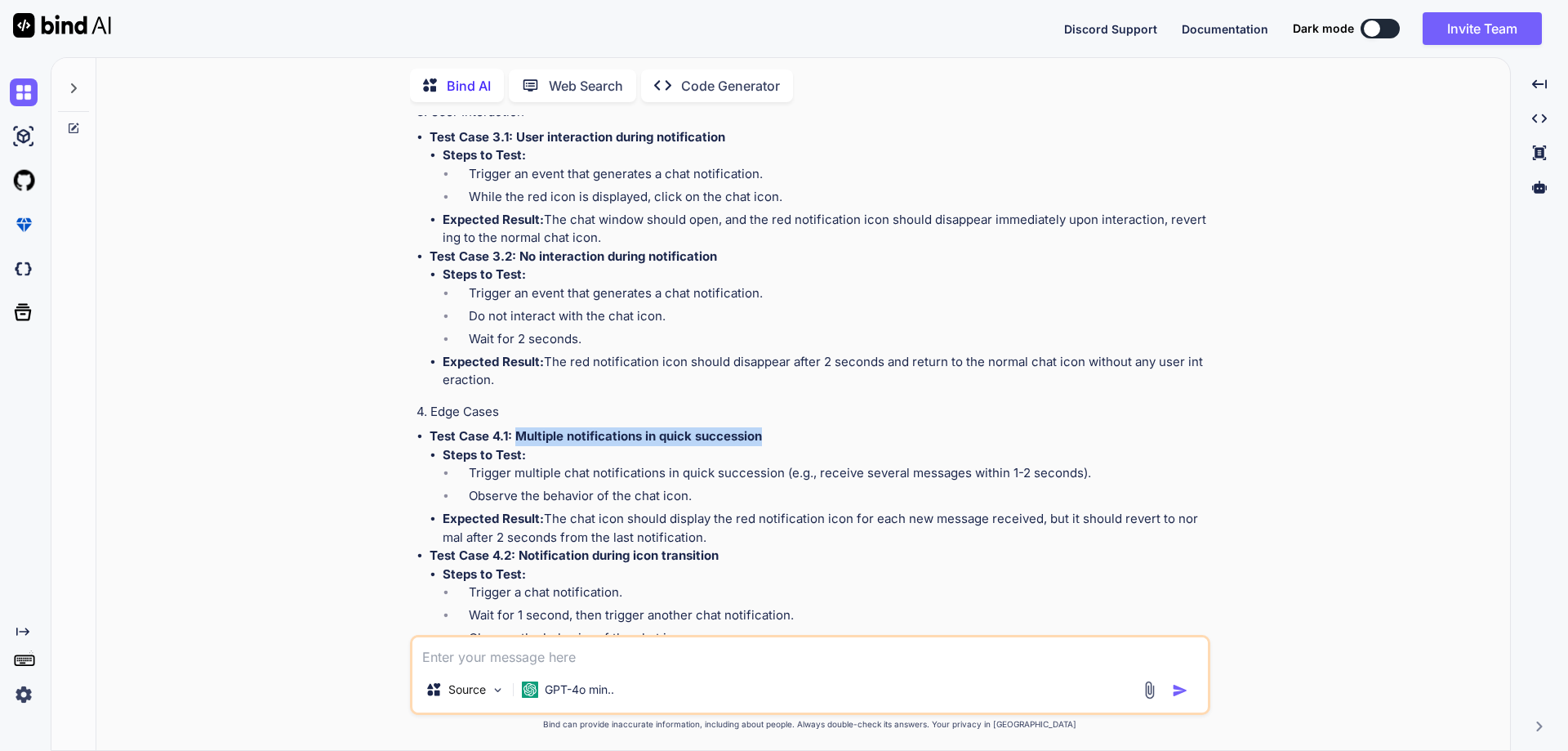
drag, startPoint x: 764, startPoint y: 339, endPoint x: 516, endPoint y: 344, distance: 248.1
click at [516, 427] on p "Test Case 4.1: Multiple notifications in quick succession" at bounding box center [818, 436] width 778 height 19
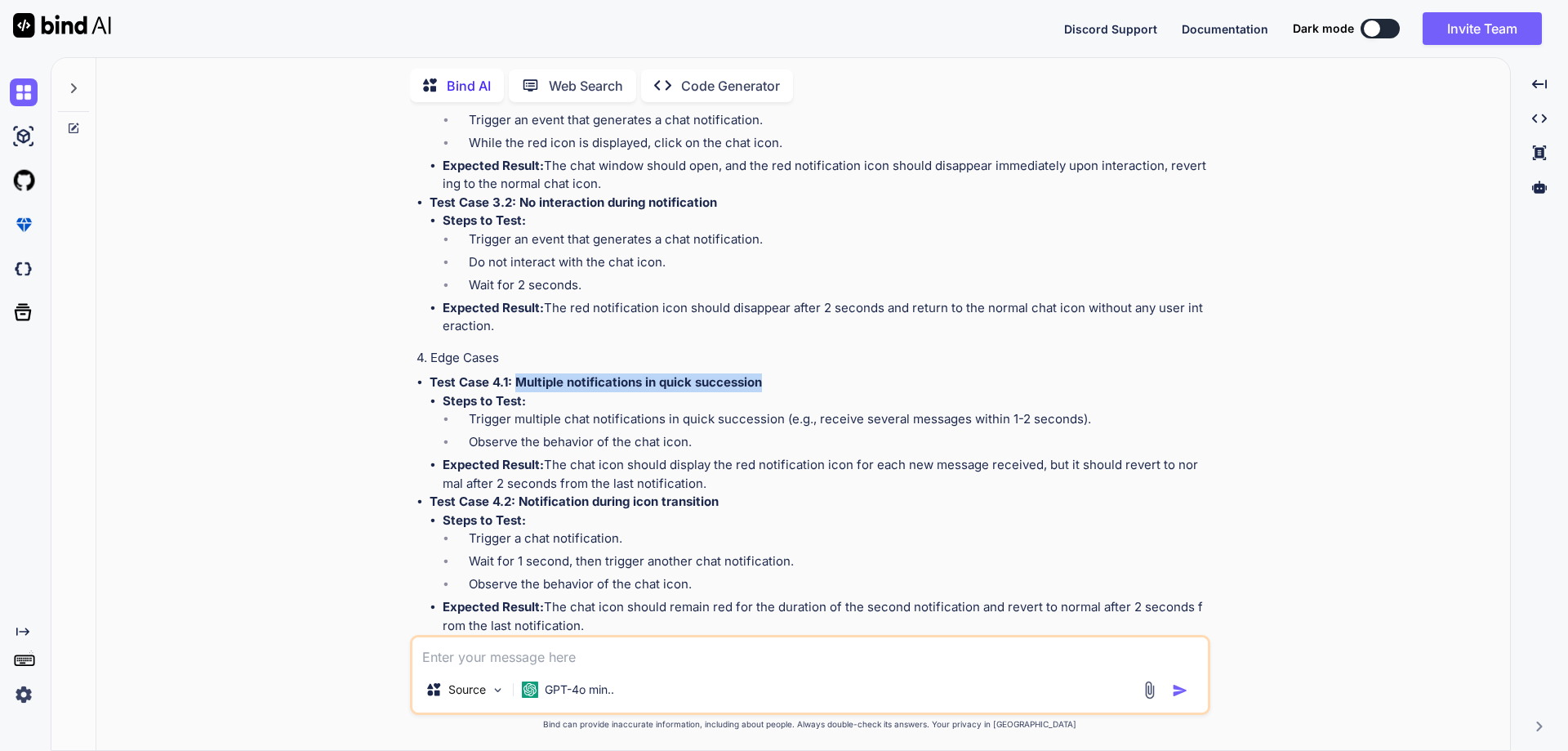
scroll to position [9095, 0]
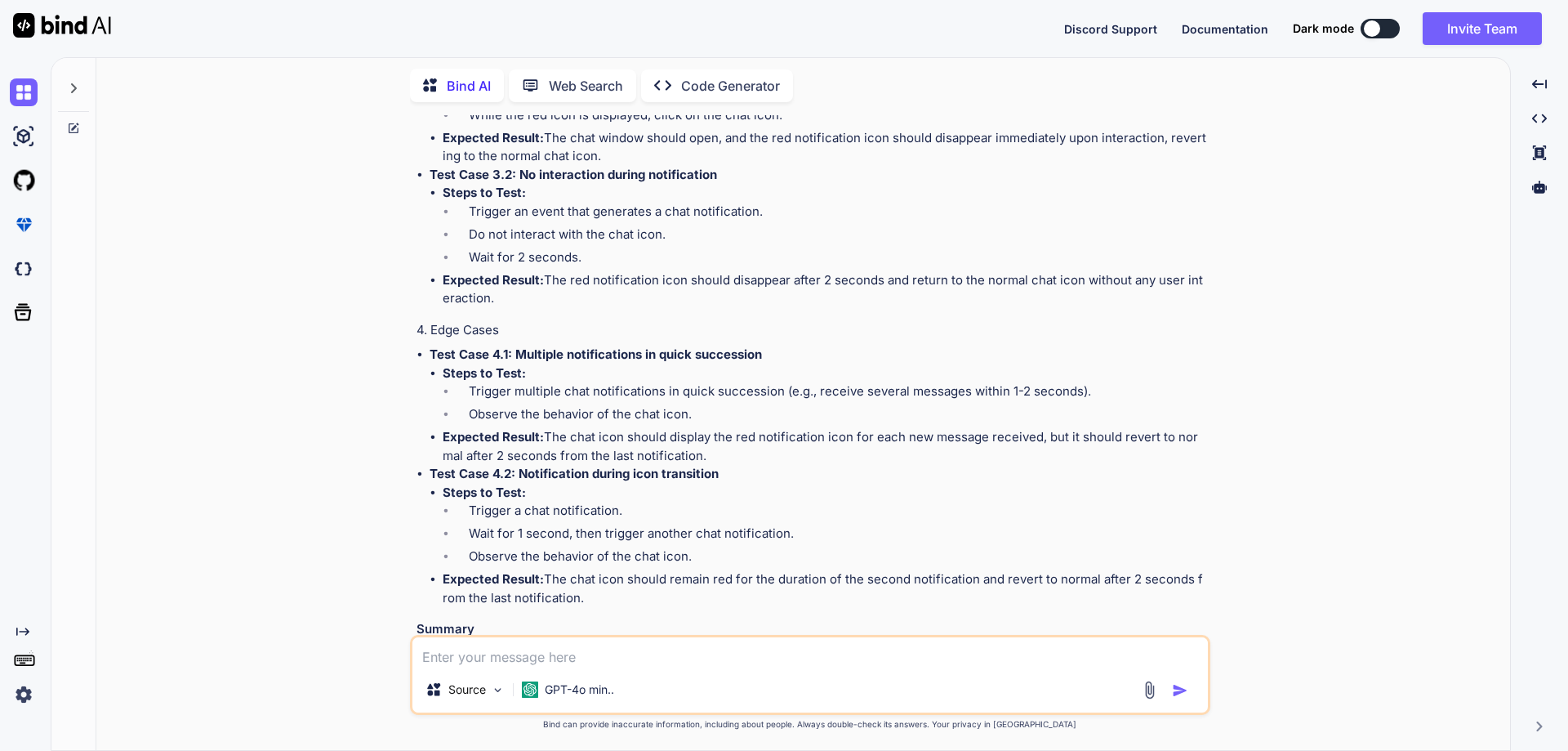
click at [479, 382] on li "Trigger multiple chat notifications in quick succession (e.g., receive several …" at bounding box center [831, 394] width 752 height 23
drag, startPoint x: 442, startPoint y: 279, endPoint x: 719, endPoint y: 363, distance: 289.5
click at [719, 365] on ul "Steps to Test: Trigger multiple chat notifications in quick succession (e.g., r…" at bounding box center [818, 415] width 778 height 101
click at [549, 502] on li "Trigger a chat notification." at bounding box center [831, 513] width 752 height 23
drag, startPoint x: 519, startPoint y: 380, endPoint x: 742, endPoint y: 378, distance: 223.0
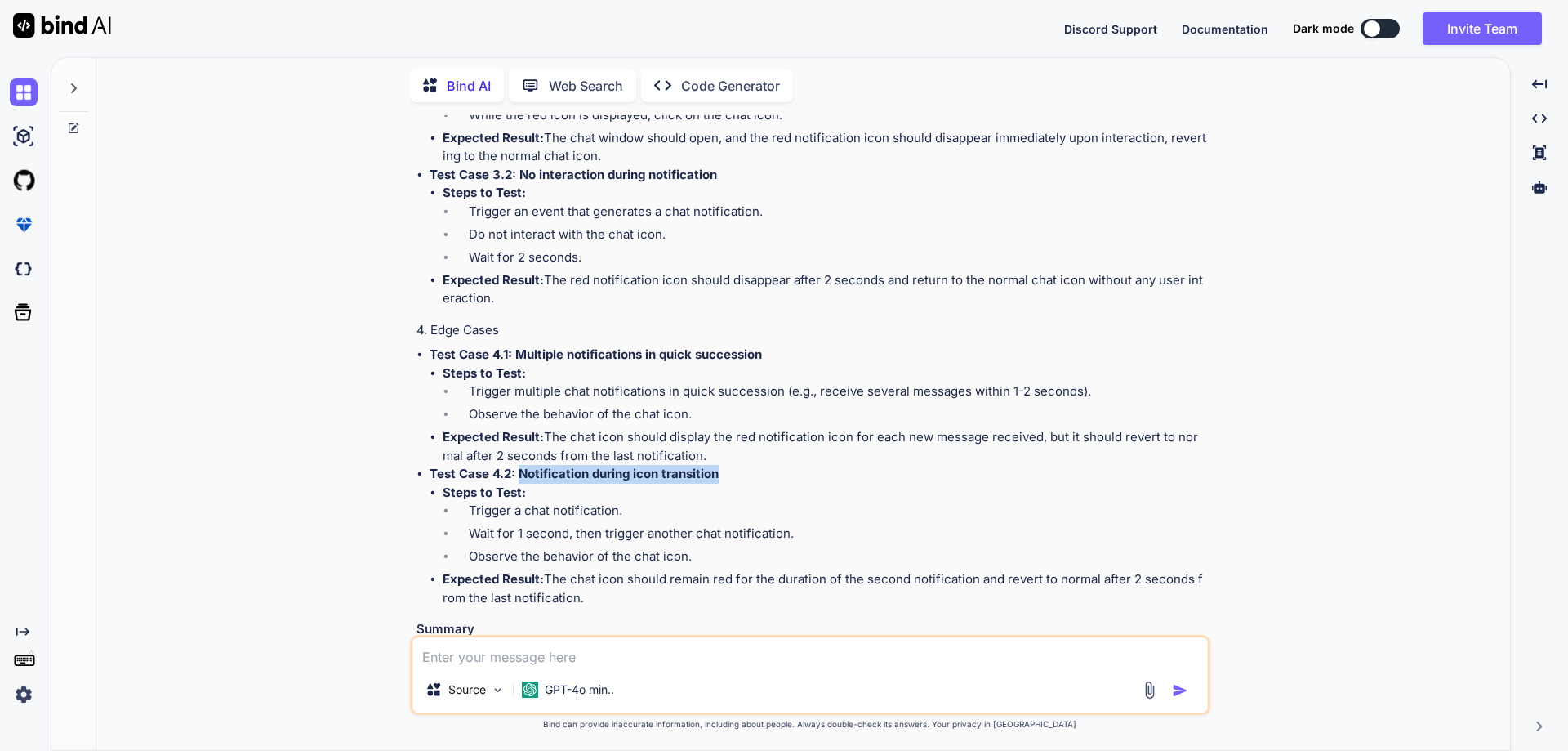
click at [742, 465] on p "Test Case 4.2: Notification during icon transition" at bounding box center [818, 474] width 778 height 19
drag, startPoint x: 446, startPoint y: 400, endPoint x: 605, endPoint y: 500, distance: 187.8
click at [605, 500] on ul "Steps to Test: Trigger a chat notification. Wait for 1 second, then trigger ano…" at bounding box center [818, 545] width 778 height 124
click at [621, 466] on strong "Test Case 4.2: Notification during icon transition" at bounding box center [574, 473] width 289 height 16
drag, startPoint x: 545, startPoint y: 486, endPoint x: 435, endPoint y: 379, distance: 153.5
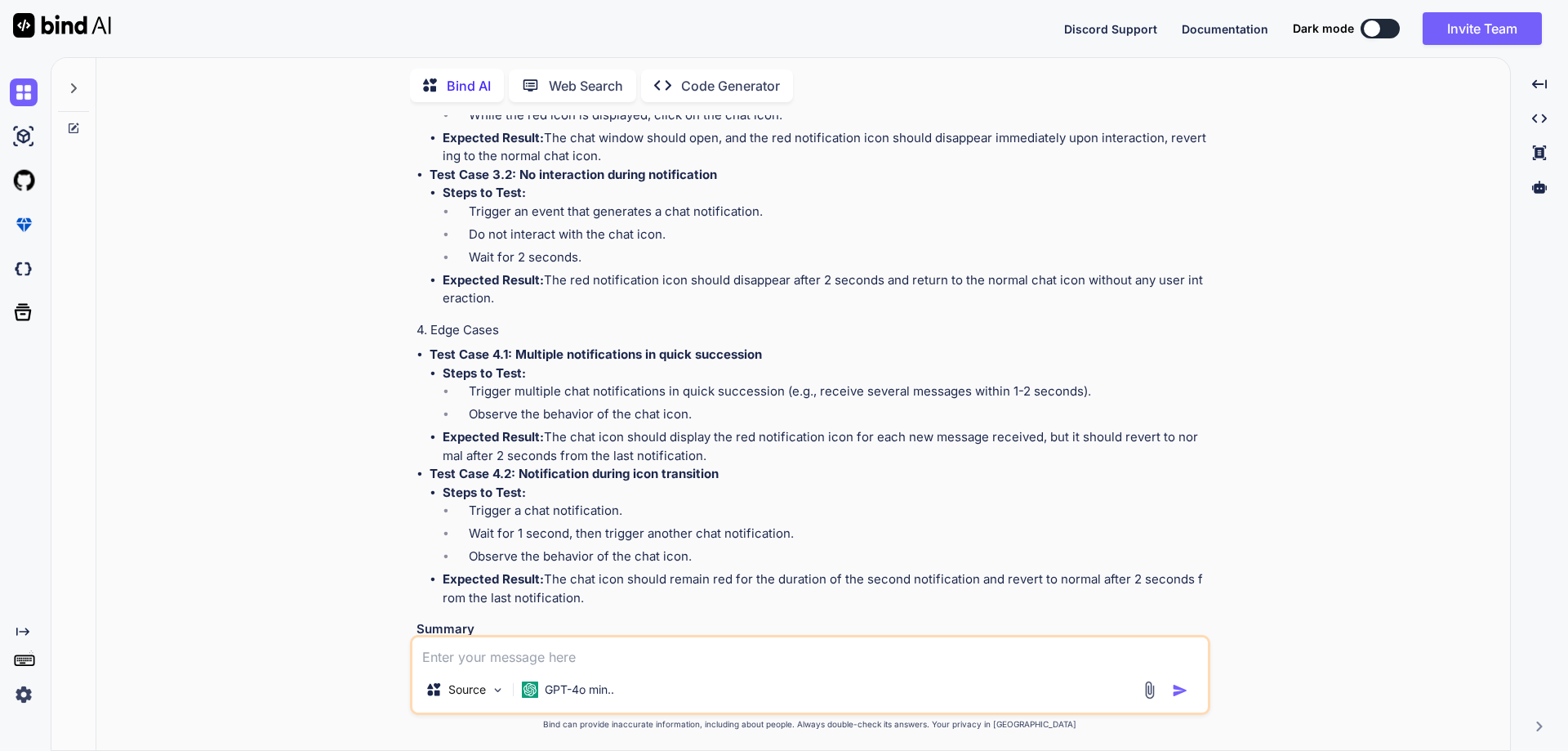
click at [435, 465] on li "Test Case 4.2: Notification during icon transition Steps to Test: Trigger a cha…" at bounding box center [818, 536] width 778 height 143
click at [511, 524] on li "Wait for 1 second, then trigger another chat notification." at bounding box center [831, 535] width 752 height 23
drag, startPoint x: 589, startPoint y: 498, endPoint x: 427, endPoint y: 379, distance: 201.0
click at [427, 379] on ul "Test Case 4.1: Multiple notifications in quick succession Steps to Test: Trigge…" at bounding box center [812, 476] width 790 height 261
click at [485, 429] on strong "Expected Result:" at bounding box center [492, 436] width 101 height 16
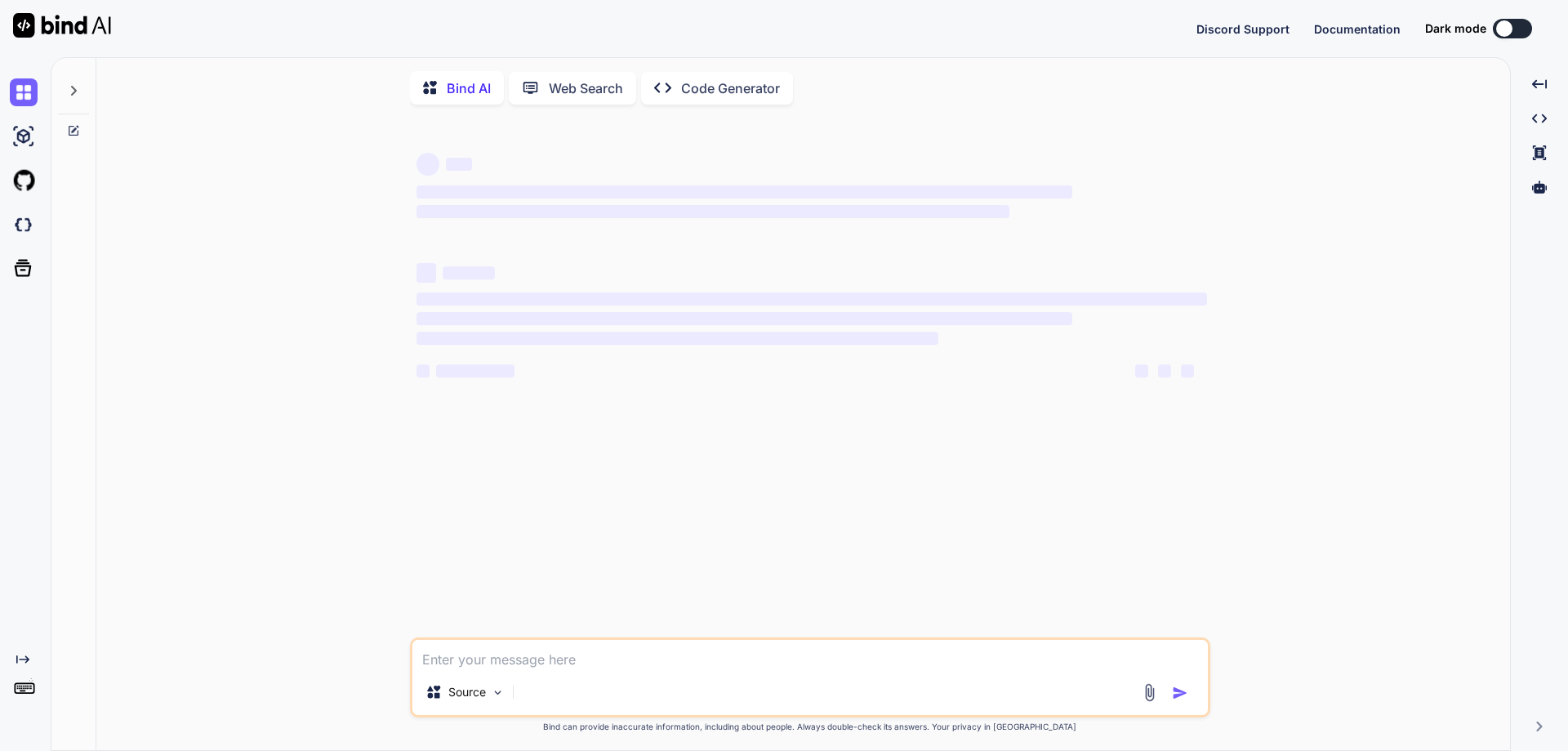
type textarea "x"
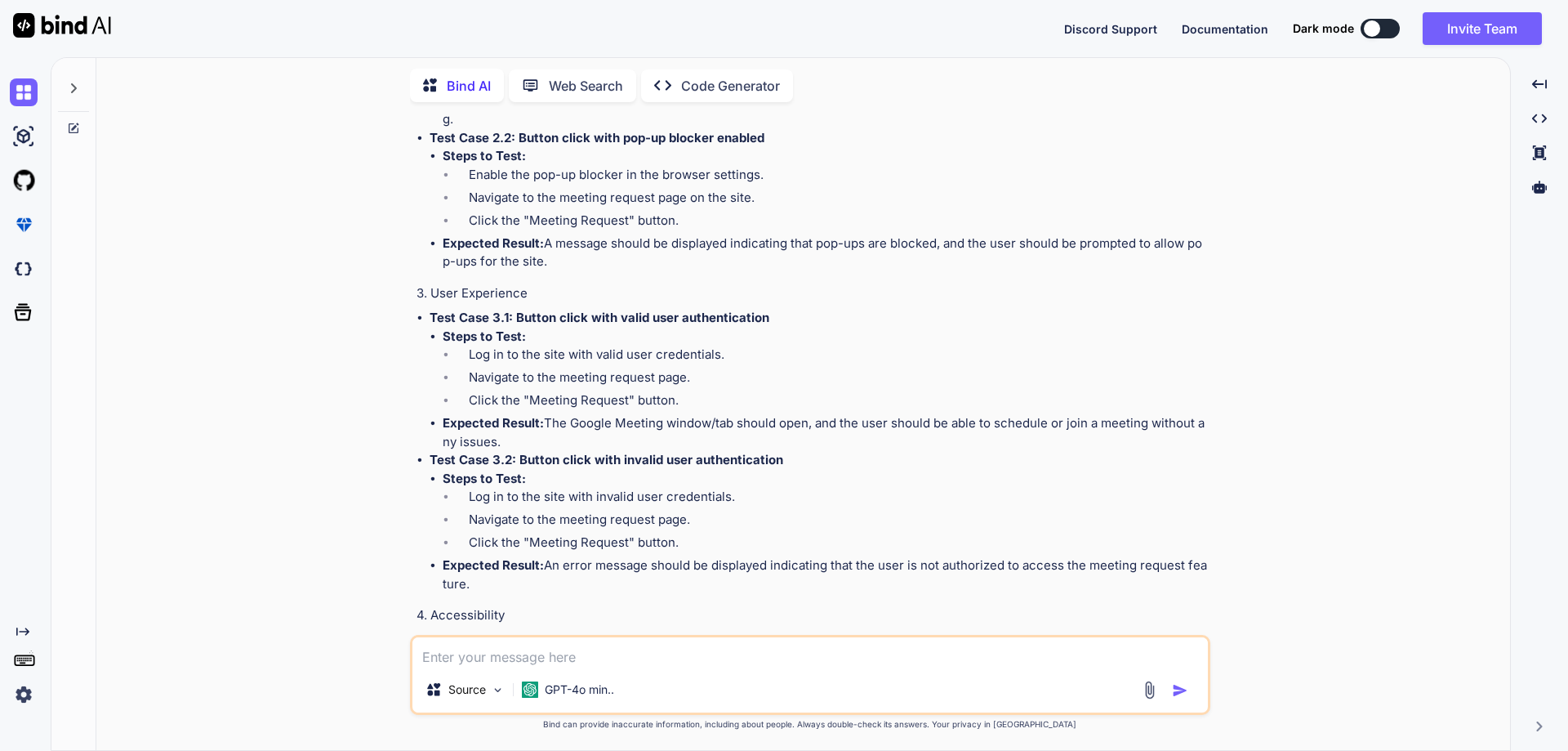
scroll to position [6484, 0]
